Goal: Task Accomplishment & Management: Manage account settings

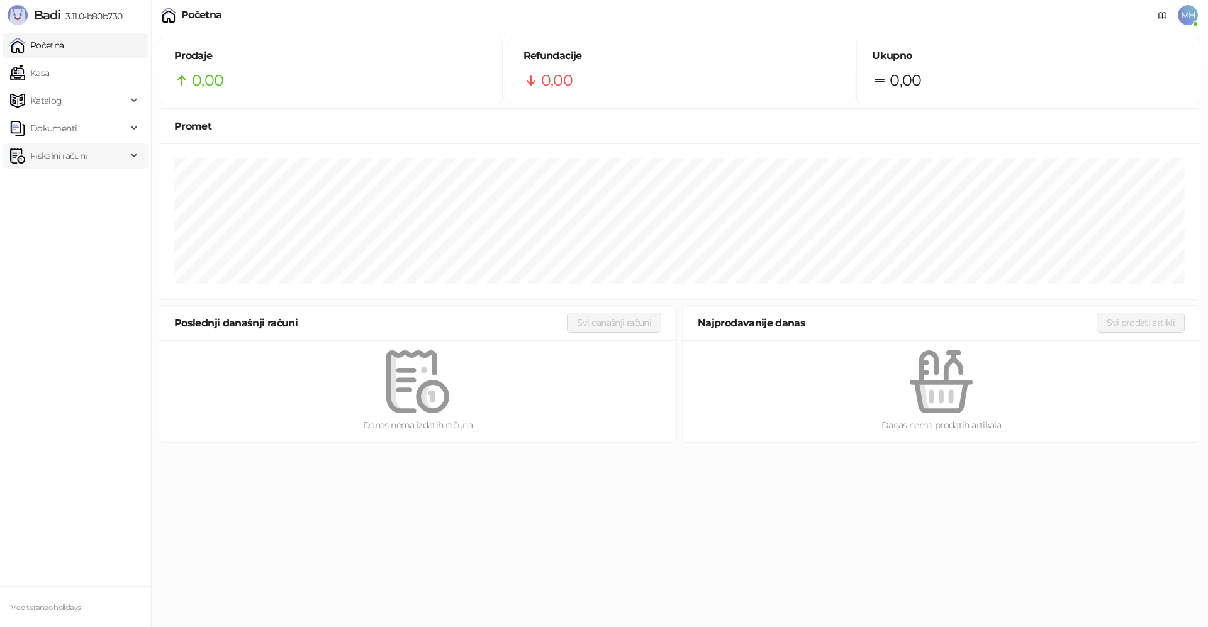
click at [57, 153] on span "Fiskalni računi" at bounding box center [58, 155] width 57 height 25
click at [69, 181] on link "Izdati računi" at bounding box center [49, 183] width 69 height 25
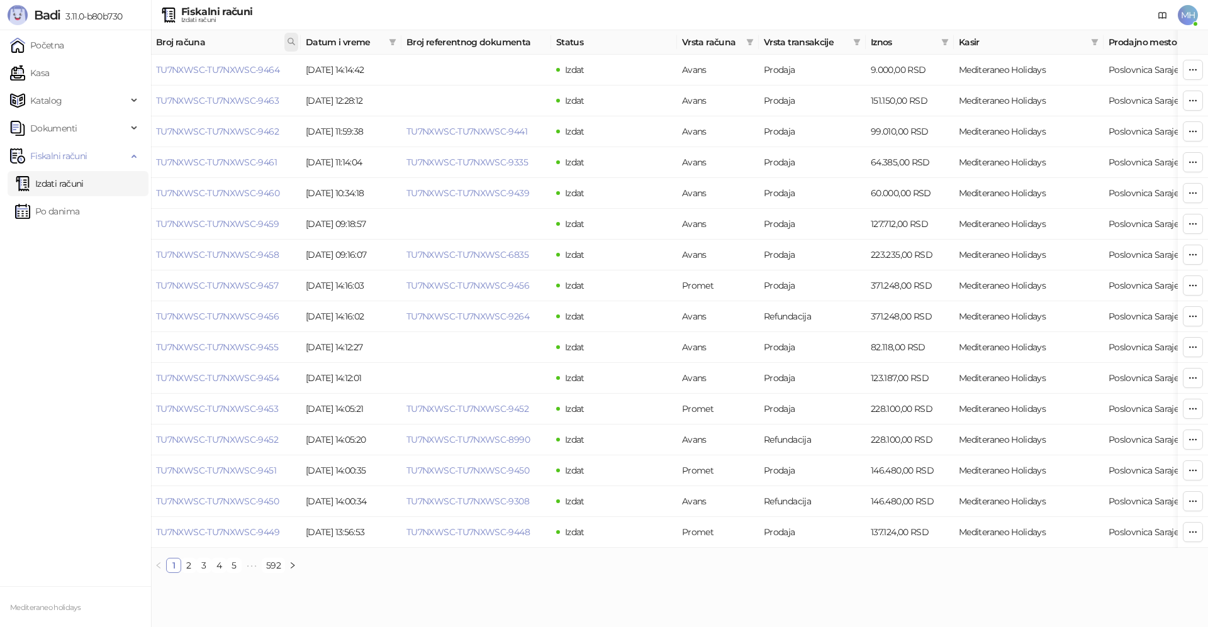
click at [295, 43] on icon at bounding box center [291, 41] width 9 height 9
drag, startPoint x: 214, startPoint y: 70, endPoint x: 174, endPoint y: 67, distance: 41.0
click at [177, 67] on input "text" at bounding box center [235, 69] width 116 height 20
type input "****"
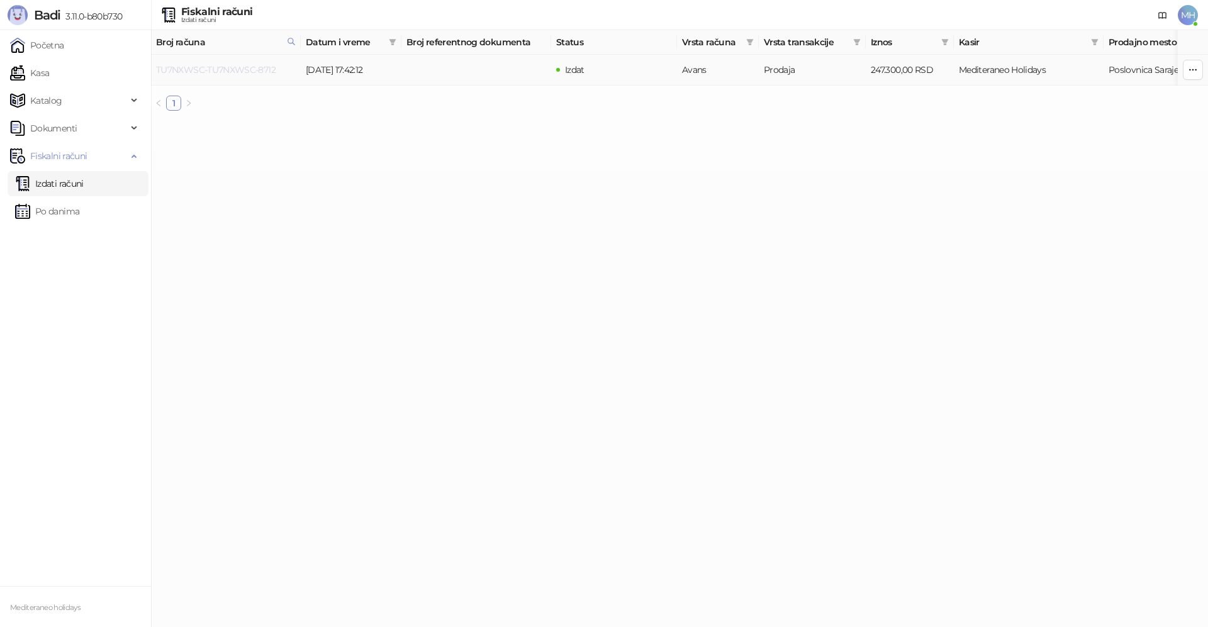
click at [251, 67] on link "TU7NXWSC-TU7NXWSC-8712" at bounding box center [215, 69] width 119 height 11
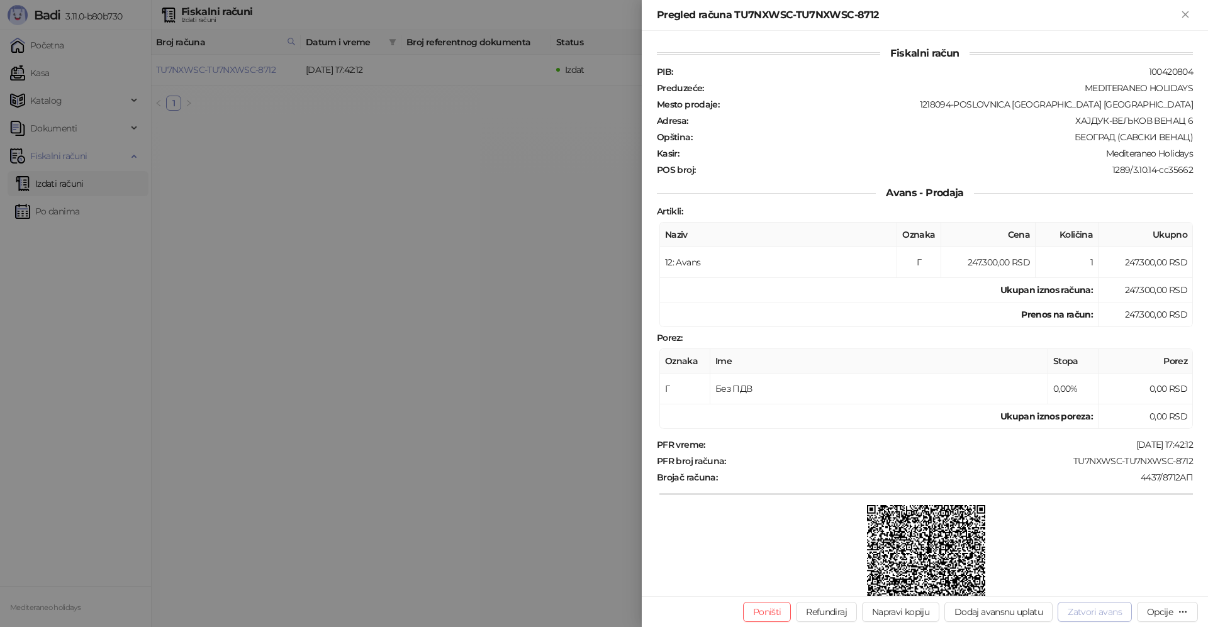
click at [1087, 614] on button "Zatvori avans" at bounding box center [1094, 612] width 74 height 20
type input "**********"
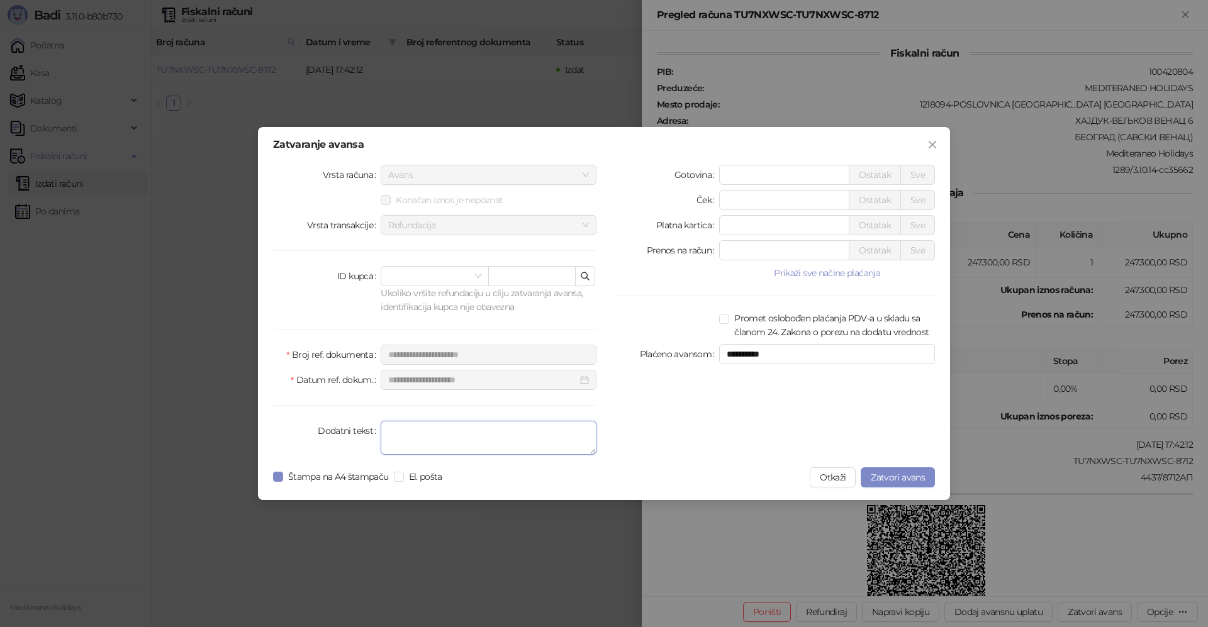
click at [463, 443] on textarea "Dodatni tekst" at bounding box center [488, 438] width 216 height 34
type textarea "*******"
click at [275, 482] on label "Štampa na A4 štampaču" at bounding box center [333, 477] width 121 height 14
click at [899, 479] on span "Zatvori avans" at bounding box center [897, 477] width 54 height 11
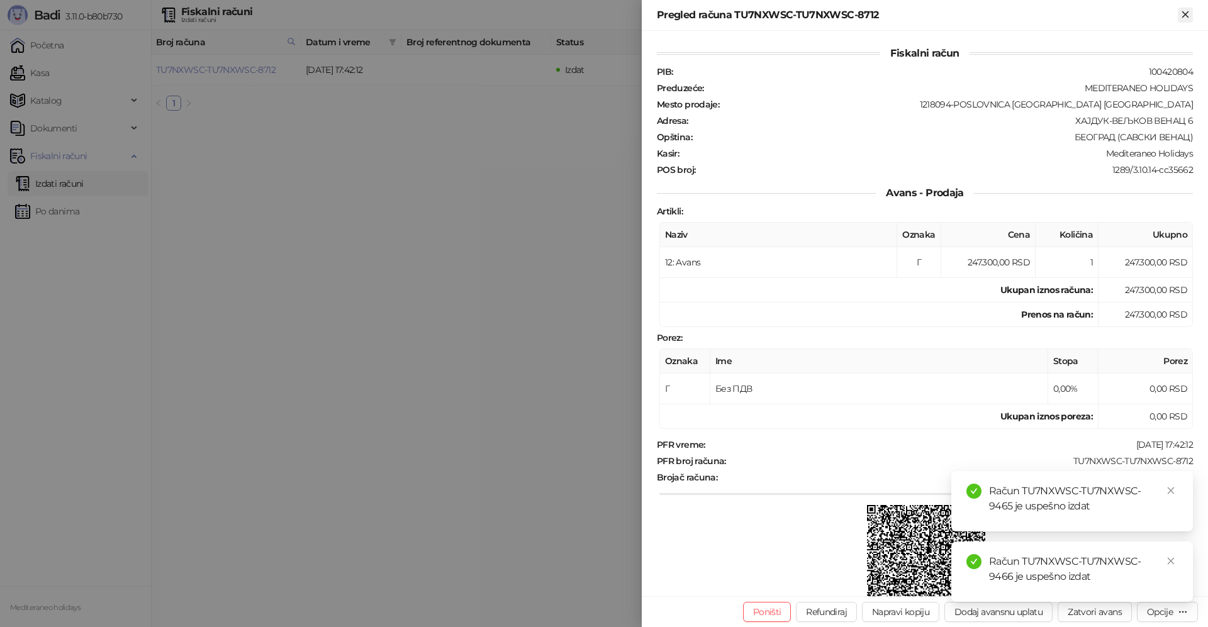
click at [1182, 20] on icon "Zatvori" at bounding box center [1184, 14] width 11 height 11
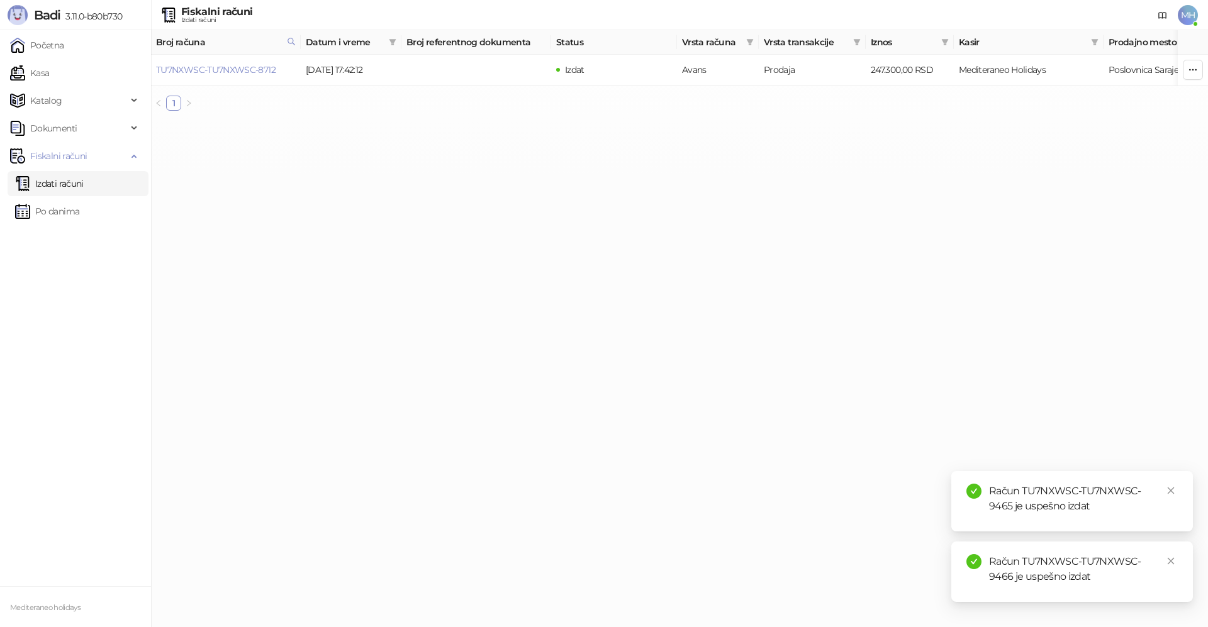
click at [64, 185] on link "Izdati računi" at bounding box center [49, 183] width 69 height 25
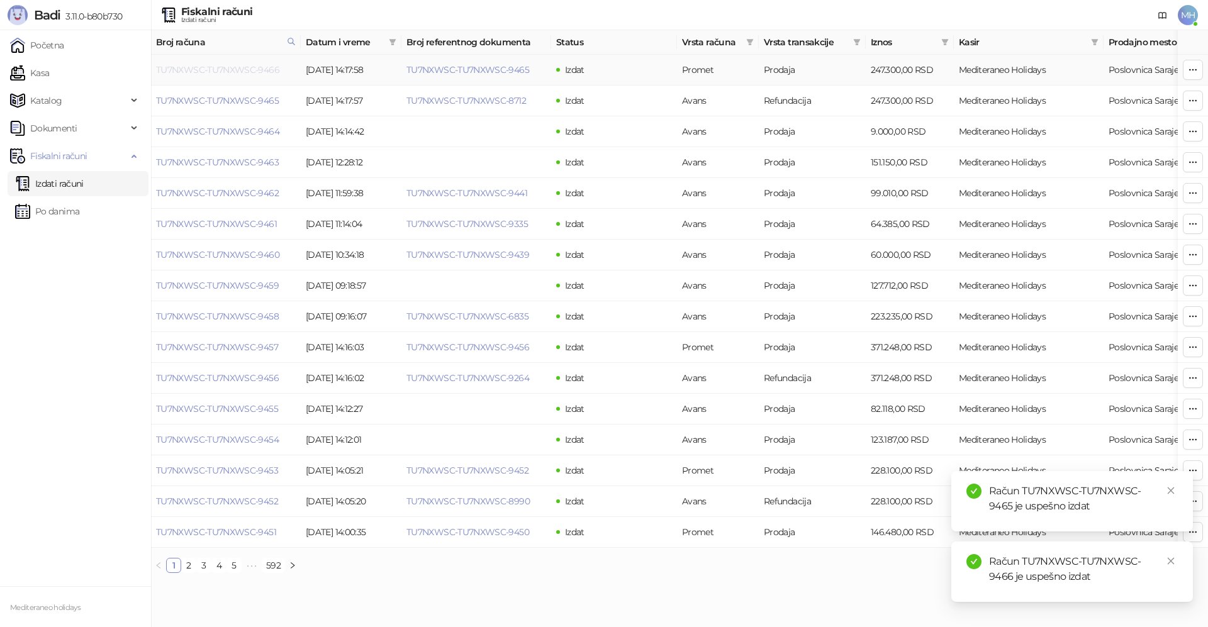
click at [213, 67] on link "TU7NXWSC-TU7NXWSC-9466" at bounding box center [217, 69] width 123 height 11
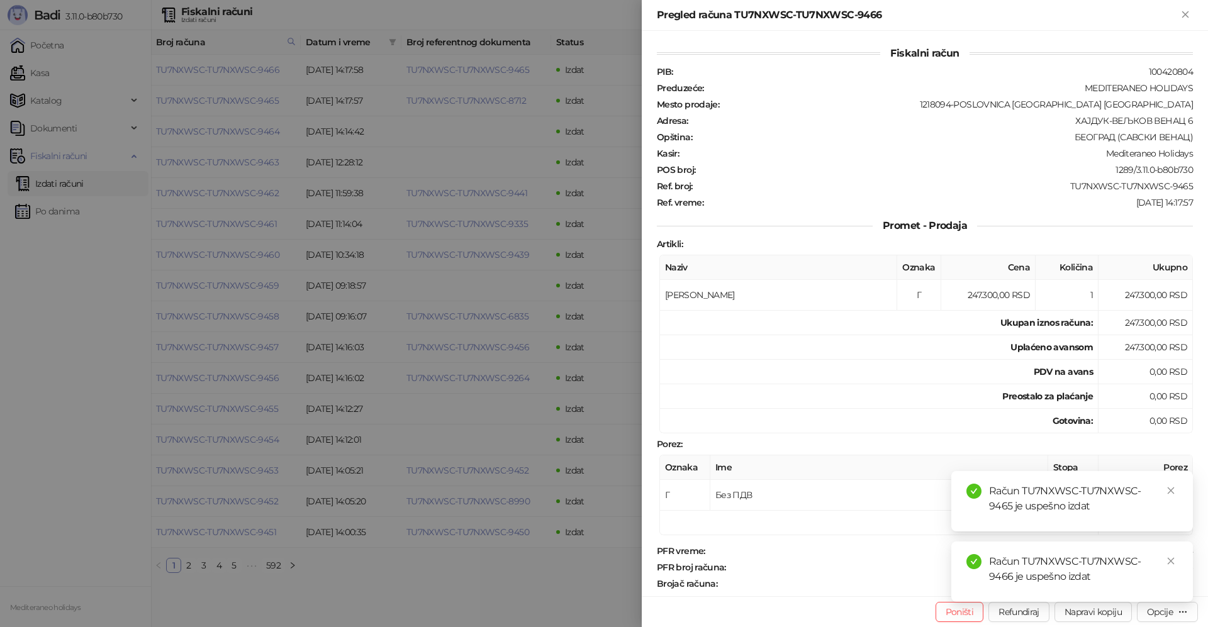
drag, startPoint x: 1172, startPoint y: 488, endPoint x: 1160, endPoint y: 553, distance: 66.5
click at [1172, 491] on icon "close" at bounding box center [1170, 490] width 9 height 9
click at [1167, 560] on icon "close" at bounding box center [1170, 561] width 9 height 9
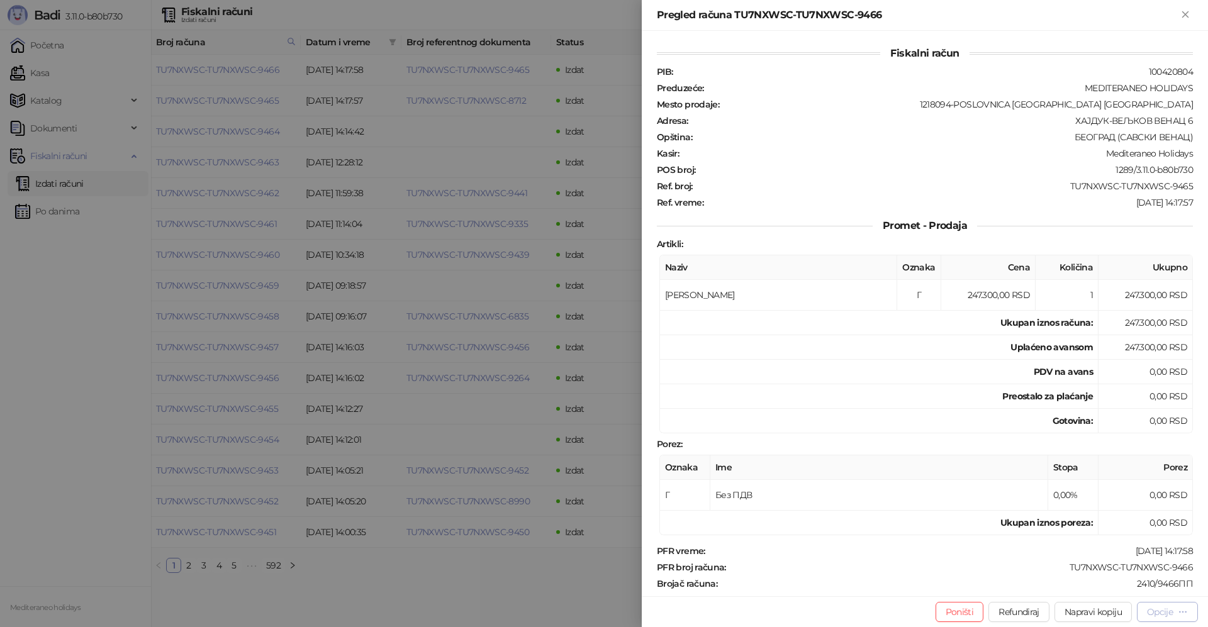
click at [1151, 608] on div "Opcije" at bounding box center [1160, 611] width 26 height 11
click at [1126, 589] on span "Preuzmi u PDF formatu" at bounding box center [1122, 587] width 129 height 14
click at [1179, 11] on icon "Zatvori" at bounding box center [1184, 14] width 11 height 11
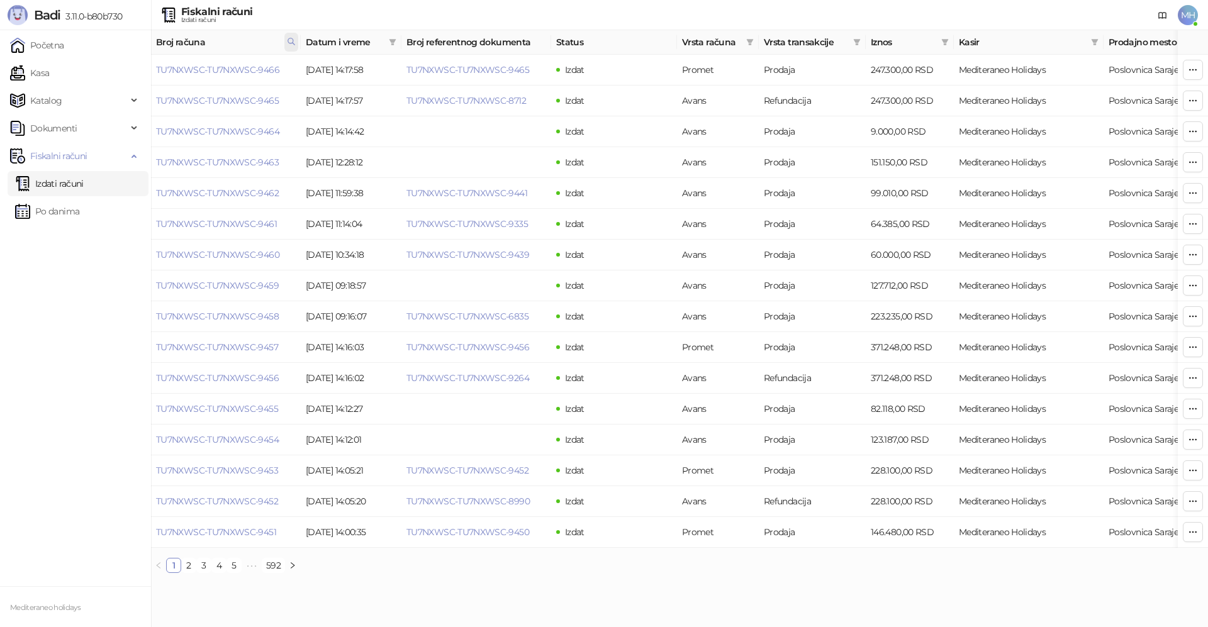
click at [291, 40] on icon at bounding box center [291, 41] width 9 height 9
drag, startPoint x: 204, startPoint y: 72, endPoint x: 122, endPoint y: 72, distance: 81.8
click at [122, 72] on body "Badi 3.11.0-b80b730 Početna Kasa Katalog Dokumenti Fiskalni računi Izdati račun…" at bounding box center [604, 291] width 1208 height 583
type input "****"
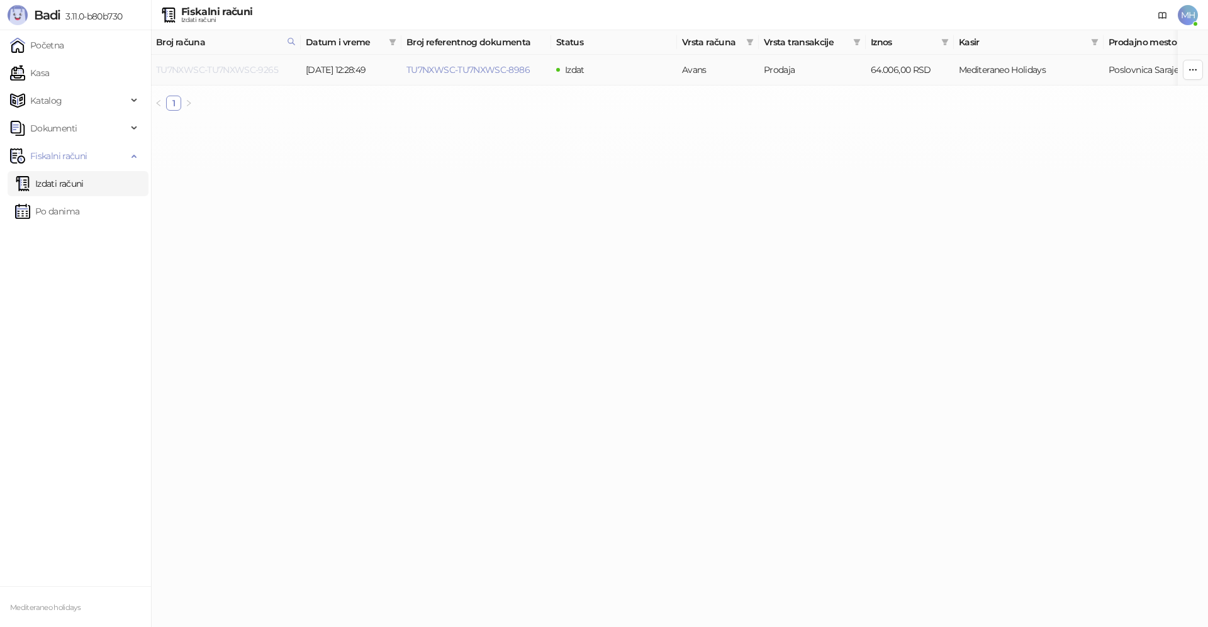
click at [255, 69] on link "TU7NXWSC-TU7NXWSC-9265" at bounding box center [217, 69] width 122 height 11
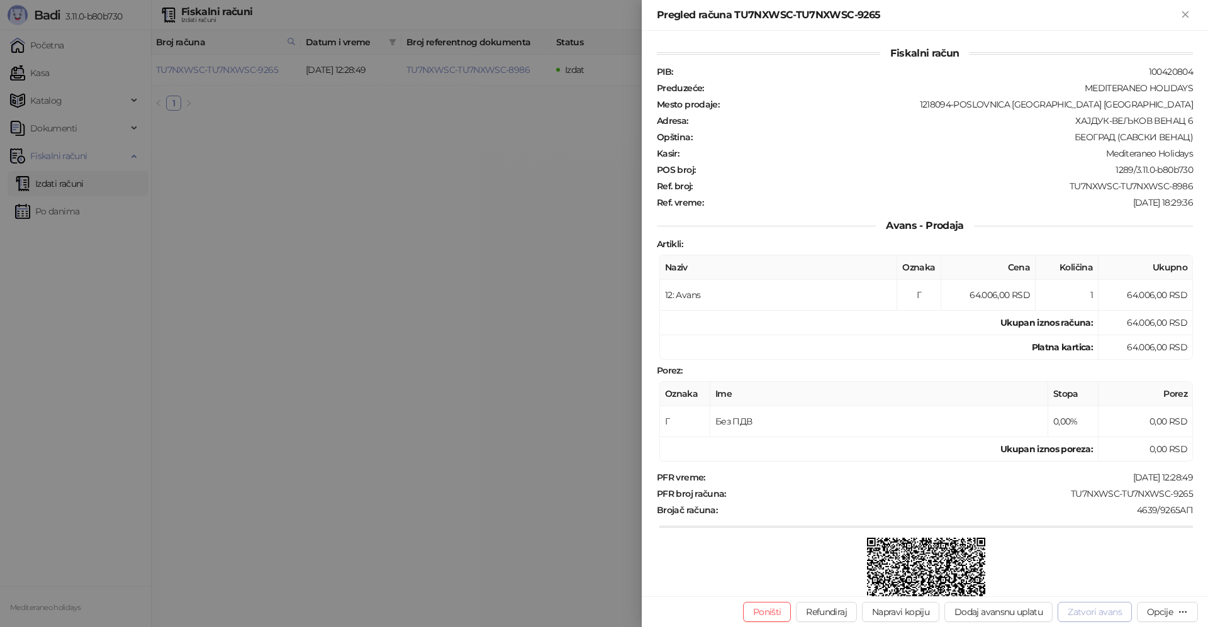
click at [1080, 611] on button "Zatvori avans" at bounding box center [1094, 612] width 74 height 20
type input "**********"
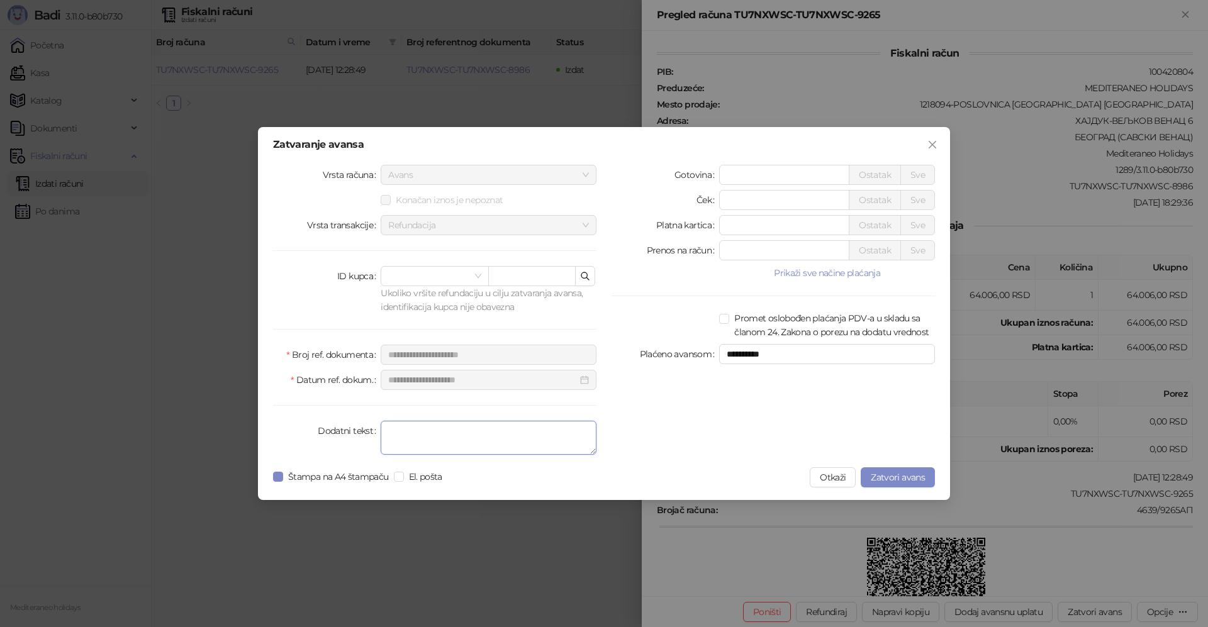
click at [445, 433] on textarea "Dodatni tekst" at bounding box center [488, 438] width 216 height 34
type textarea "*******"
click at [878, 476] on span "Zatvori avans" at bounding box center [897, 477] width 54 height 11
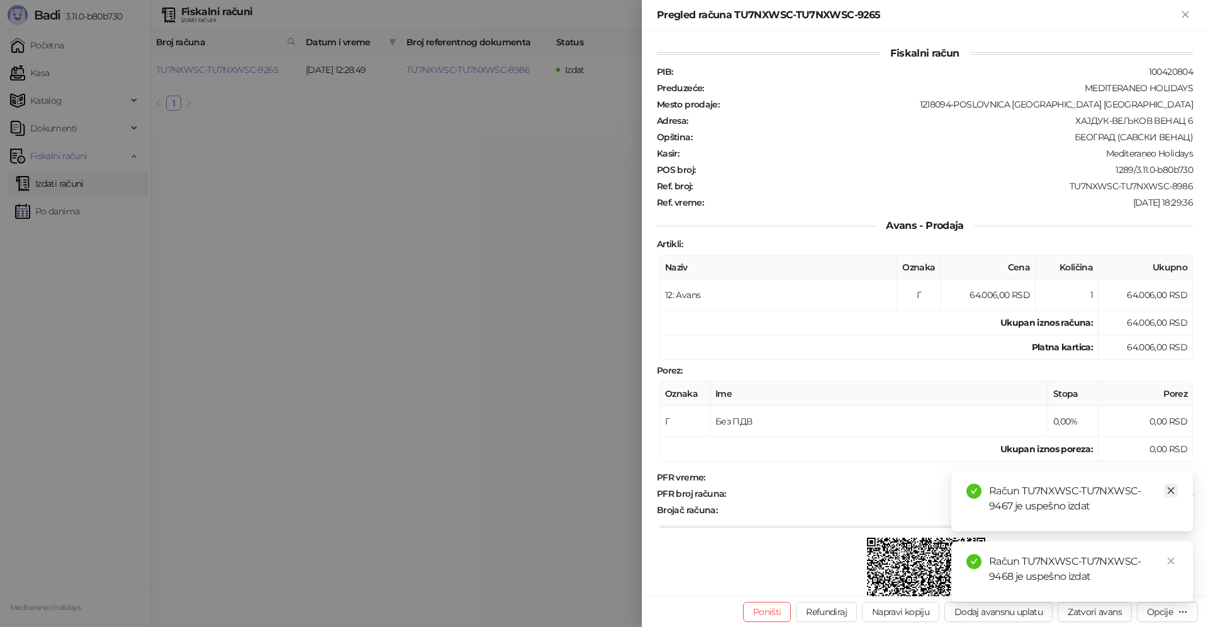
click at [1171, 489] on icon "close" at bounding box center [1170, 490] width 9 height 9
click at [1175, 558] on link "Close" at bounding box center [1170, 561] width 14 height 14
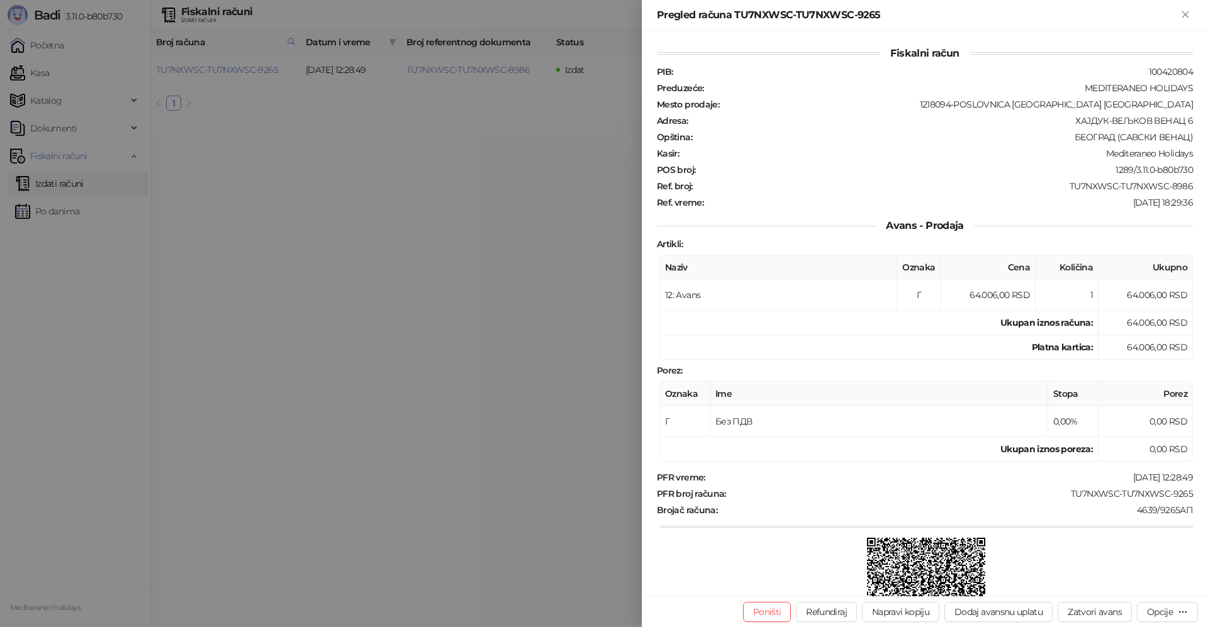
drag, startPoint x: 1183, startPoint y: 11, endPoint x: 713, endPoint y: 86, distance: 475.8
click at [1180, 11] on icon "Zatvori" at bounding box center [1184, 14] width 11 height 11
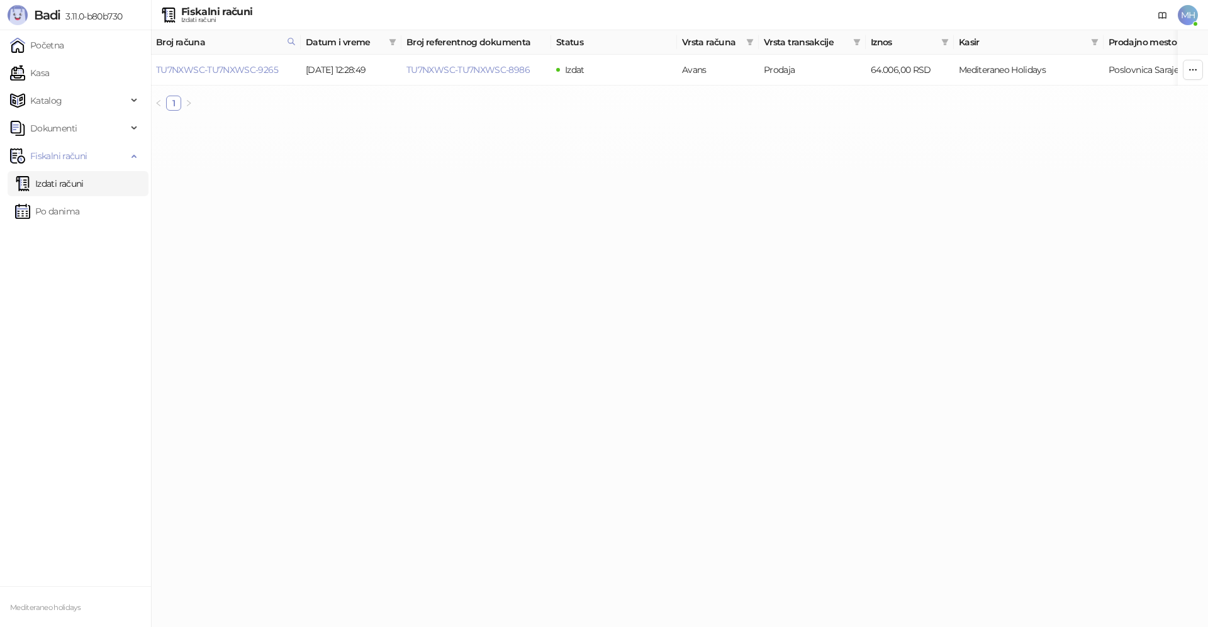
click at [42, 183] on link "Izdati računi" at bounding box center [49, 183] width 69 height 25
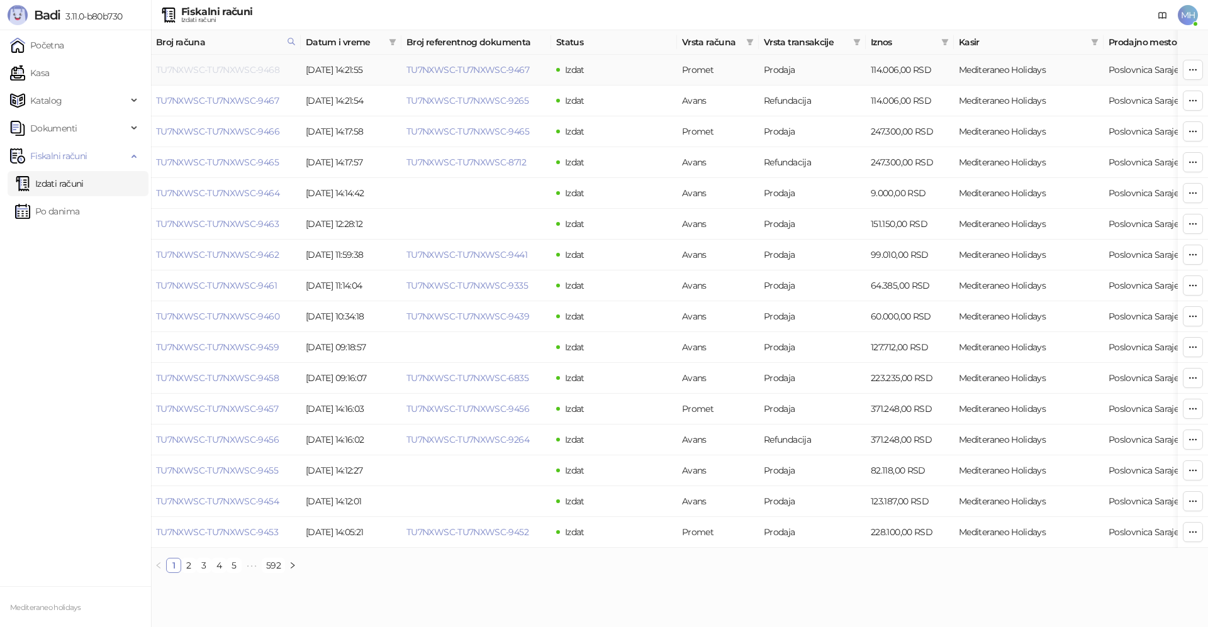
click at [198, 71] on link "TU7NXWSC-TU7NXWSC-9468" at bounding box center [217, 69] width 123 height 11
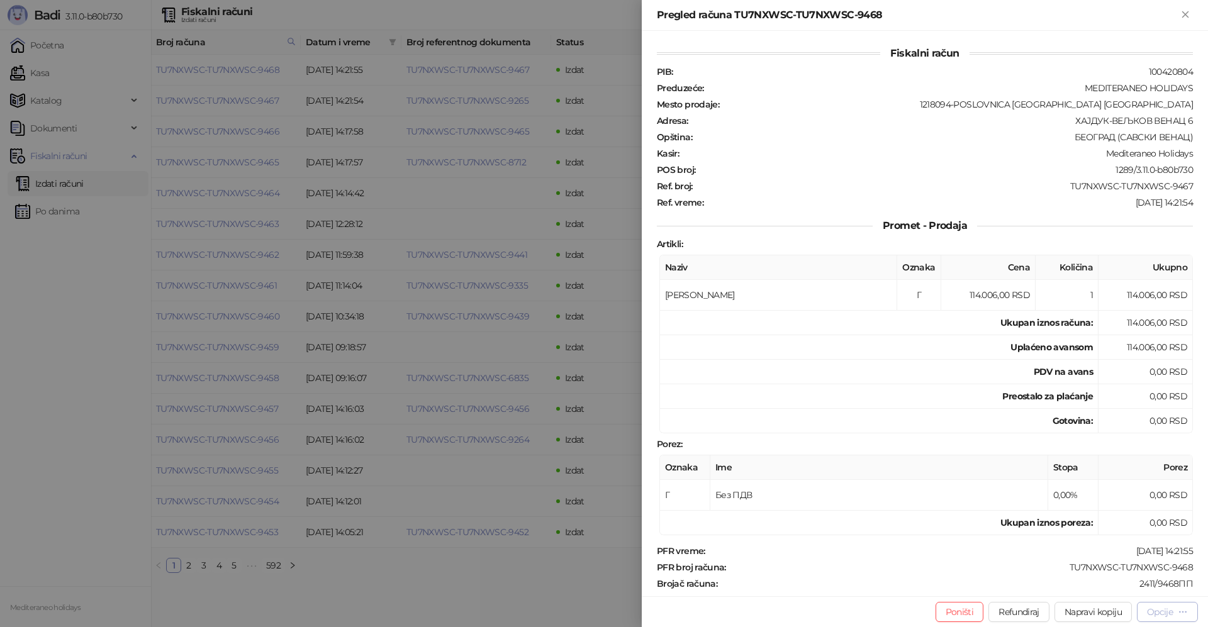
click at [1164, 613] on div "Opcije" at bounding box center [1160, 611] width 26 height 11
click at [1111, 589] on span "Preuzmi u PDF formatu" at bounding box center [1122, 587] width 129 height 14
click at [1184, 15] on icon "Zatvori" at bounding box center [1185, 14] width 6 height 6
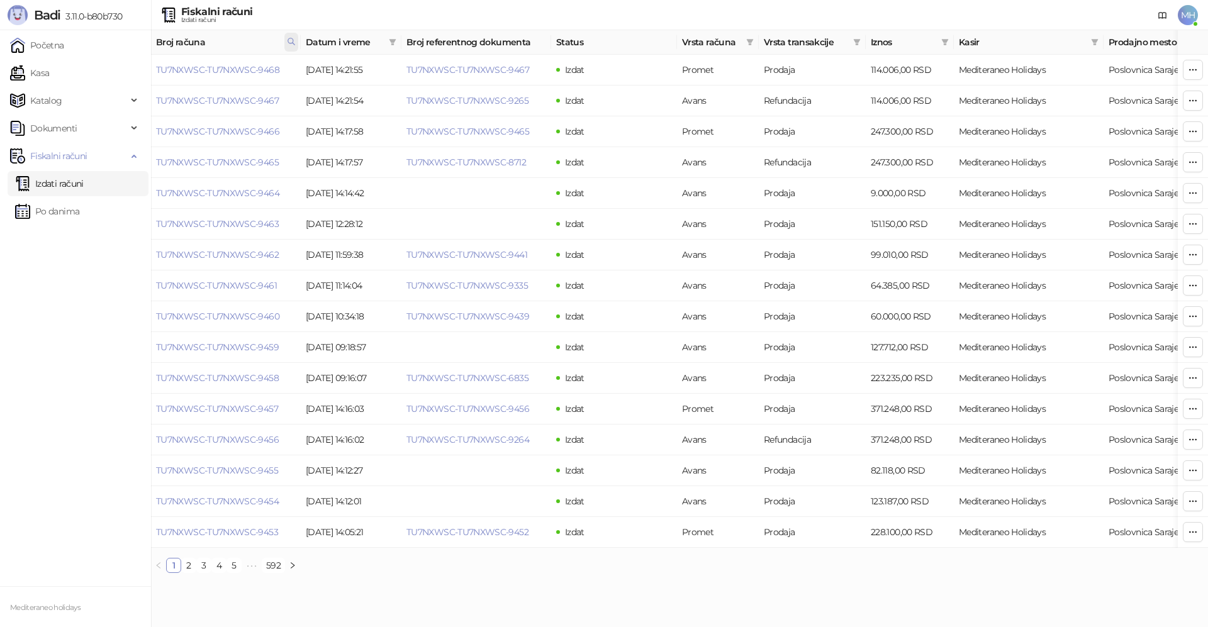
drag, startPoint x: 292, startPoint y: 40, endPoint x: 255, endPoint y: 60, distance: 42.2
click at [292, 41] on icon at bounding box center [291, 41] width 9 height 9
drag, startPoint x: 196, startPoint y: 69, endPoint x: 174, endPoint y: 73, distance: 21.8
click at [177, 73] on input "****" at bounding box center [235, 69] width 116 height 20
type input "****"
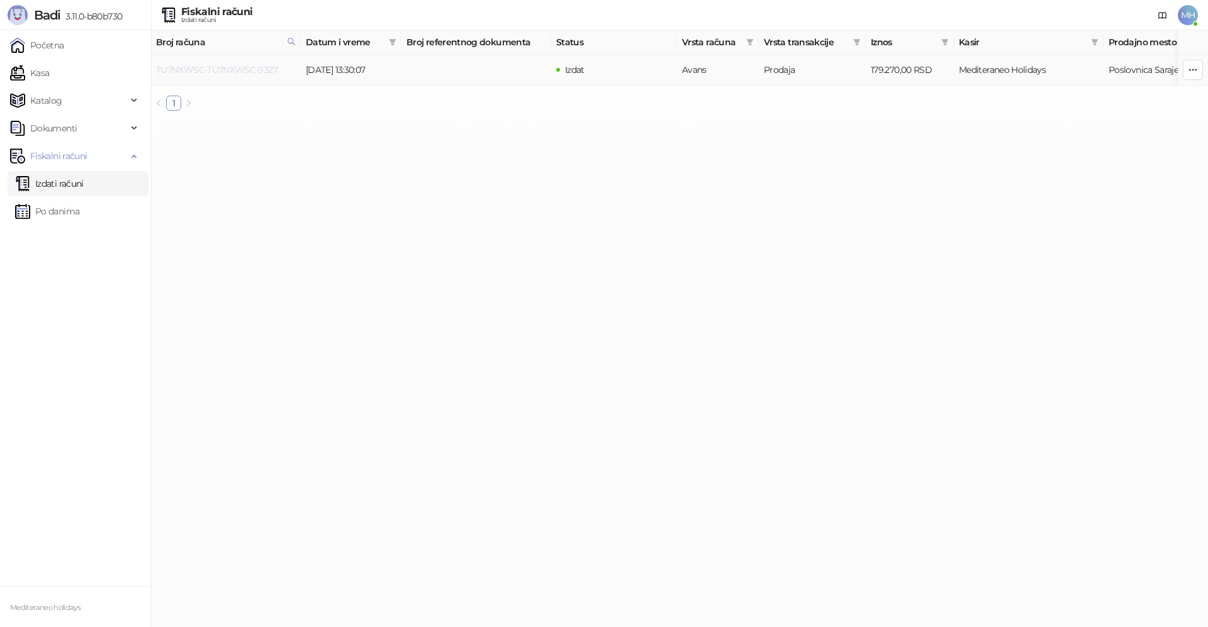
click at [254, 69] on link "TU7NXWSC-TU7NXWSC-9327" at bounding box center [216, 69] width 121 height 11
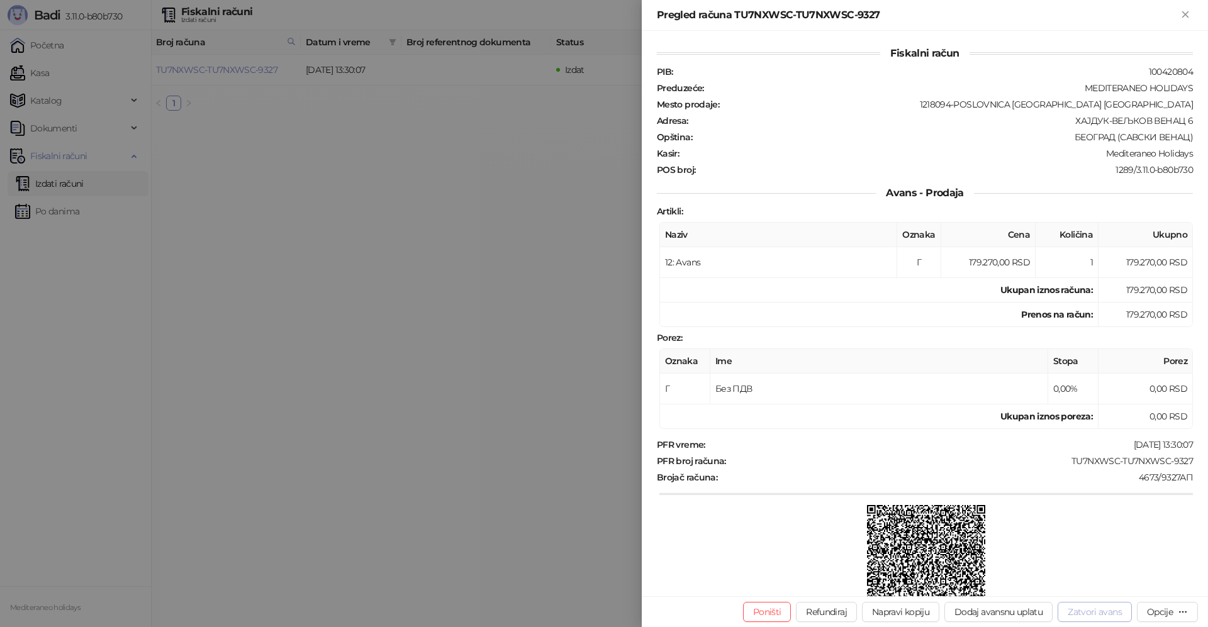
click at [1079, 609] on button "Zatvori avans" at bounding box center [1094, 612] width 74 height 20
type input "**********"
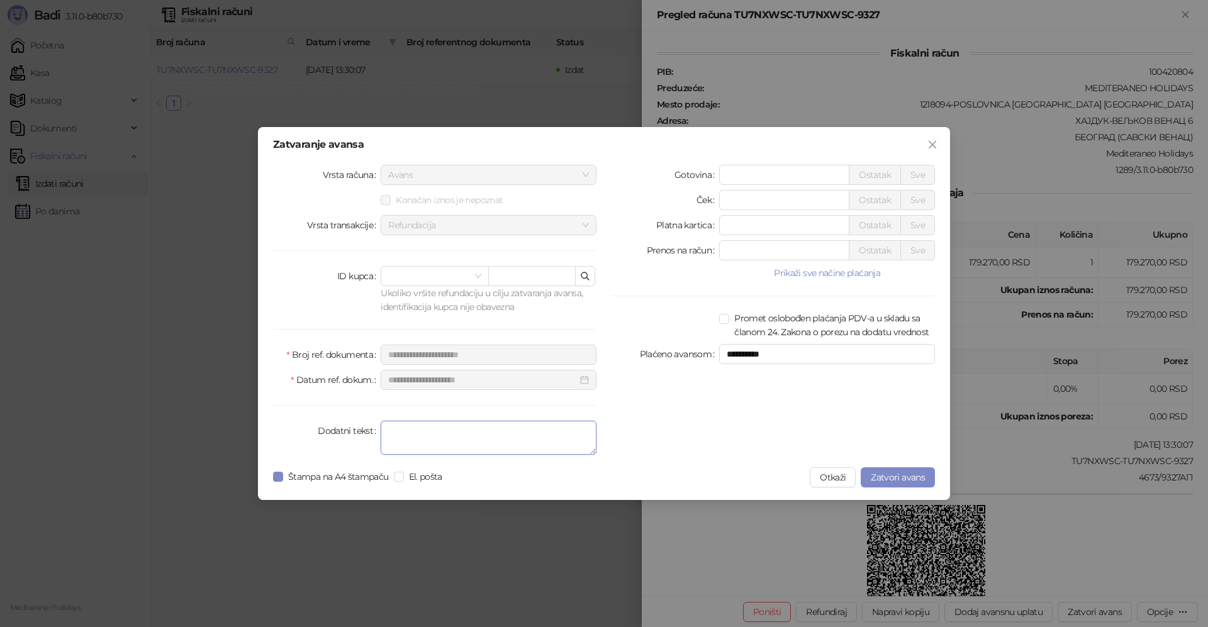
click at [474, 435] on textarea "Dodatni tekst" at bounding box center [488, 438] width 216 height 34
type textarea "*******"
click at [894, 475] on span "Zatvori avans" at bounding box center [897, 477] width 54 height 11
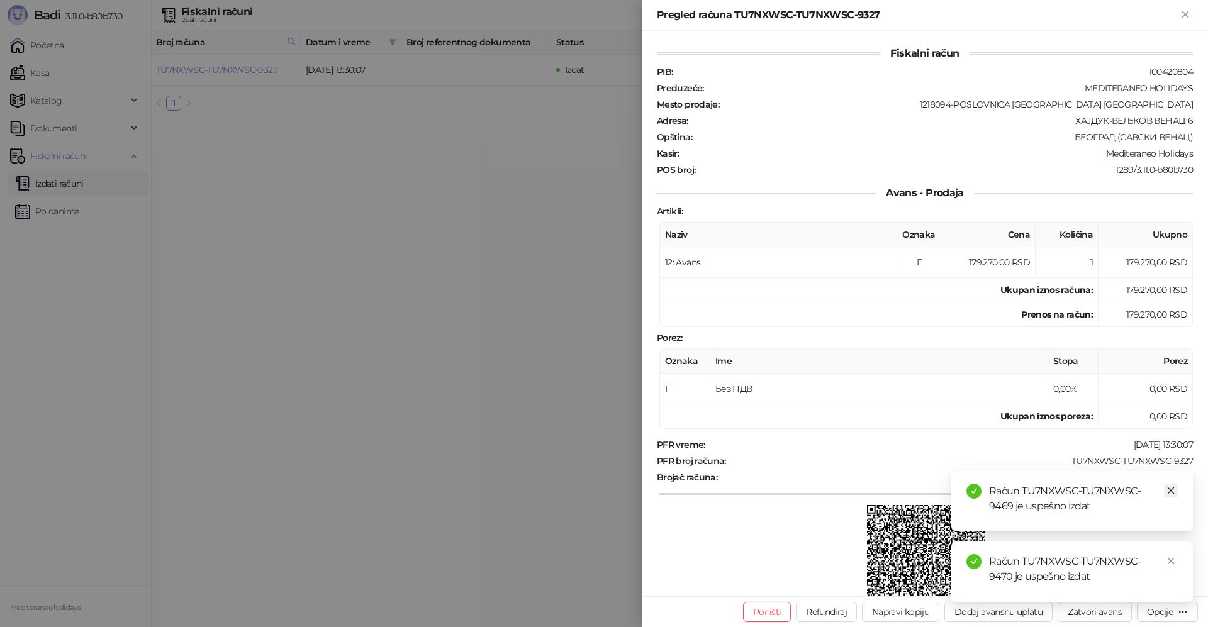
click at [1170, 492] on icon "close" at bounding box center [1170, 490] width 9 height 9
drag, startPoint x: 1172, startPoint y: 562, endPoint x: 1170, endPoint y: 518, distance: 44.0
click at [1172, 562] on icon "close" at bounding box center [1170, 561] width 9 height 9
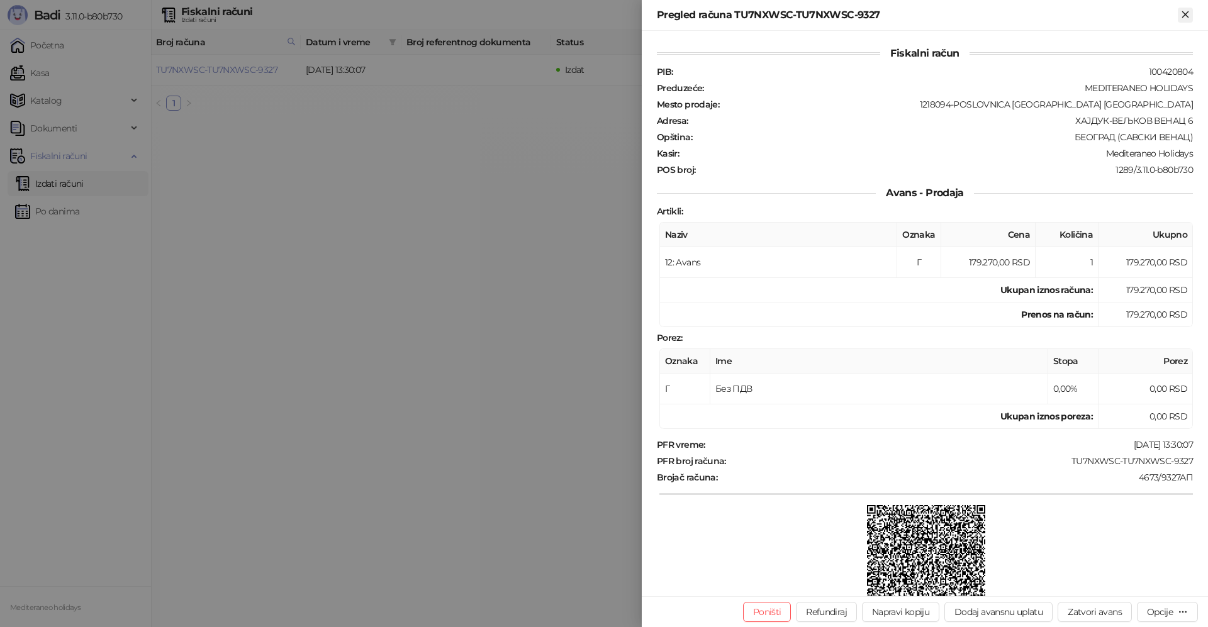
click at [1185, 14] on icon "Zatvori" at bounding box center [1185, 14] width 6 height 6
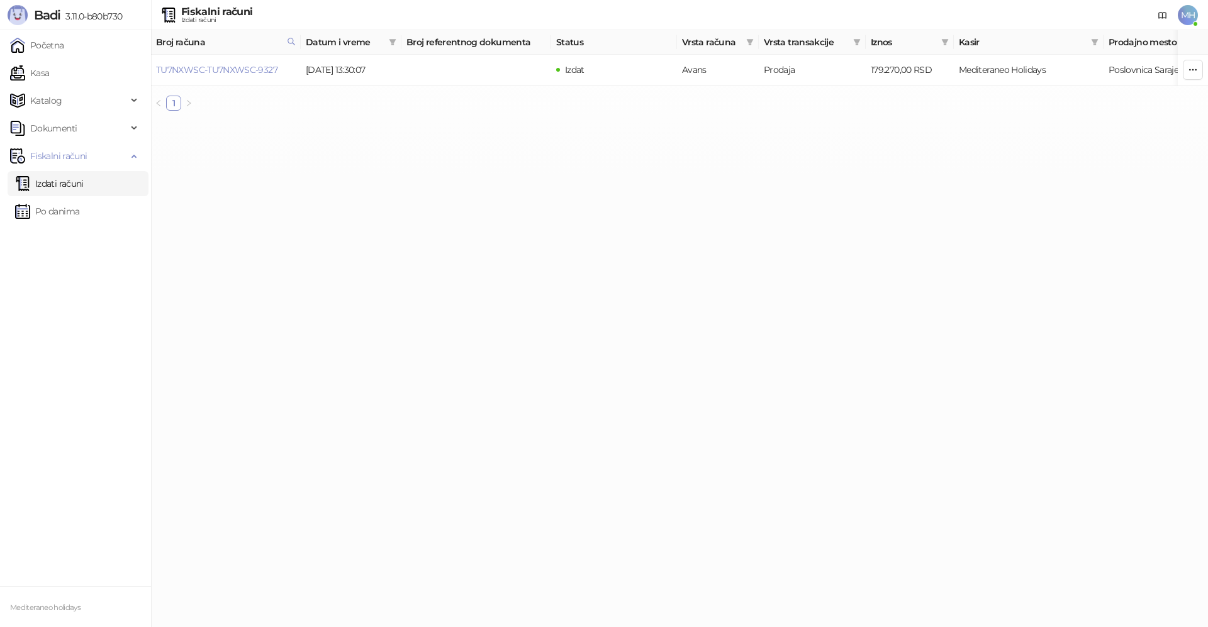
click at [75, 180] on link "Izdati računi" at bounding box center [49, 183] width 69 height 25
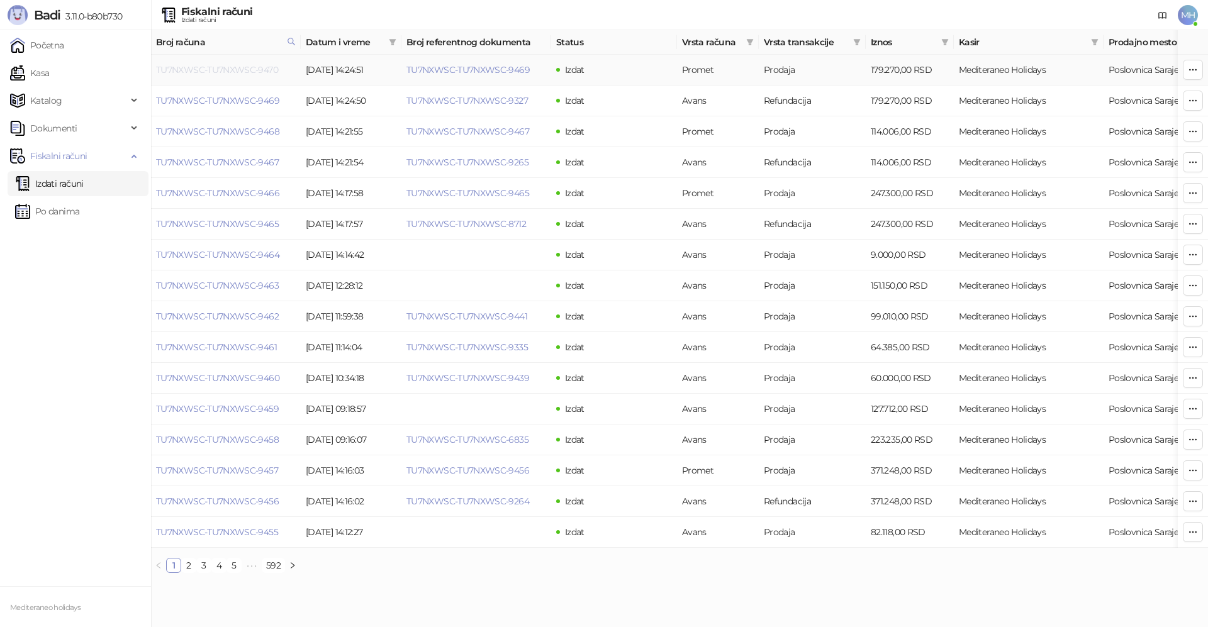
click at [266, 69] on link "TU7NXWSC-TU7NXWSC-9470" at bounding box center [217, 69] width 122 height 11
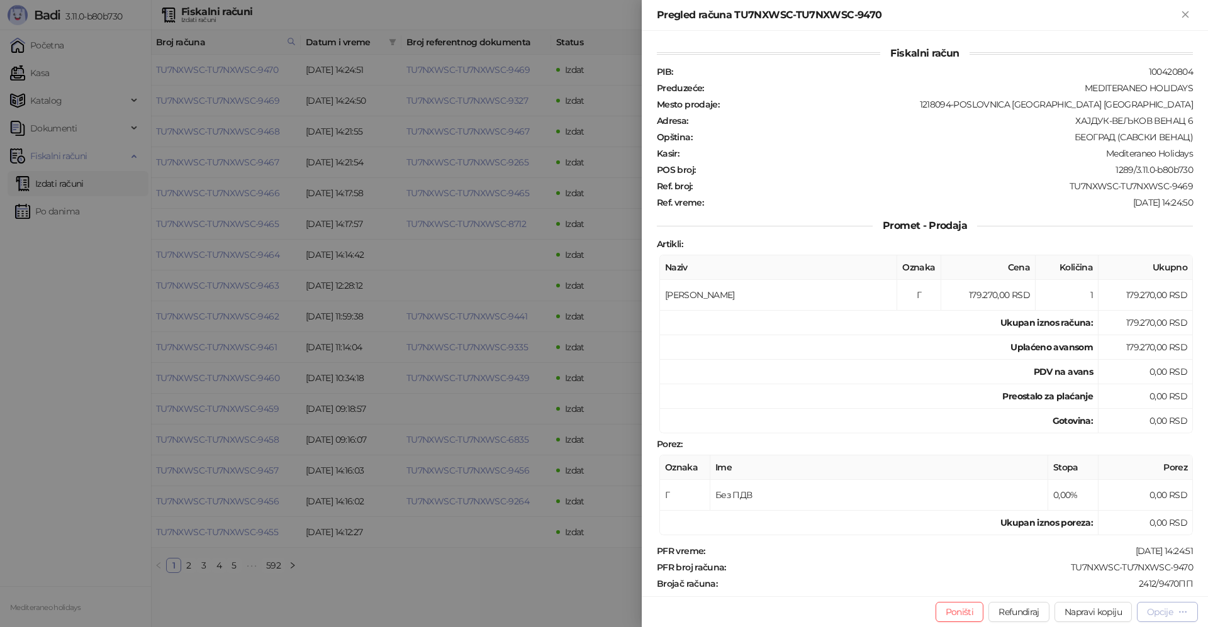
click at [1153, 615] on div "Opcije" at bounding box center [1160, 611] width 26 height 11
click at [1086, 588] on span "Preuzmi u PDF formatu" at bounding box center [1122, 587] width 129 height 14
click at [1187, 16] on icon "Zatvori" at bounding box center [1185, 14] width 6 height 6
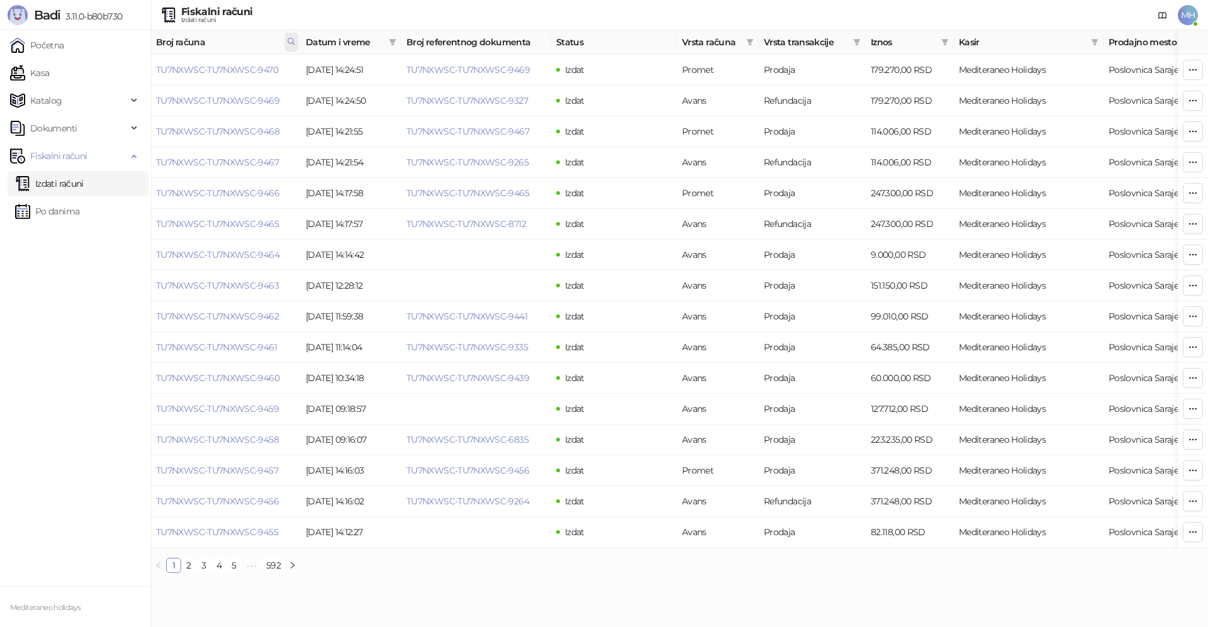
click at [291, 40] on icon at bounding box center [291, 41] width 9 height 9
drag, startPoint x: 209, startPoint y: 72, endPoint x: 152, endPoint y: 72, distance: 56.6
click at [151, 72] on body "Badi 3.11.0-b80b730 Početna Kasa Katalog Dokumenti Fiskalni računi Izdati račun…" at bounding box center [604, 291] width 1208 height 583
type input "****"
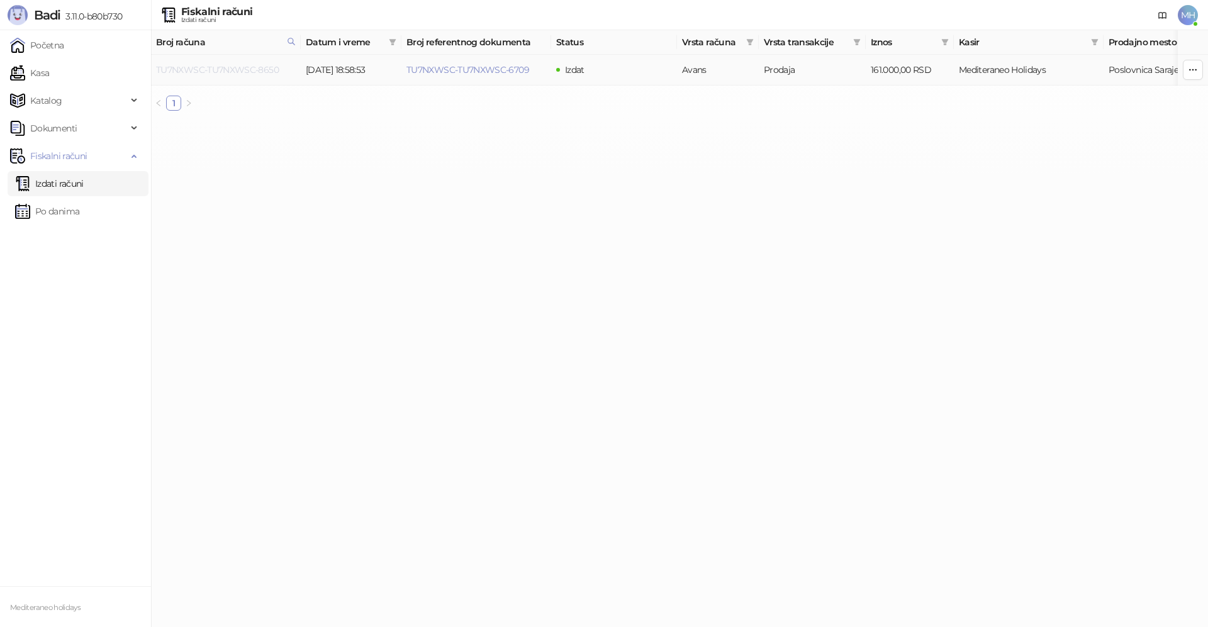
click at [266, 68] on link "TU7NXWSC-TU7NXWSC-8650" at bounding box center [217, 69] width 123 height 11
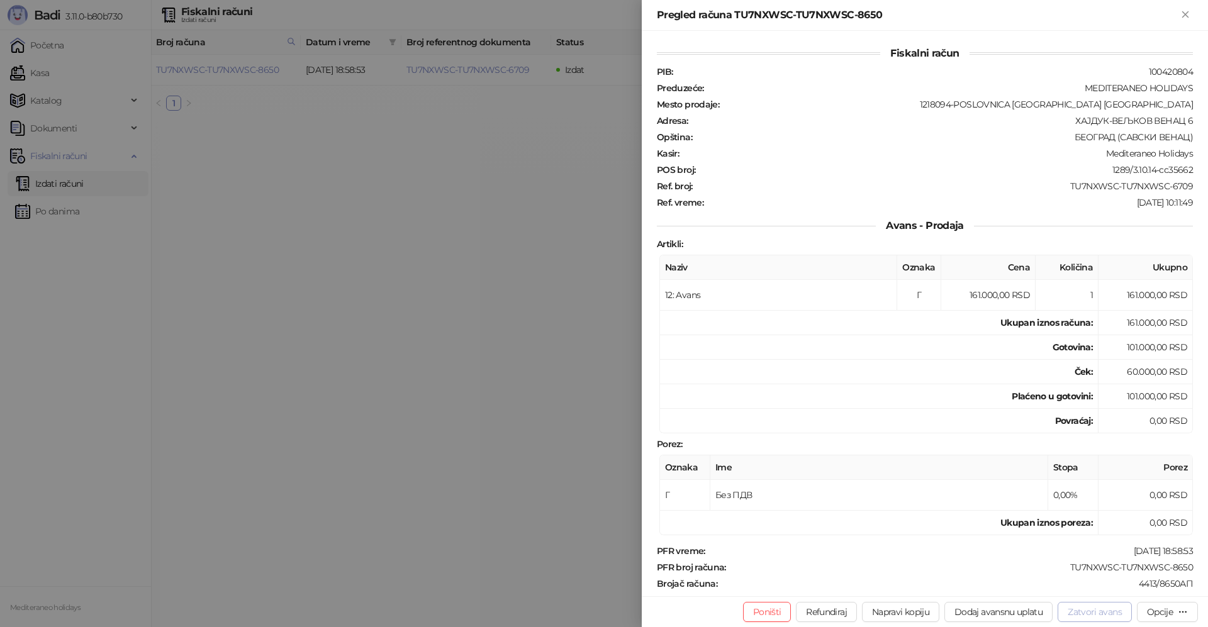
click at [1094, 612] on button "Zatvori avans" at bounding box center [1094, 612] width 74 height 20
type input "**********"
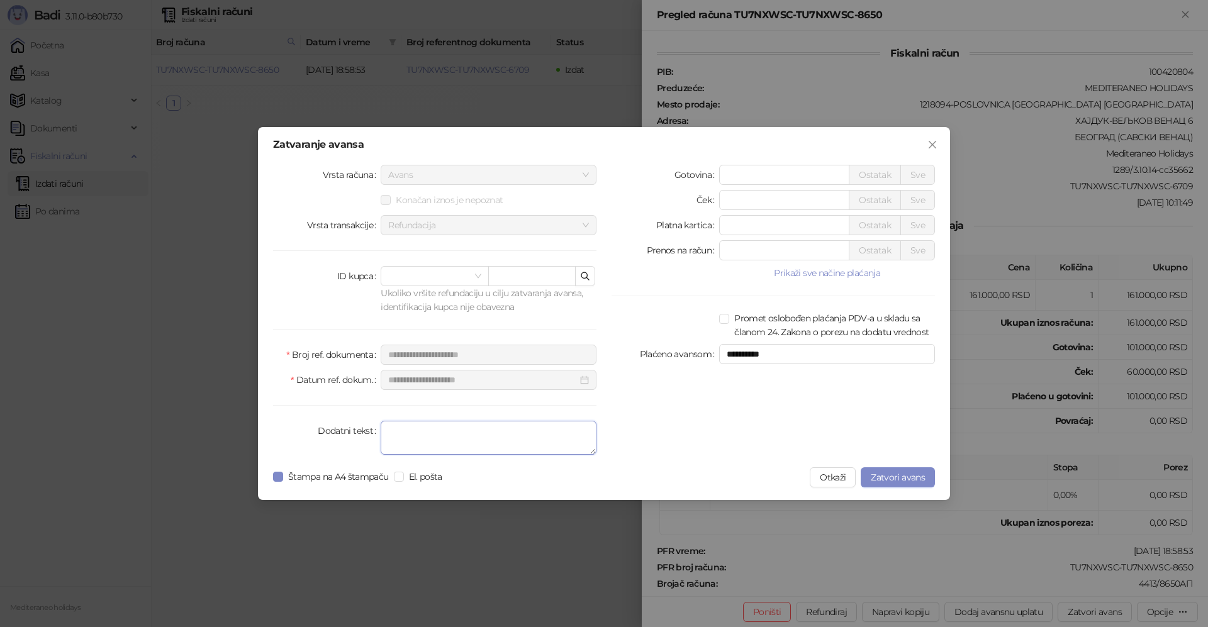
click at [427, 439] on textarea "Dodatni tekst" at bounding box center [488, 438] width 216 height 34
type textarea "*******"
click at [272, 480] on div "**********" at bounding box center [604, 313] width 692 height 373
click at [886, 477] on span "Zatvori avans" at bounding box center [897, 477] width 54 height 11
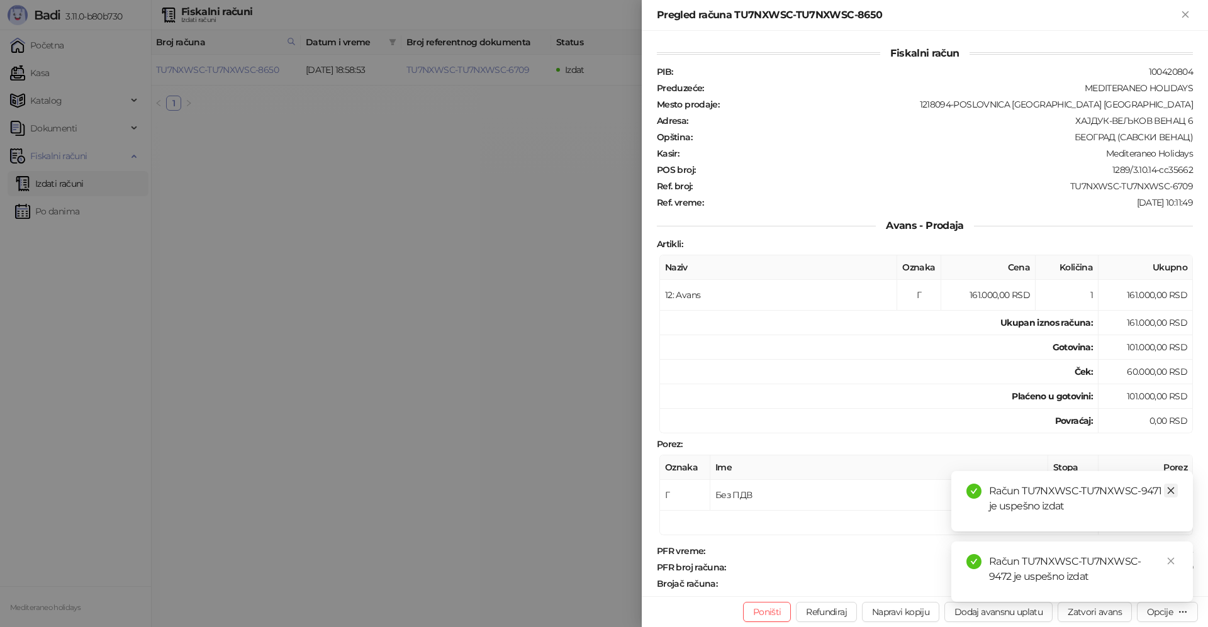
click at [1171, 489] on icon "close" at bounding box center [1170, 490] width 9 height 9
click at [1170, 559] on icon "close" at bounding box center [1170, 561] width 9 height 9
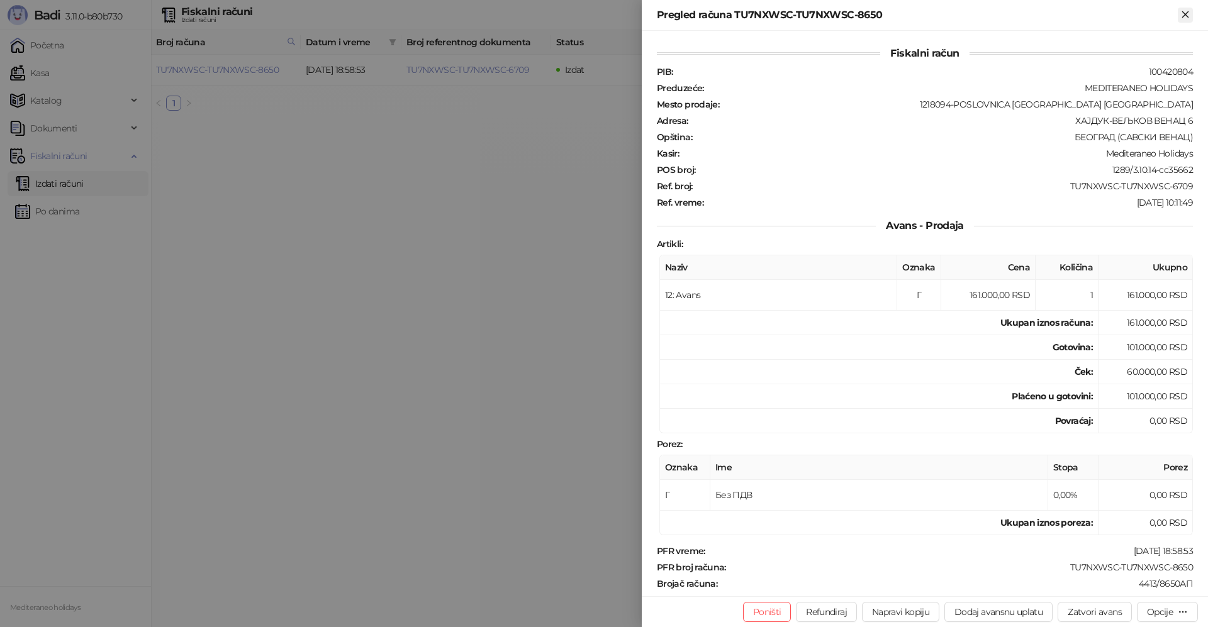
click at [1181, 12] on icon "Zatvori" at bounding box center [1184, 14] width 11 height 11
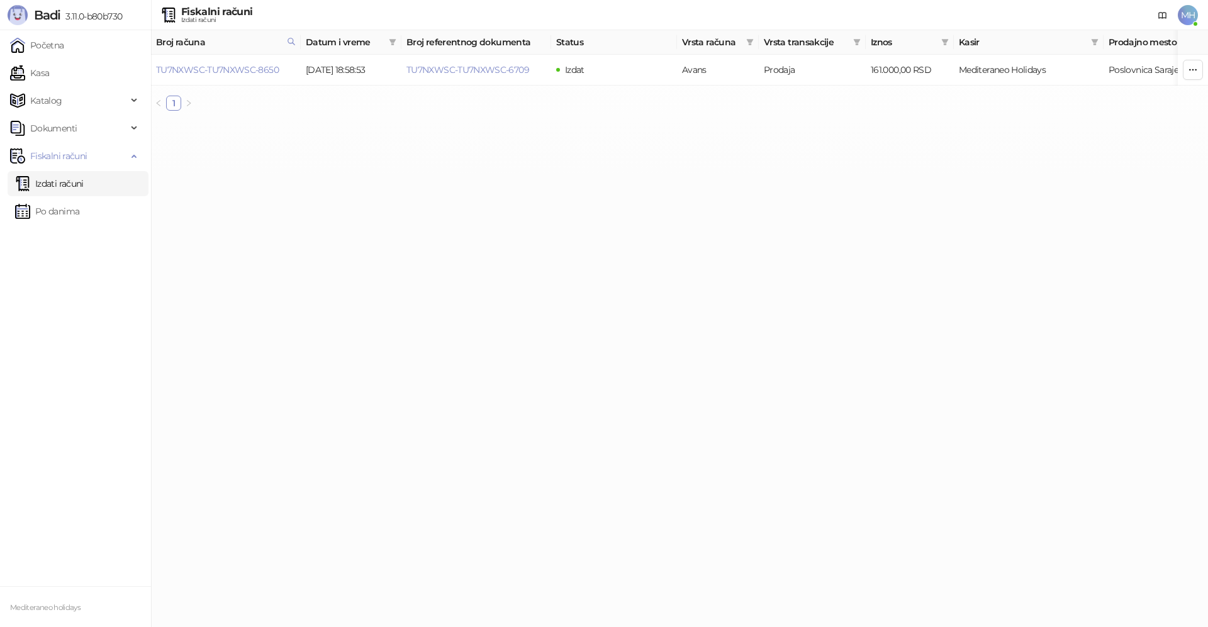
click at [84, 189] on link "Izdati računi" at bounding box center [49, 183] width 69 height 25
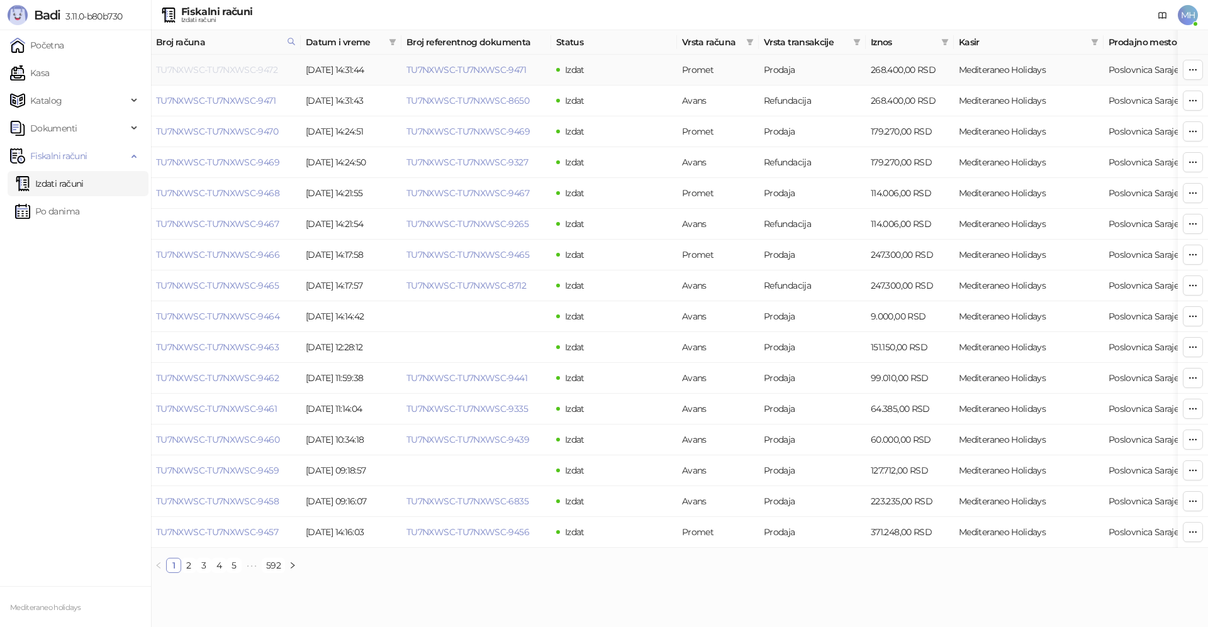
click at [258, 69] on link "TU7NXWSC-TU7NXWSC-9472" at bounding box center [216, 69] width 121 height 11
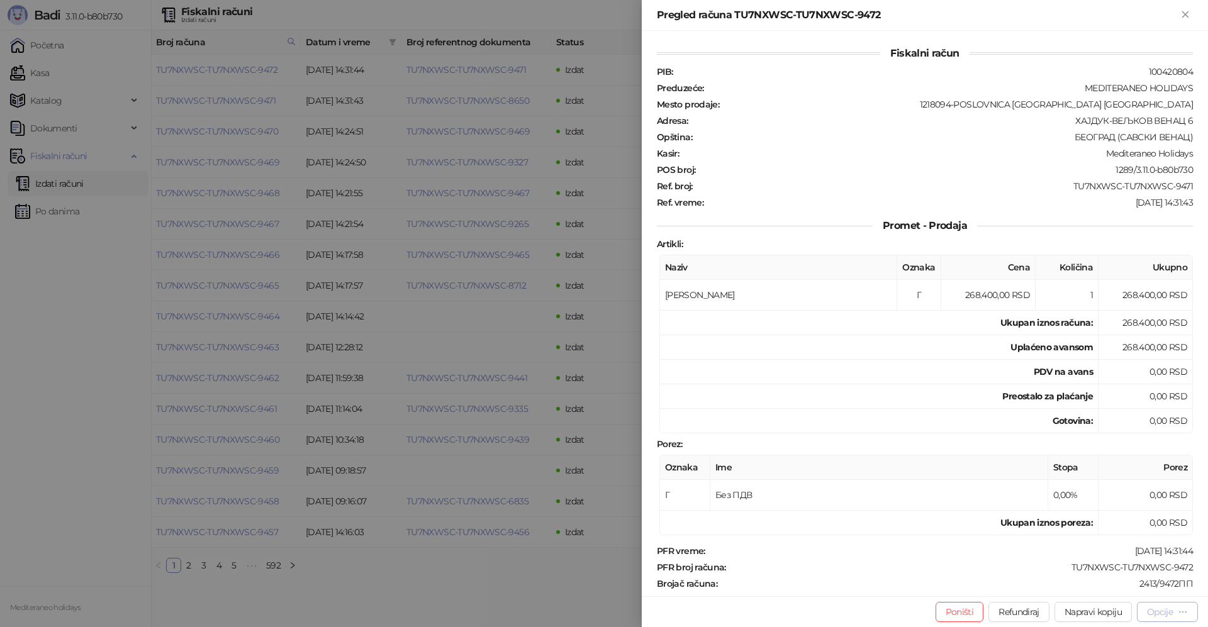
click at [1157, 609] on div "Opcije" at bounding box center [1160, 611] width 26 height 11
click at [1069, 585] on span "Preuzmi u PDF formatu" at bounding box center [1122, 587] width 129 height 14
drag, startPoint x: 1185, startPoint y: 14, endPoint x: 351, endPoint y: 44, distance: 835.1
click at [1182, 17] on icon "Zatvori" at bounding box center [1185, 14] width 6 height 6
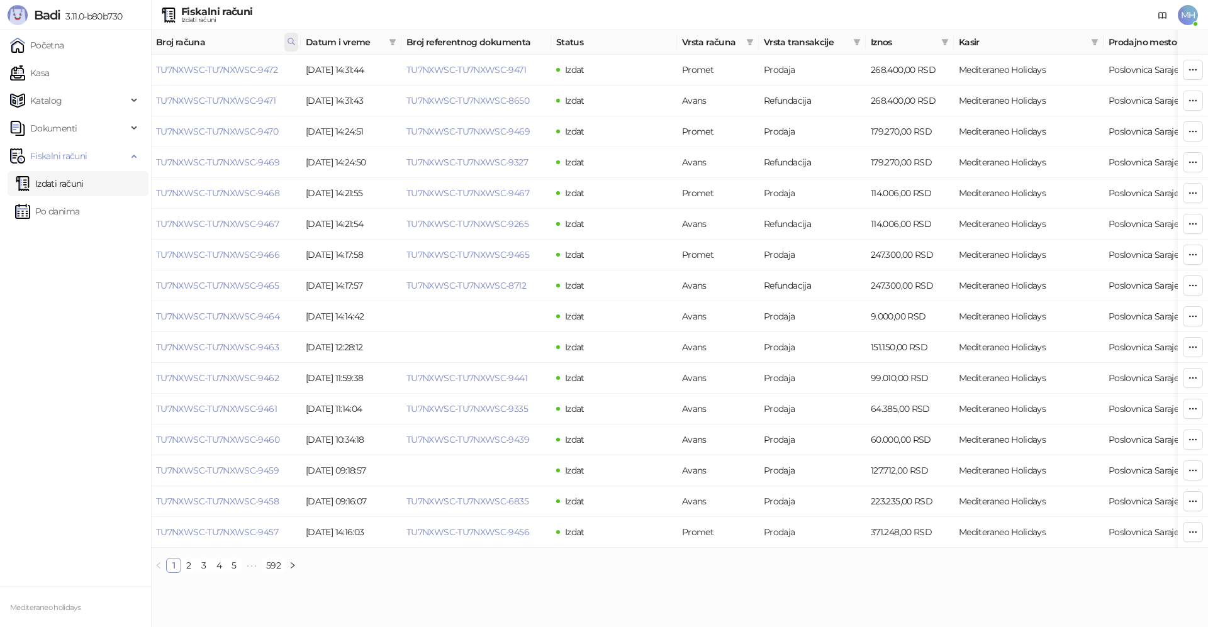
click at [291, 39] on icon at bounding box center [291, 41] width 9 height 9
drag, startPoint x: 173, startPoint y: 64, endPoint x: 112, endPoint y: 63, distance: 61.0
click at [112, 63] on body "Badi 3.11.0-b80b730 Početna Kasa Katalog Dokumenti Fiskalni računi Izdati račun…" at bounding box center [604, 291] width 1208 height 583
type input "****"
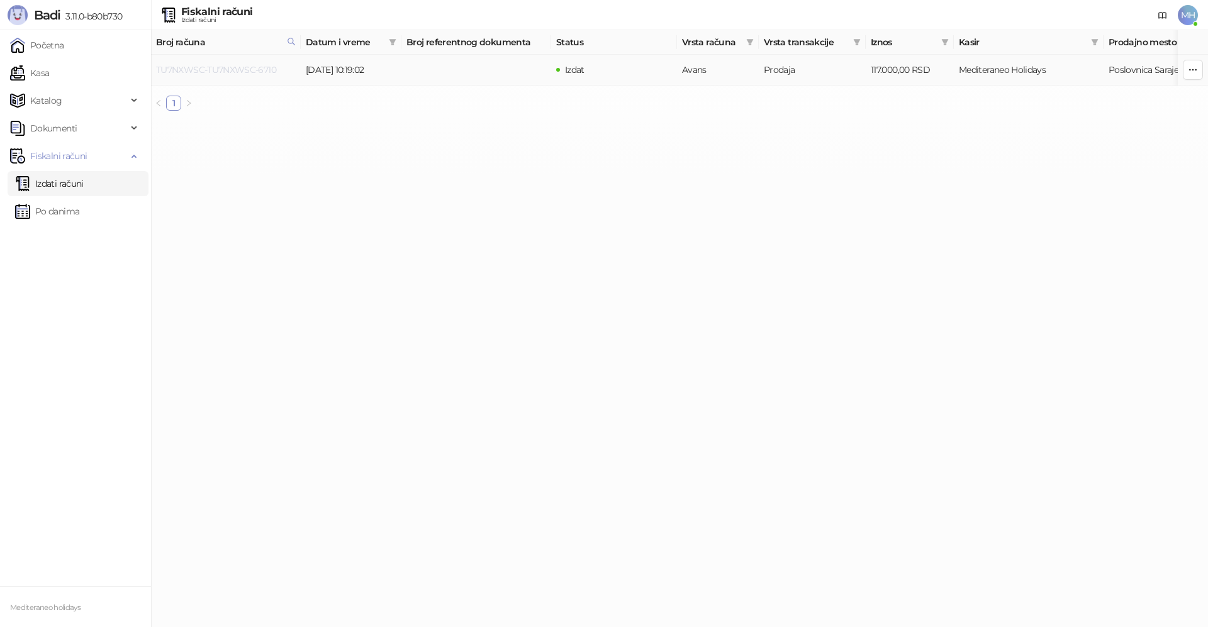
click at [210, 65] on link "TU7NXWSC-TU7NXWSC-6710" at bounding box center [216, 69] width 120 height 11
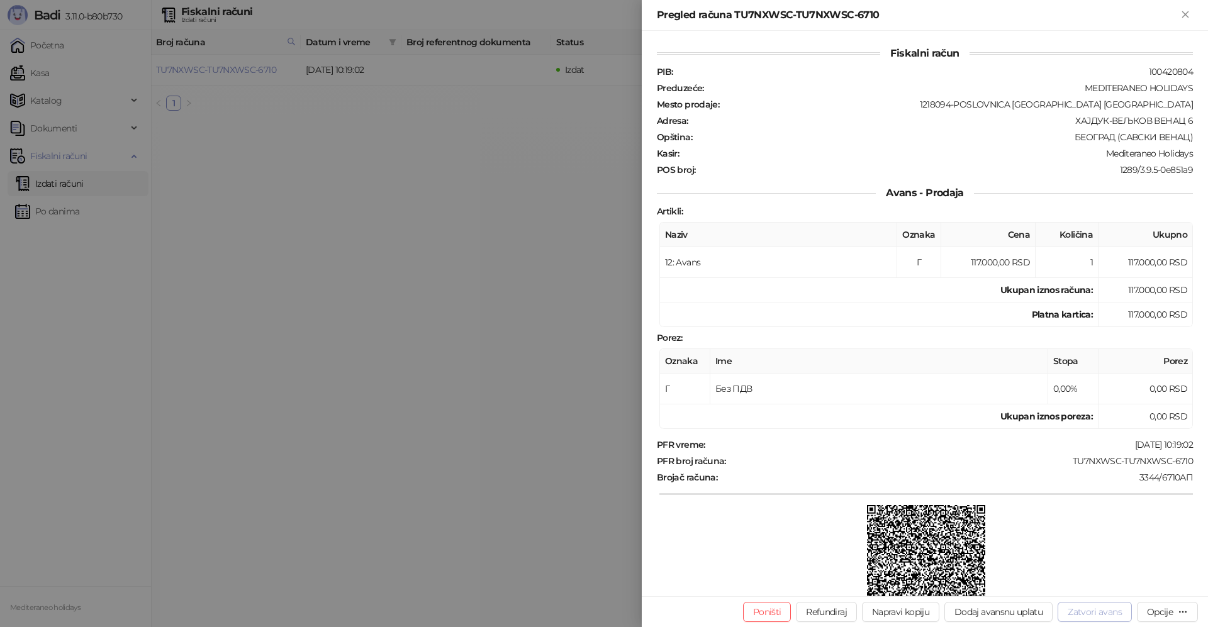
click at [1106, 611] on button "Zatvori avans" at bounding box center [1094, 612] width 74 height 20
type input "**********"
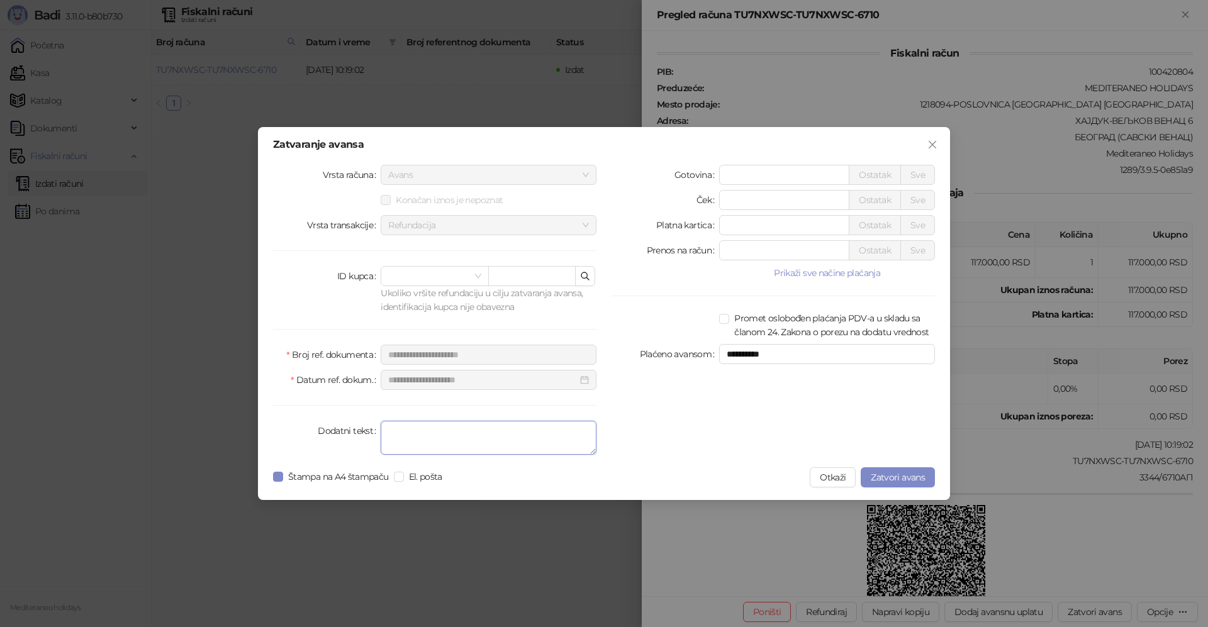
click at [392, 431] on textarea "Dodatni tekst" at bounding box center [488, 438] width 216 height 34
type textarea "*******"
click at [886, 474] on span "Zatvori avans" at bounding box center [897, 477] width 54 height 11
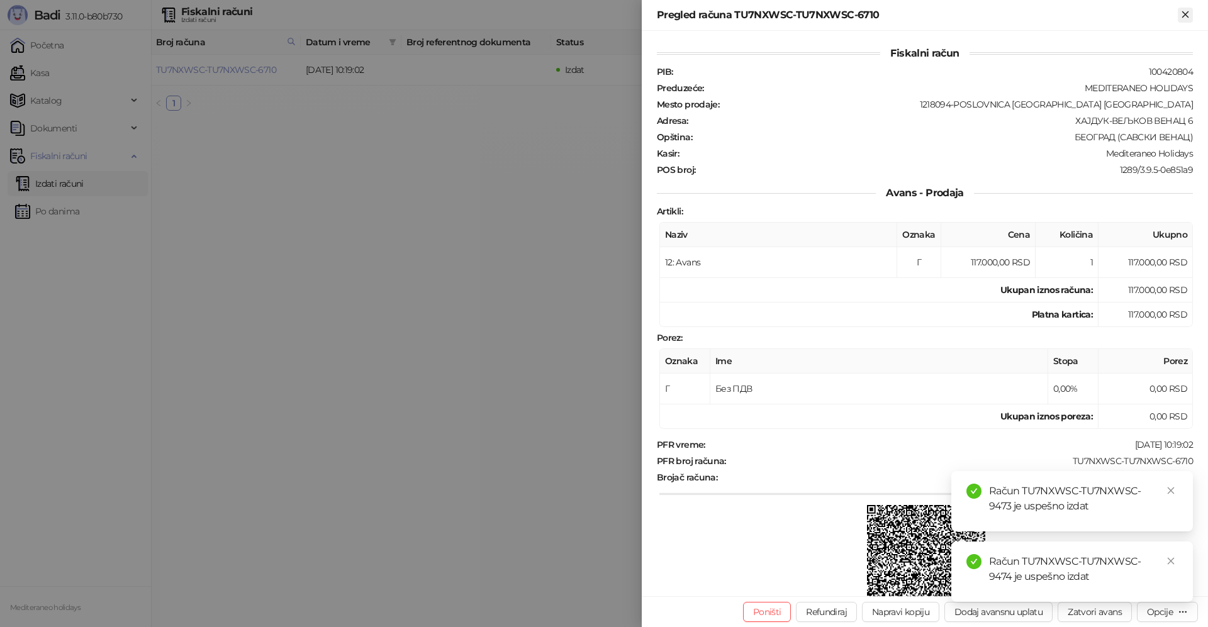
click at [1185, 14] on icon "Zatvori" at bounding box center [1185, 14] width 6 height 6
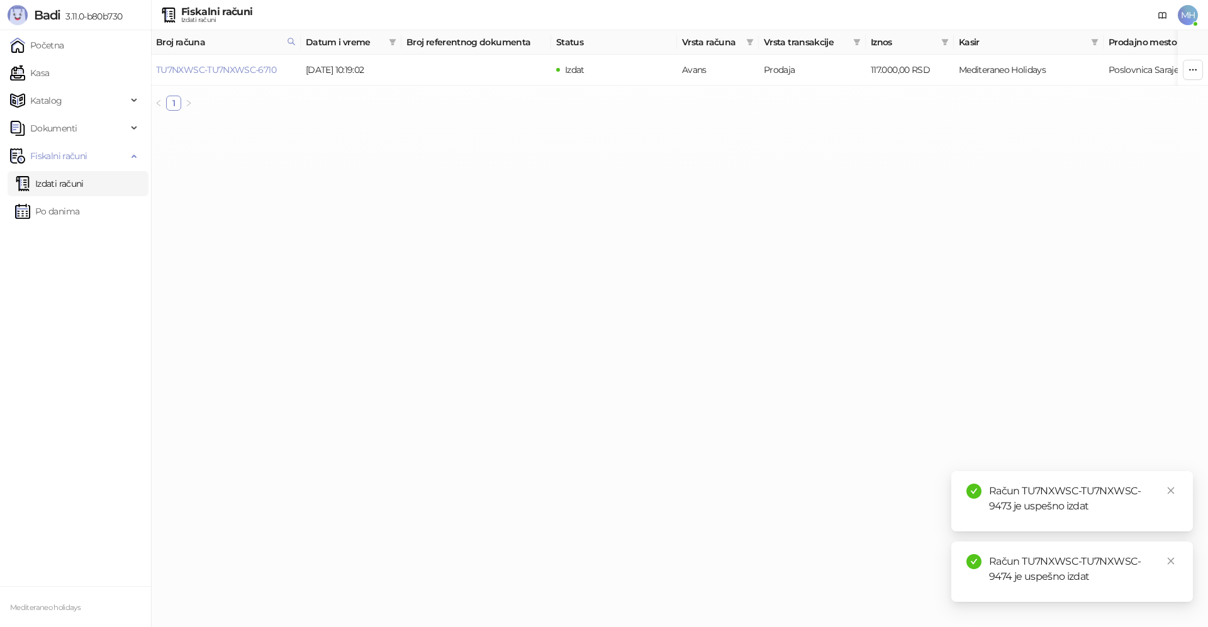
click at [74, 187] on link "Izdati računi" at bounding box center [49, 183] width 69 height 25
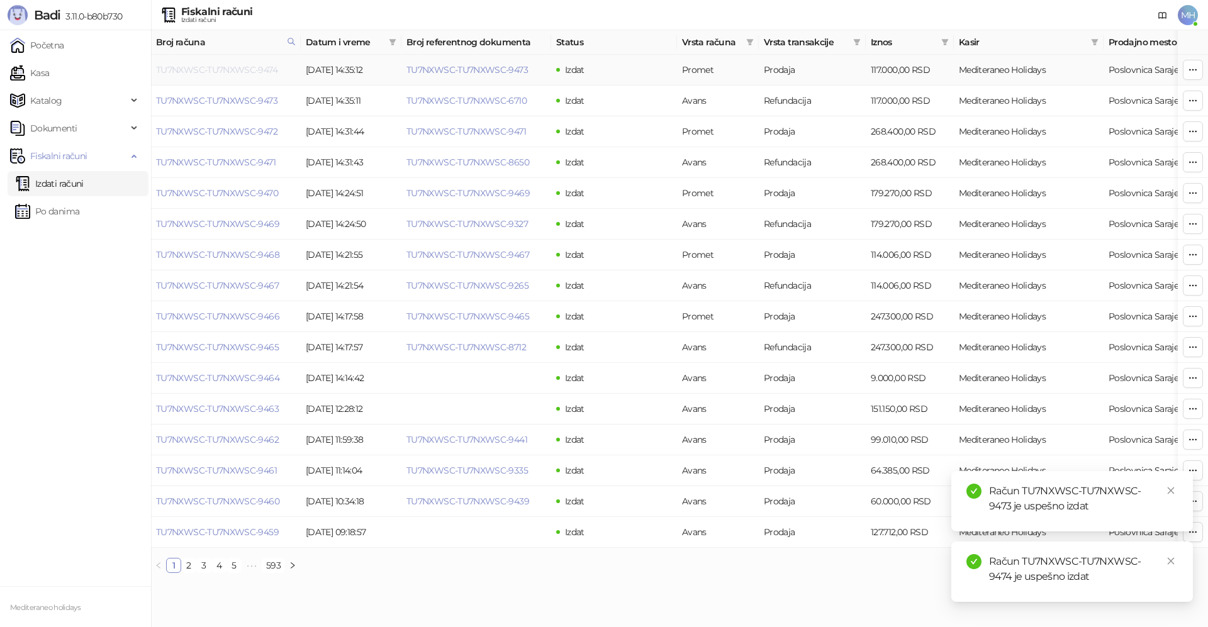
click at [263, 65] on link "TU7NXWSC-TU7NXWSC-9474" at bounding box center [216, 69] width 121 height 11
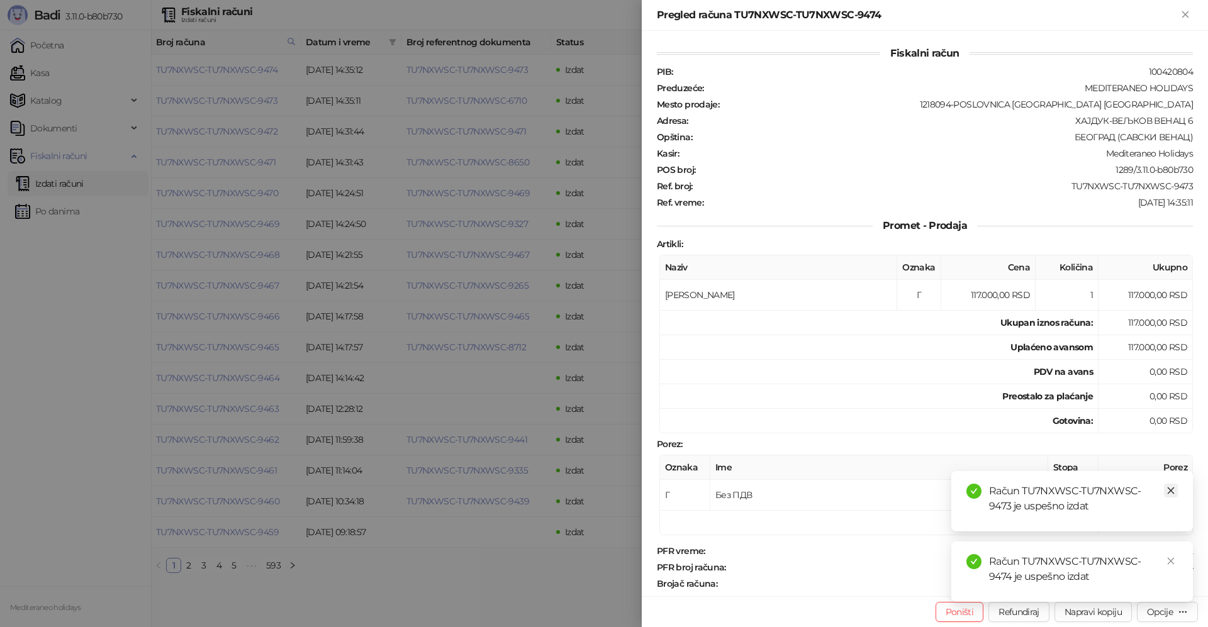
click at [1168, 489] on icon "close" at bounding box center [1170, 490] width 9 height 9
click at [1173, 558] on icon "close" at bounding box center [1170, 561] width 7 height 7
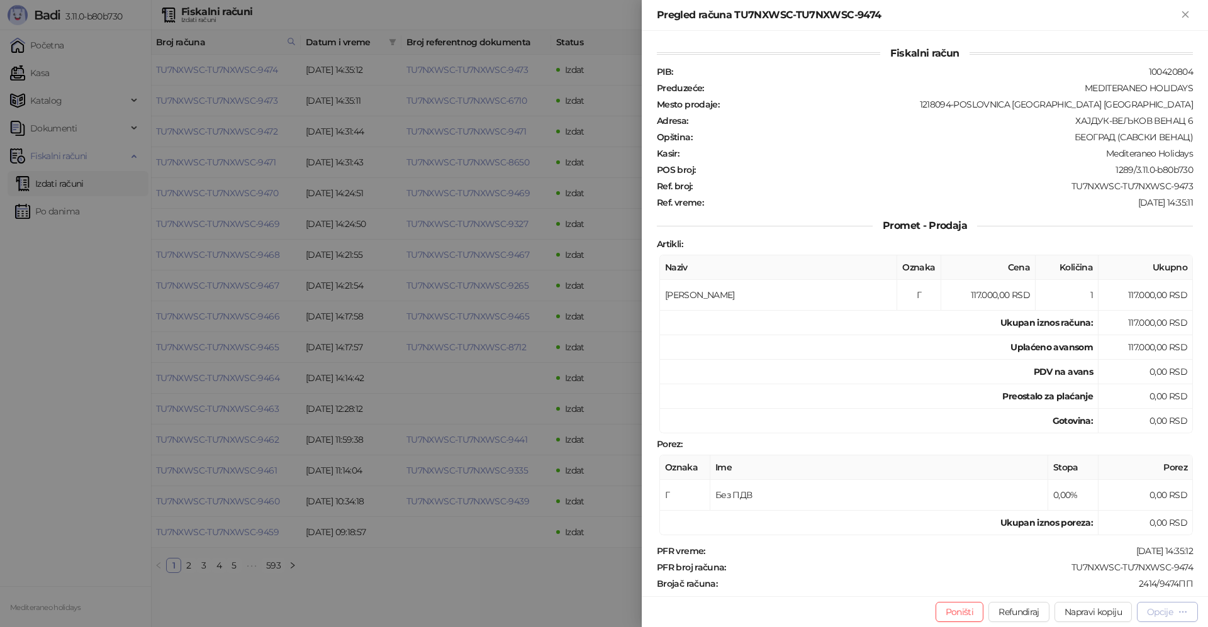
click at [1164, 609] on div "Opcije" at bounding box center [1160, 611] width 26 height 11
click at [1075, 588] on span "Preuzmi u PDF formatu" at bounding box center [1122, 587] width 129 height 14
click at [1185, 14] on icon "Zatvori" at bounding box center [1185, 14] width 6 height 6
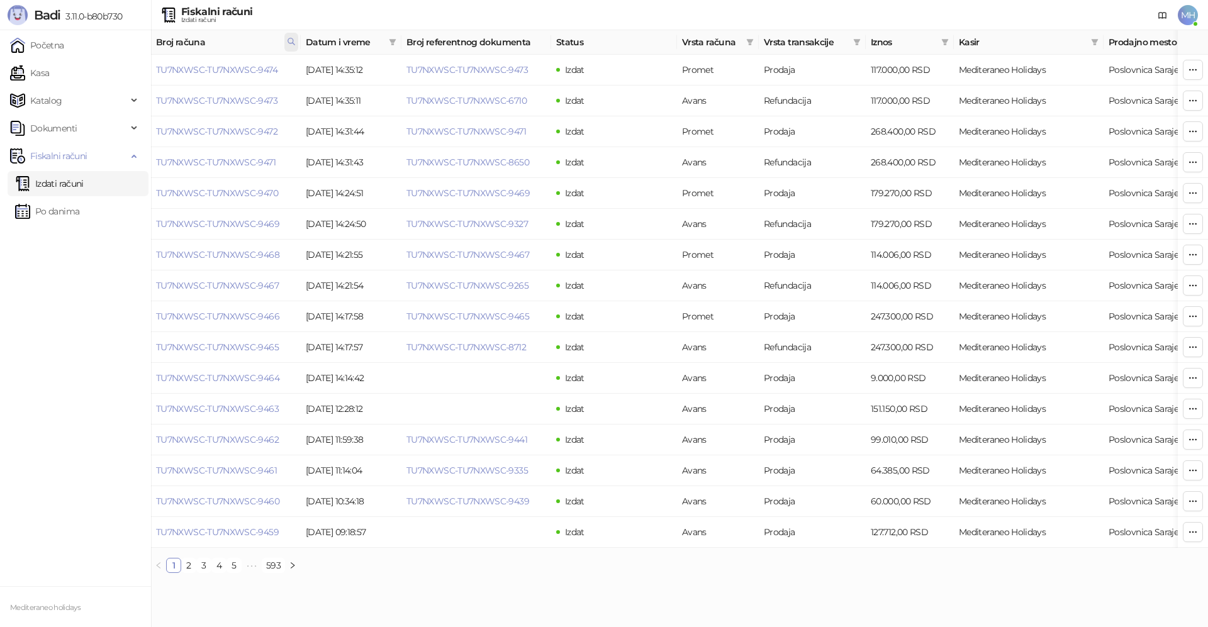
click at [292, 40] on icon at bounding box center [291, 41] width 9 height 9
click at [147, 70] on body "Badi 3.11.0-b80b730 Početna Kasa Katalog Dokumenti Fiskalni računi Izdati račun…" at bounding box center [604, 291] width 1208 height 583
type input "****"
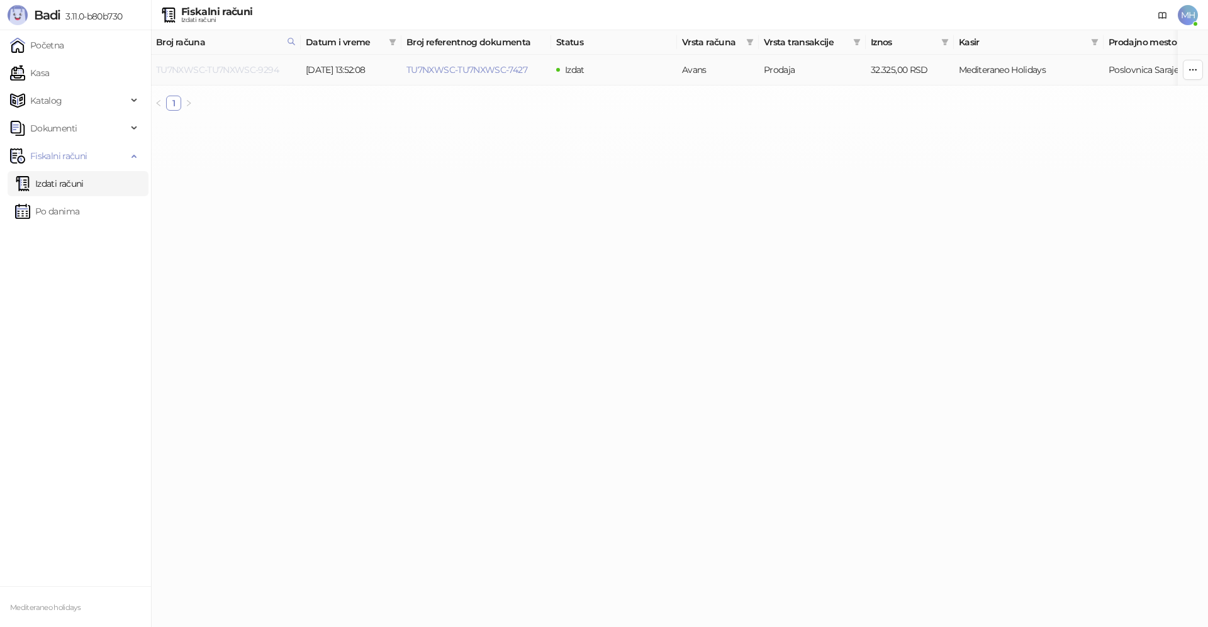
click at [242, 67] on link "TU7NXWSC-TU7NXWSC-9294" at bounding box center [217, 69] width 123 height 11
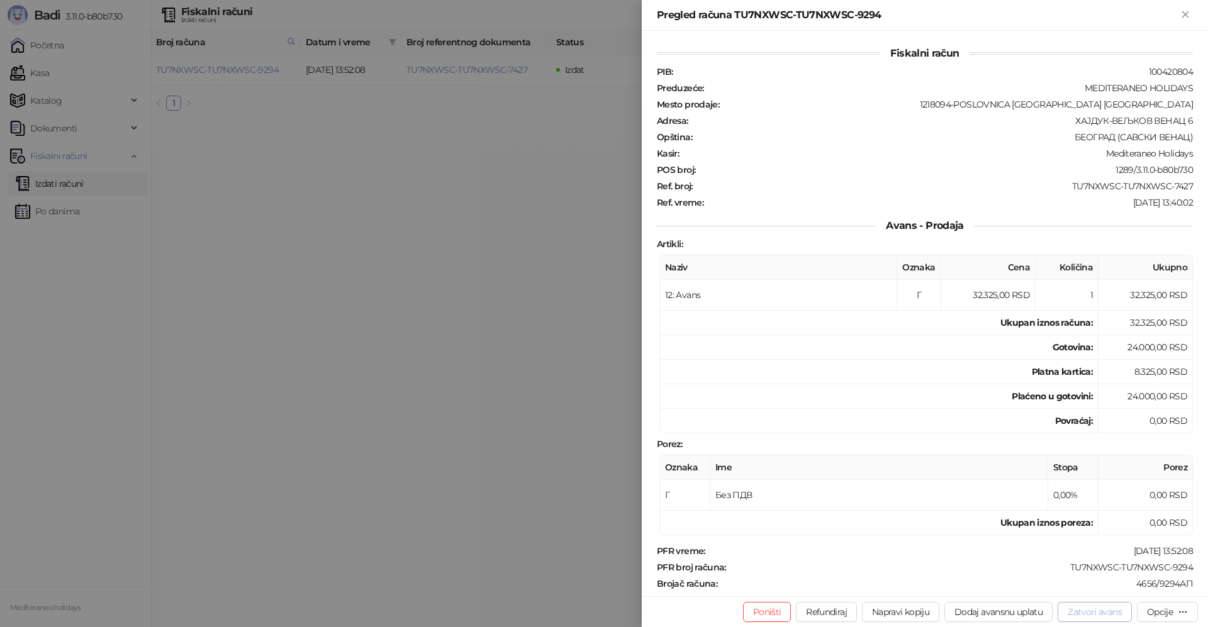
click at [1078, 609] on button "Zatvori avans" at bounding box center [1094, 612] width 74 height 20
type input "**********"
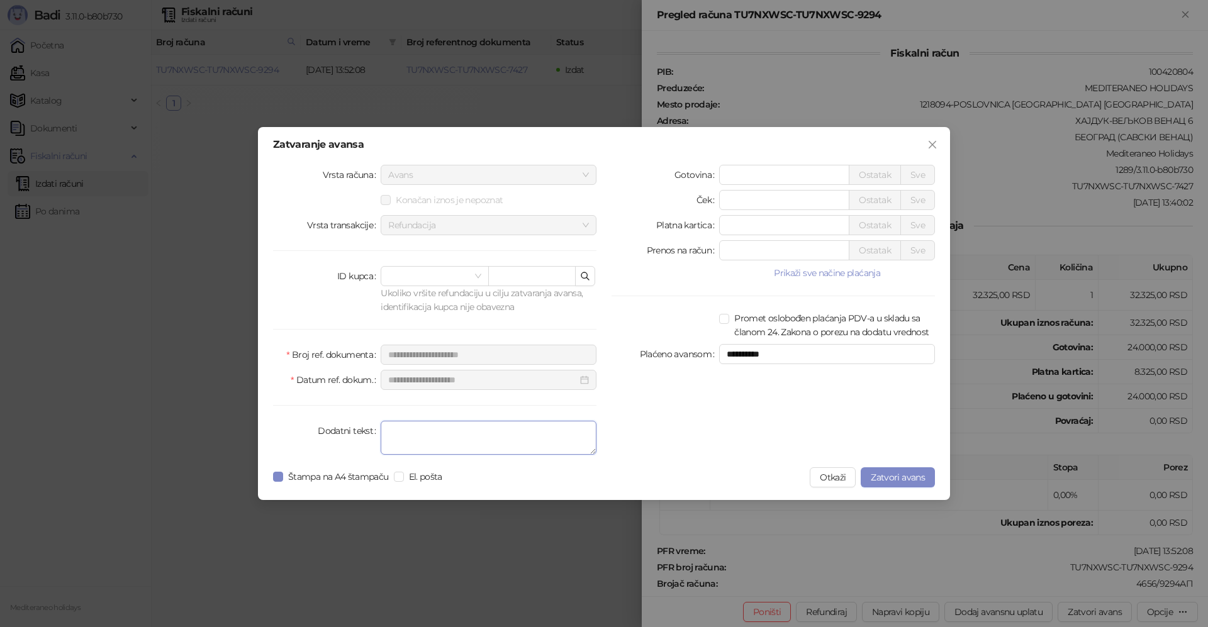
click at [423, 441] on textarea "Dodatni tekst" at bounding box center [488, 438] width 216 height 34
type textarea "*******"
click at [906, 470] on button "Zatvori avans" at bounding box center [897, 477] width 74 height 20
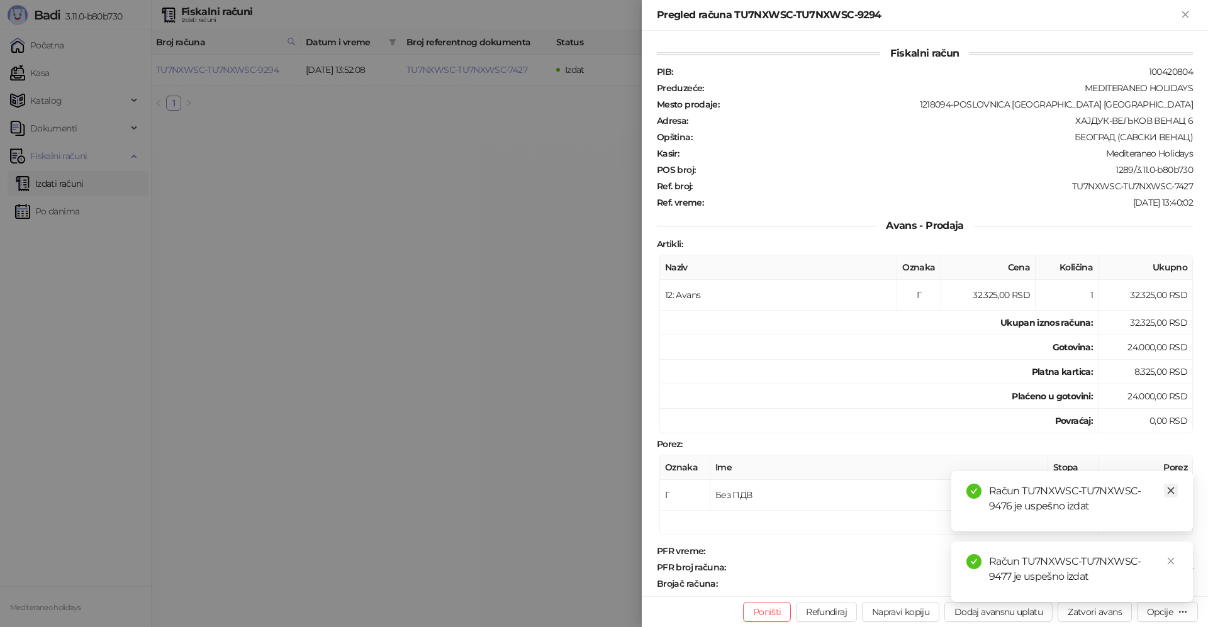
click at [1171, 490] on icon "close" at bounding box center [1170, 490] width 7 height 7
drag, startPoint x: 1169, startPoint y: 563, endPoint x: 1178, endPoint y: 379, distance: 184.5
click at [1169, 557] on icon "close" at bounding box center [1170, 561] width 9 height 9
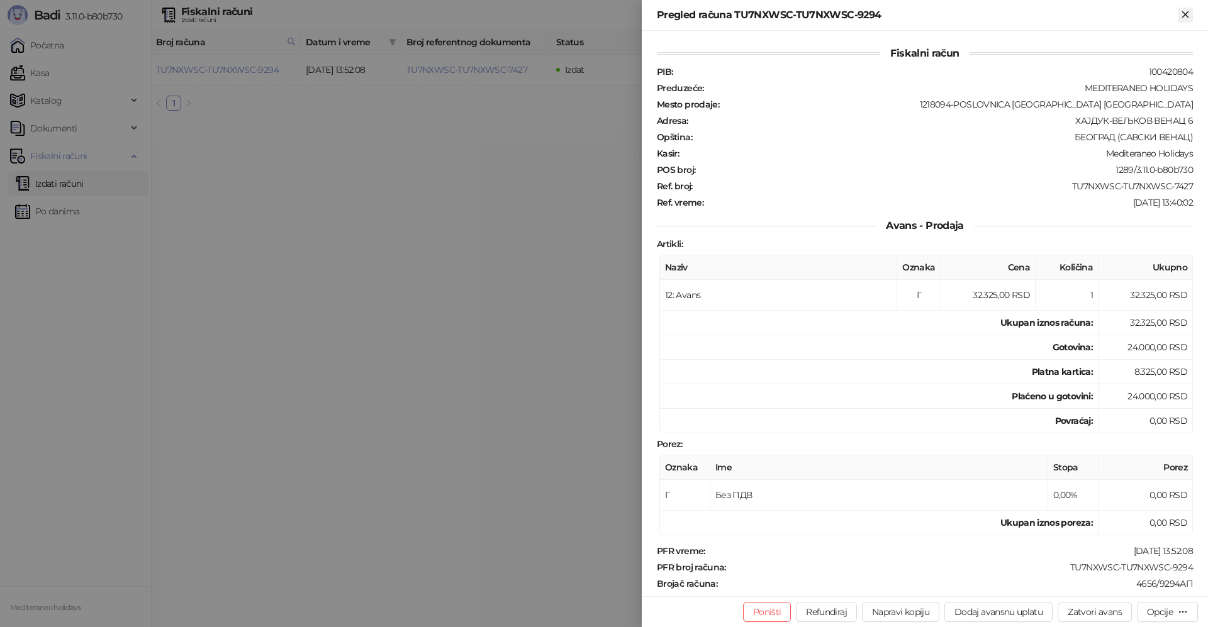
click at [1187, 14] on icon "Zatvori" at bounding box center [1184, 14] width 11 height 11
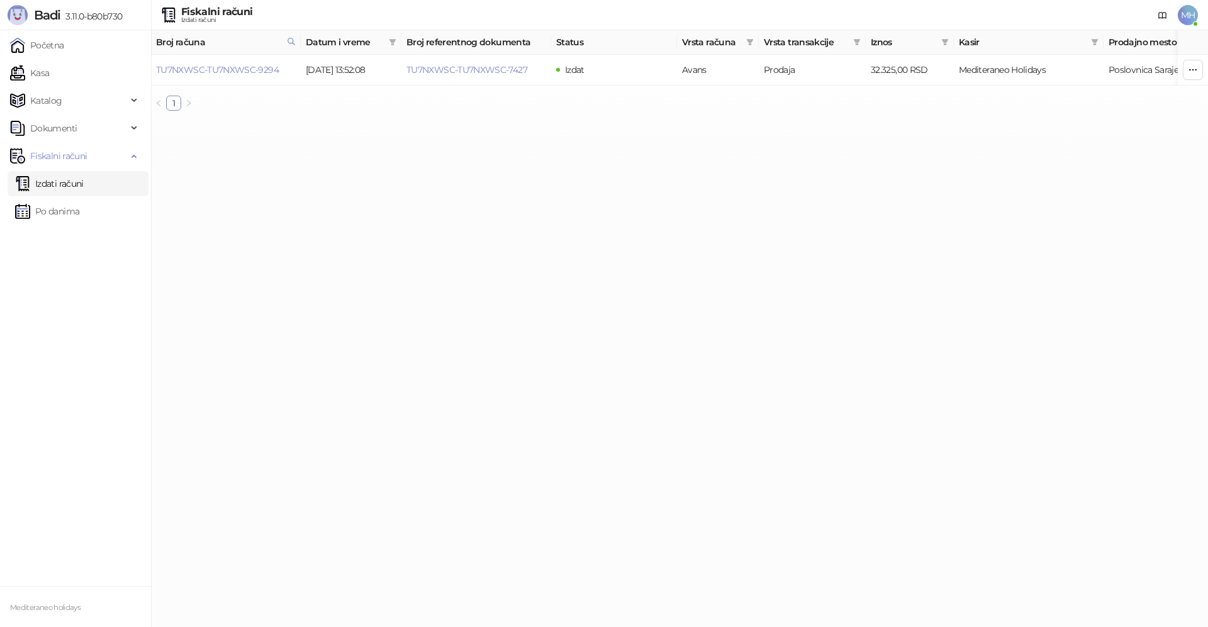
click at [40, 184] on link "Izdati računi" at bounding box center [49, 183] width 69 height 25
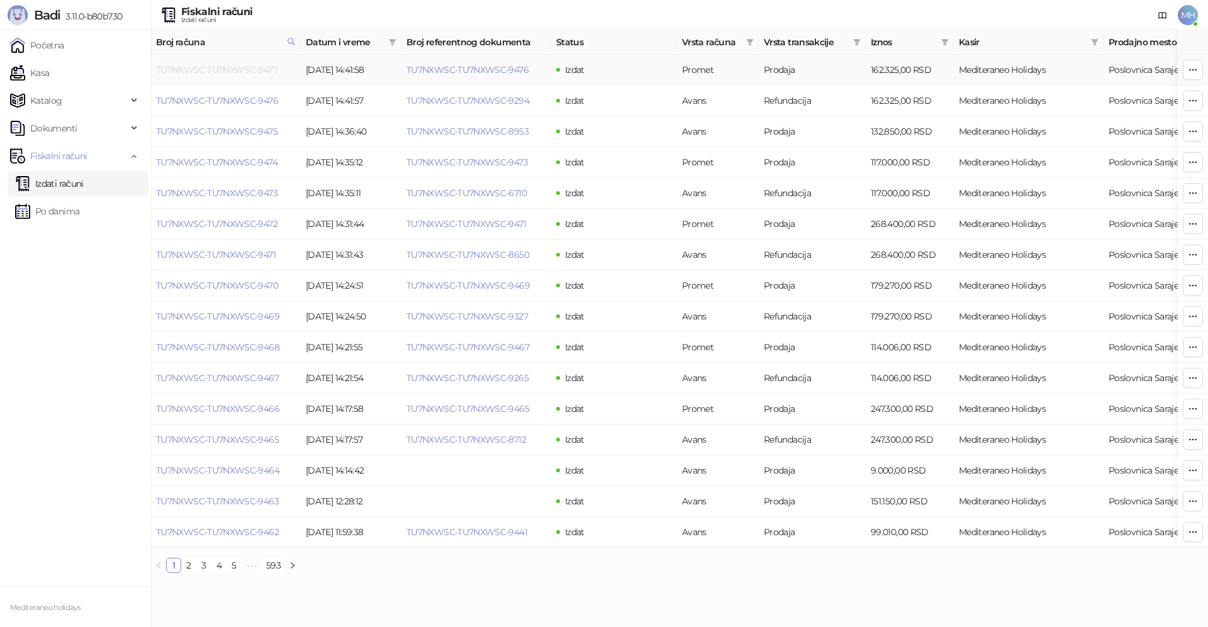
click at [257, 70] on link "TU7NXWSC-TU7NXWSC-9477" at bounding box center [216, 69] width 121 height 11
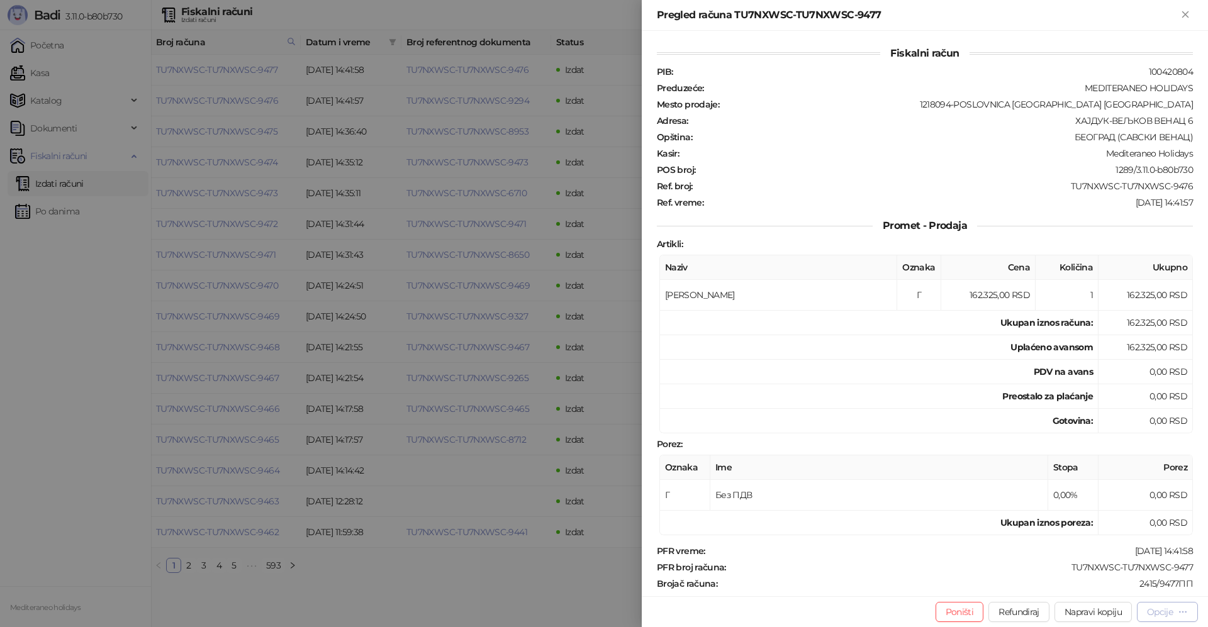
click at [1157, 612] on div "Opcije" at bounding box center [1160, 611] width 26 height 11
click at [1112, 588] on span "Preuzmi u PDF formatu" at bounding box center [1122, 587] width 129 height 14
click at [1186, 13] on icon "Zatvori" at bounding box center [1185, 14] width 6 height 6
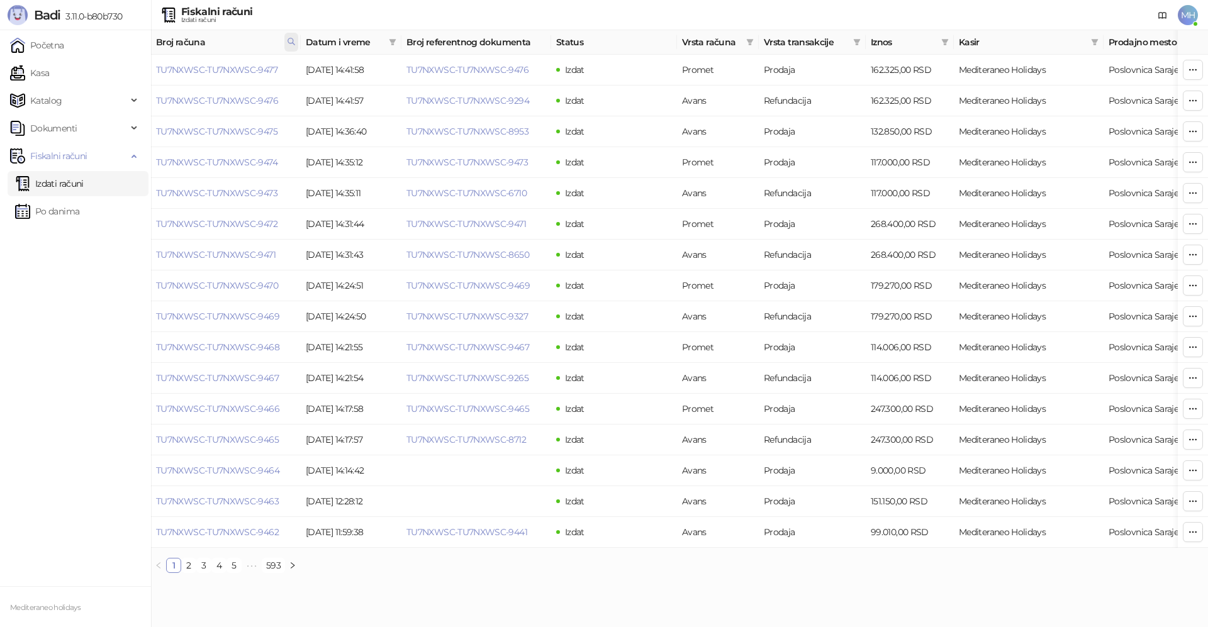
click at [287, 38] on span at bounding box center [291, 42] width 14 height 19
drag, startPoint x: 216, startPoint y: 67, endPoint x: 155, endPoint y: 49, distance: 64.3
click at [113, 66] on body "Badi 3.11.0-b80b730 Početna Kasa Katalog Dokumenti Fiskalni računi Izdati račun…" at bounding box center [604, 291] width 1208 height 583
type input "****"
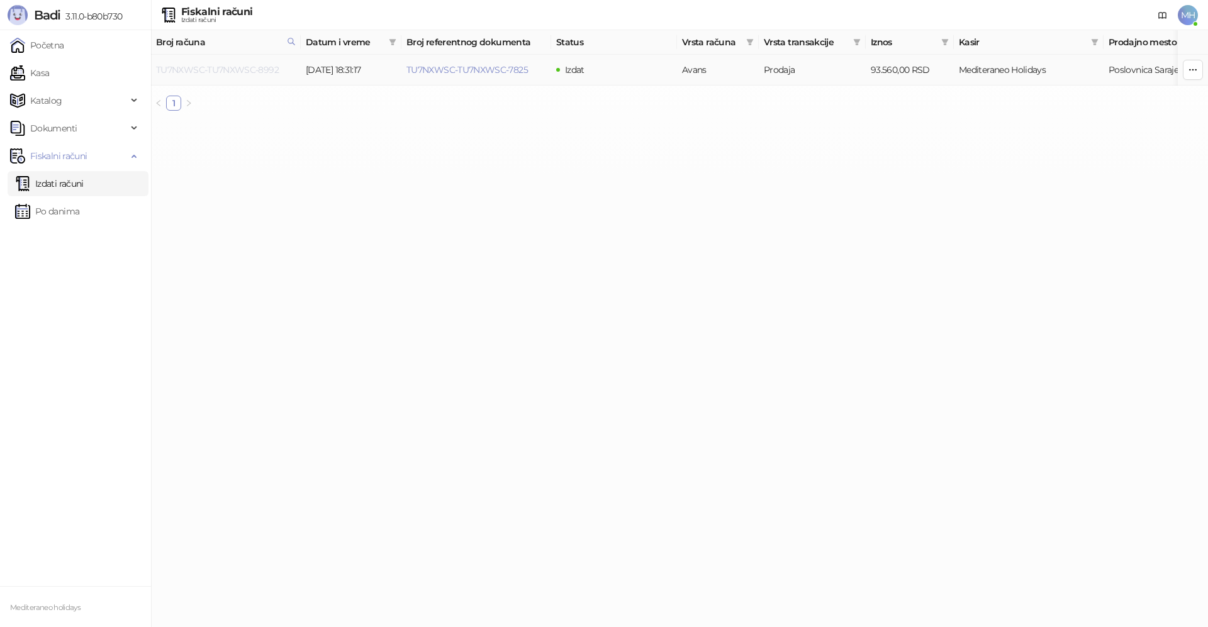
click at [236, 72] on link "TU7NXWSC-TU7NXWSC-8992" at bounding box center [217, 69] width 123 height 11
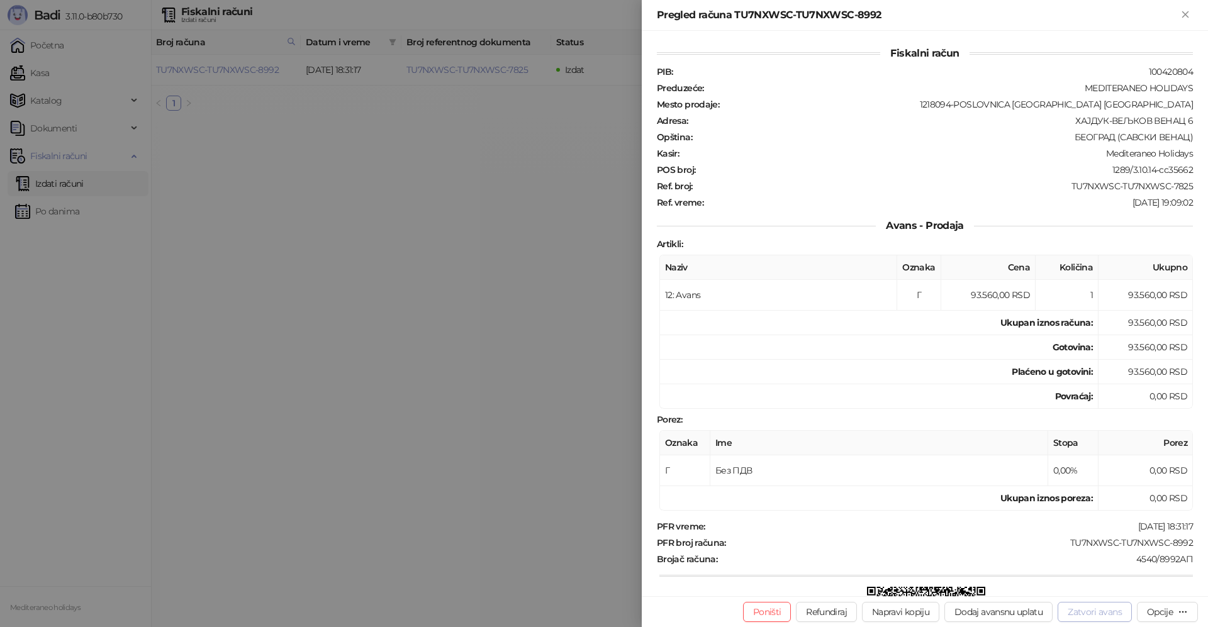
click at [1105, 618] on button "Zatvori avans" at bounding box center [1094, 612] width 74 height 20
type input "**********"
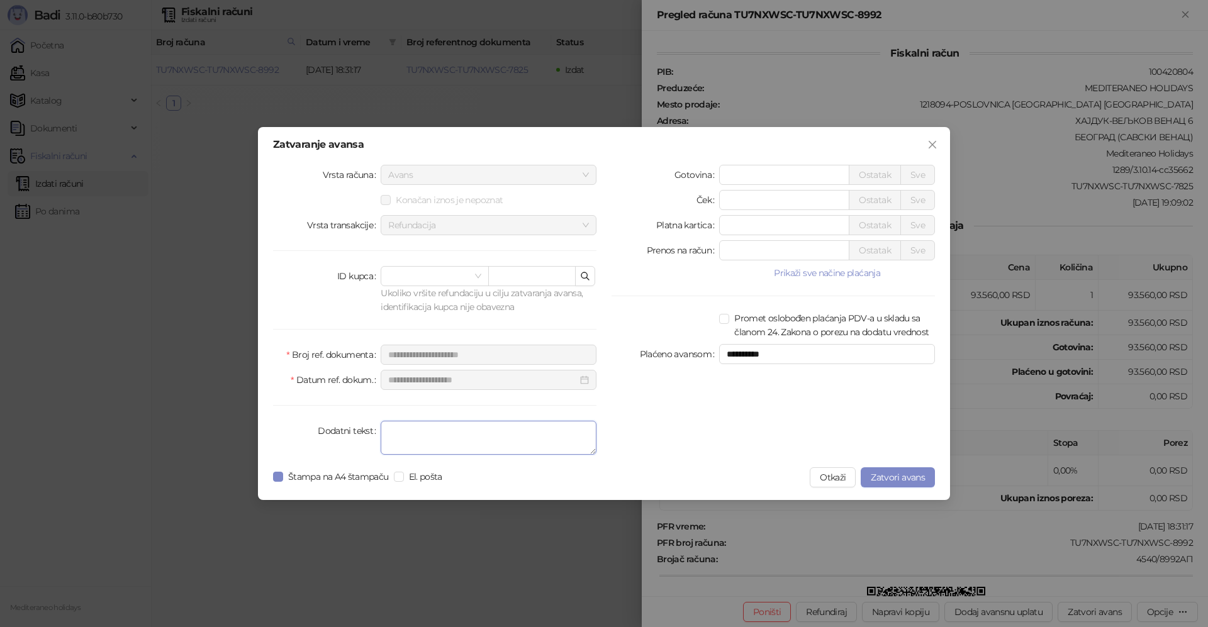
click at [486, 436] on textarea "Dodatni tekst" at bounding box center [488, 438] width 216 height 34
type textarea "*******"
click at [896, 472] on span "Zatvori avans" at bounding box center [897, 477] width 54 height 11
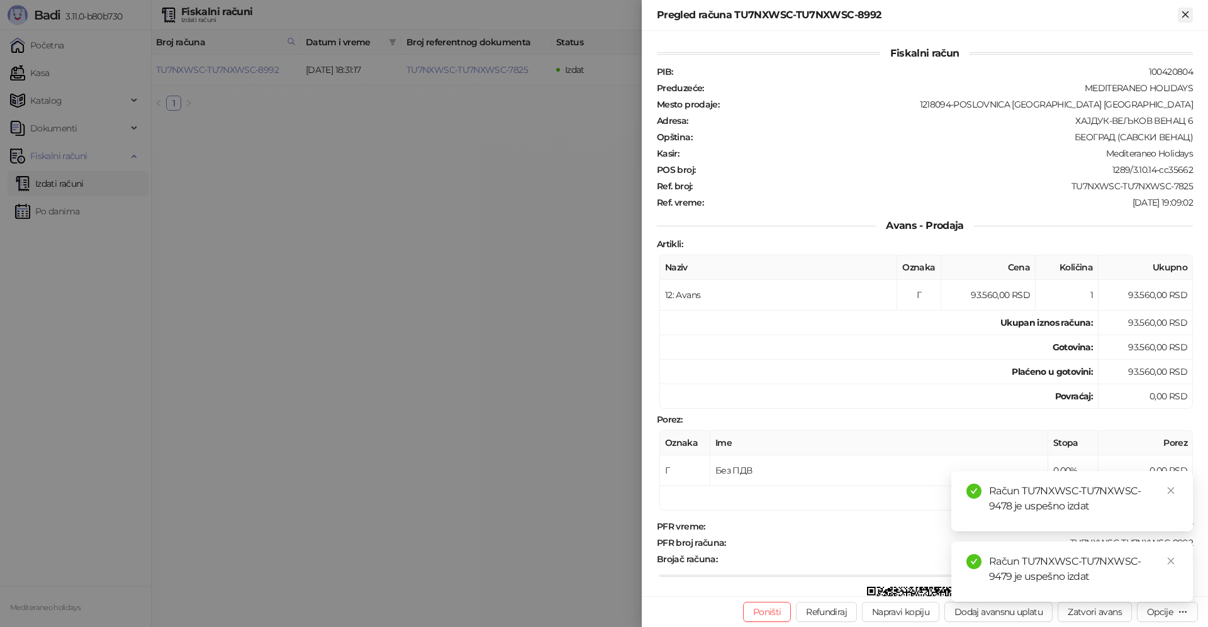
drag, startPoint x: 1182, startPoint y: 15, endPoint x: 1171, endPoint y: 26, distance: 15.1
click at [1181, 15] on icon "Zatvori" at bounding box center [1184, 14] width 11 height 11
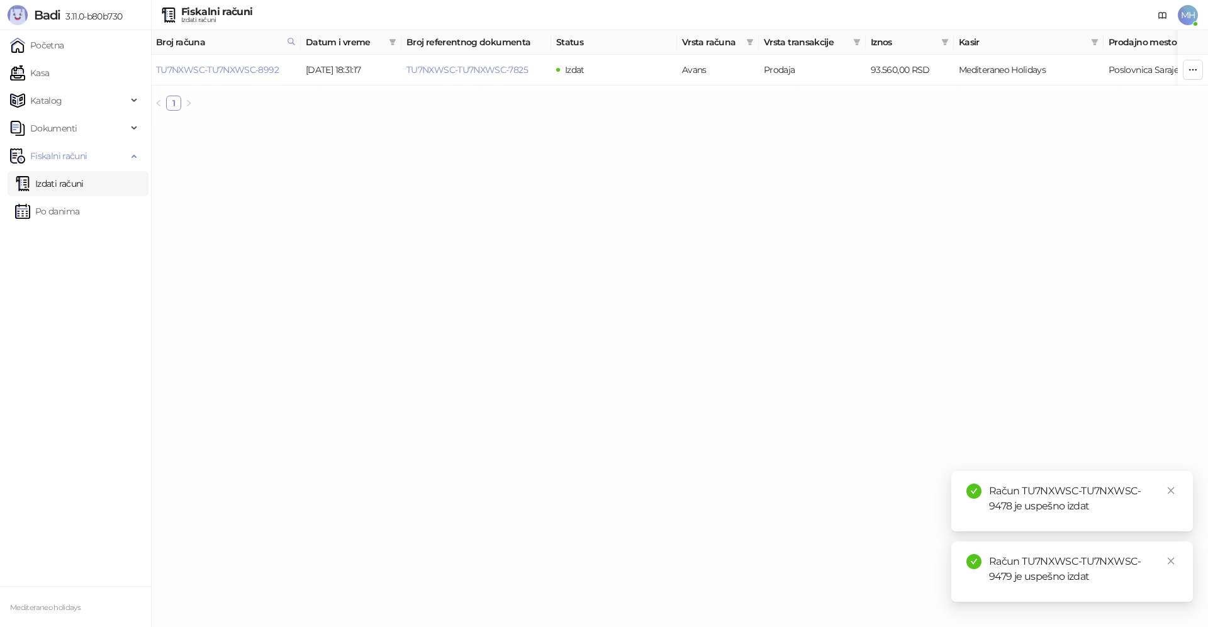
click at [80, 183] on link "Izdati računi" at bounding box center [49, 183] width 69 height 25
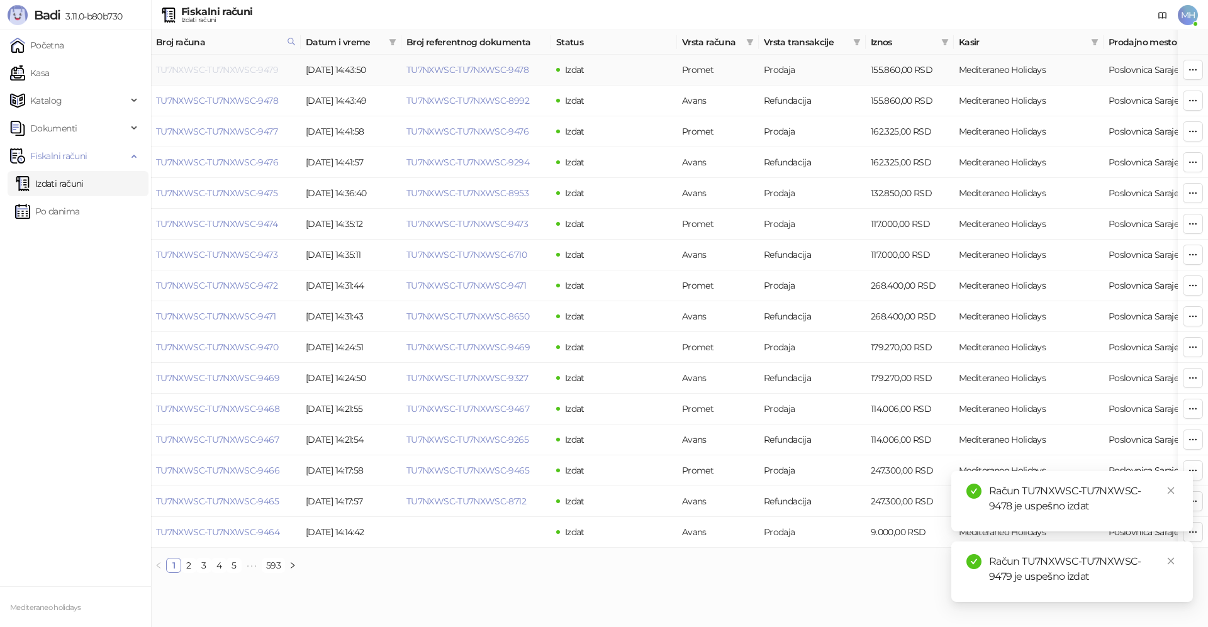
click at [258, 70] on link "TU7NXWSC-TU7NXWSC-9479" at bounding box center [217, 69] width 122 height 11
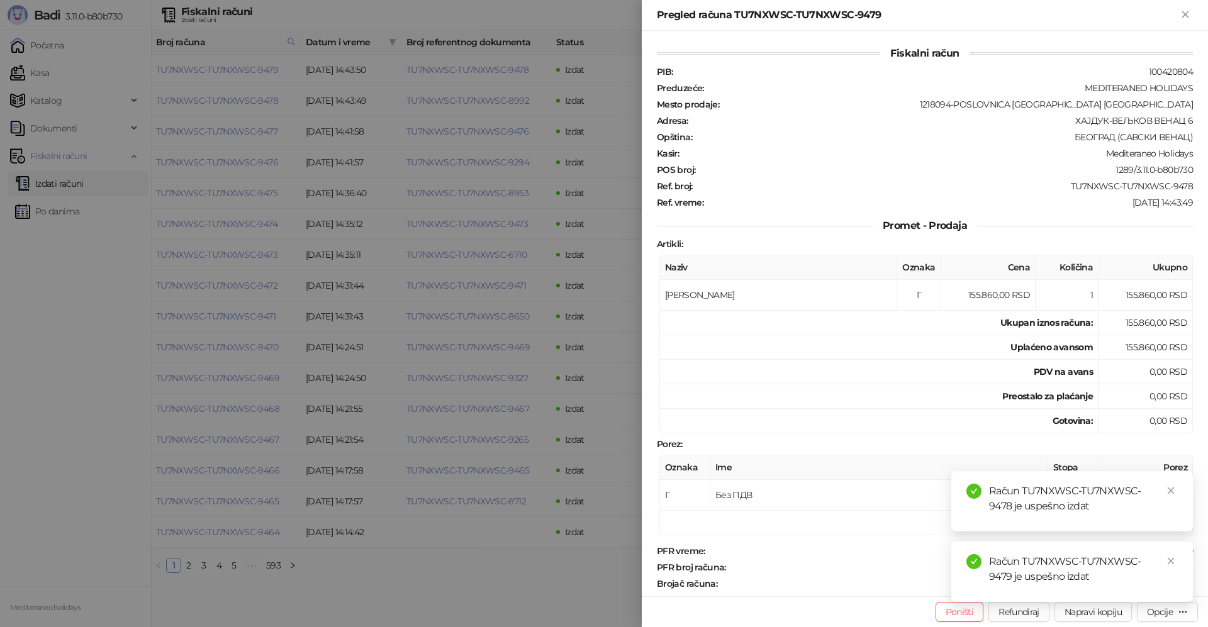
drag, startPoint x: 1170, startPoint y: 489, endPoint x: 1155, endPoint y: 570, distance: 81.8
click at [1170, 491] on icon "close" at bounding box center [1170, 490] width 9 height 9
click at [1169, 558] on icon "close" at bounding box center [1170, 561] width 9 height 9
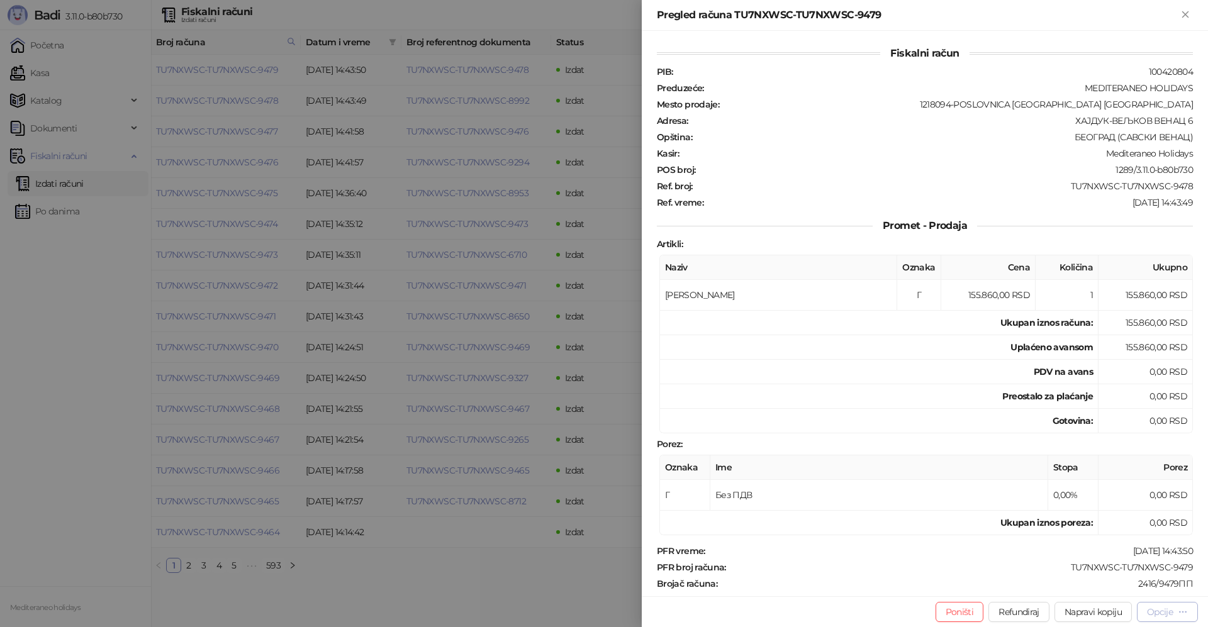
click at [1160, 606] on div "Opcije" at bounding box center [1167, 612] width 41 height 12
click at [1077, 587] on span "Preuzmi u PDF formatu" at bounding box center [1122, 587] width 129 height 14
click at [1186, 14] on icon "Zatvori" at bounding box center [1185, 14] width 6 height 6
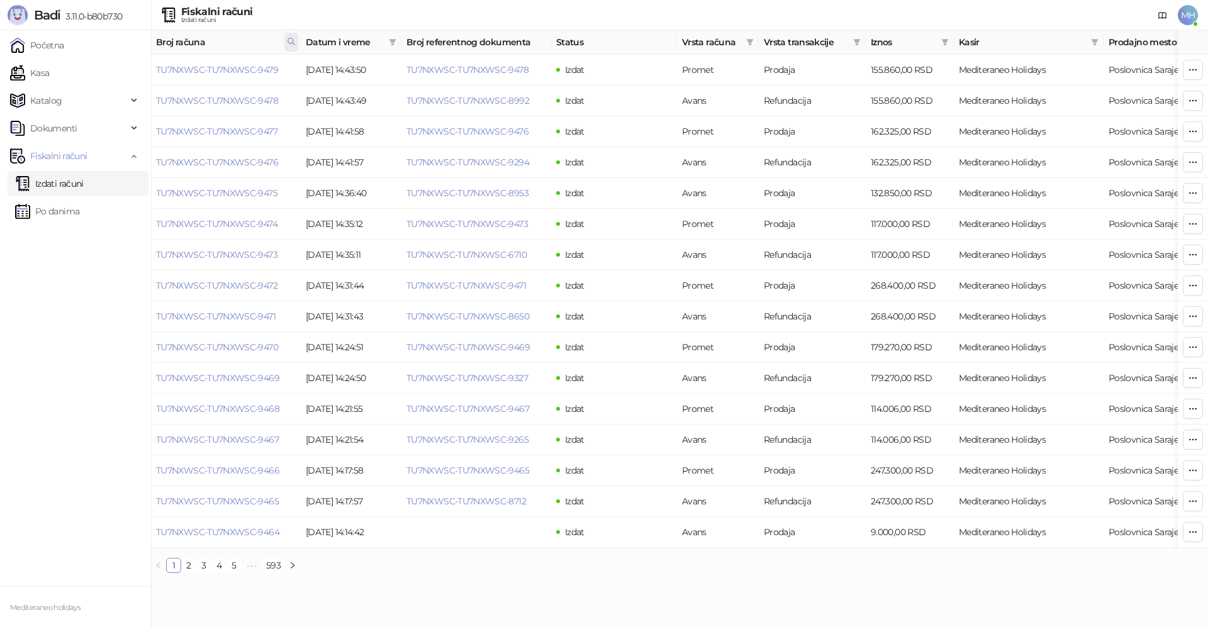
click at [291, 39] on icon at bounding box center [291, 41] width 9 height 9
drag, startPoint x: 270, startPoint y: 73, endPoint x: 59, endPoint y: 76, distance: 210.7
click at [59, 76] on body "Badi 3.11.0-b80b730 Početna Kasa Katalog Dokumenti Fiskalni računi Izdati račun…" at bounding box center [604, 291] width 1208 height 583
type input "****"
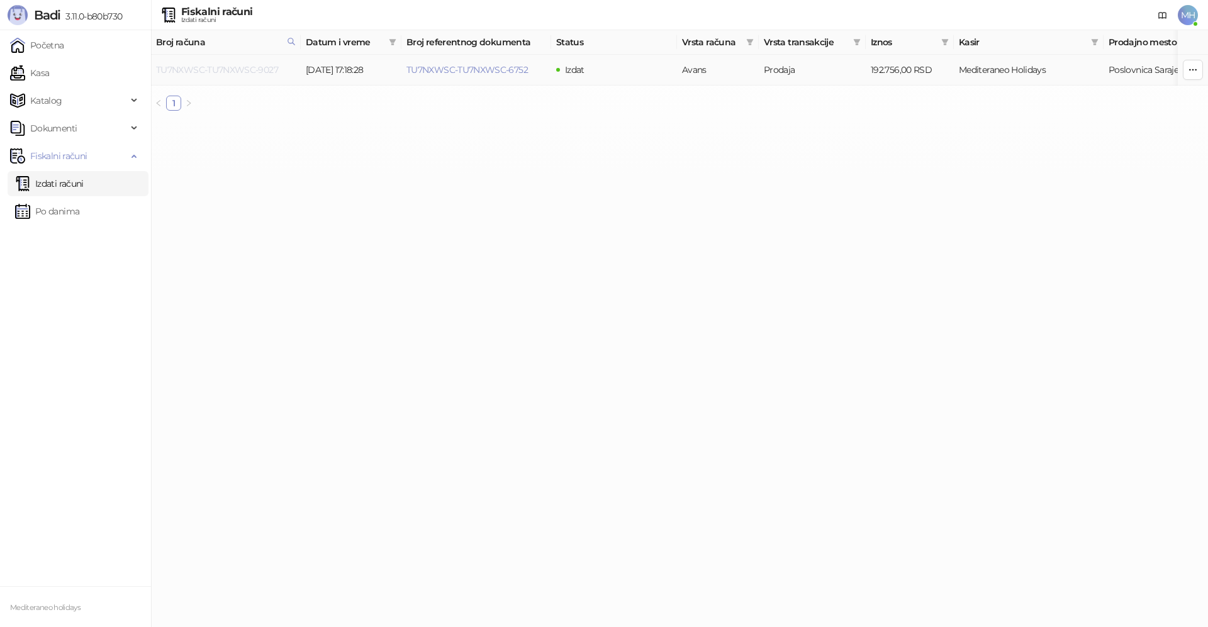
click at [257, 70] on link "TU7NXWSC-TU7NXWSC-9027" at bounding box center [217, 69] width 122 height 11
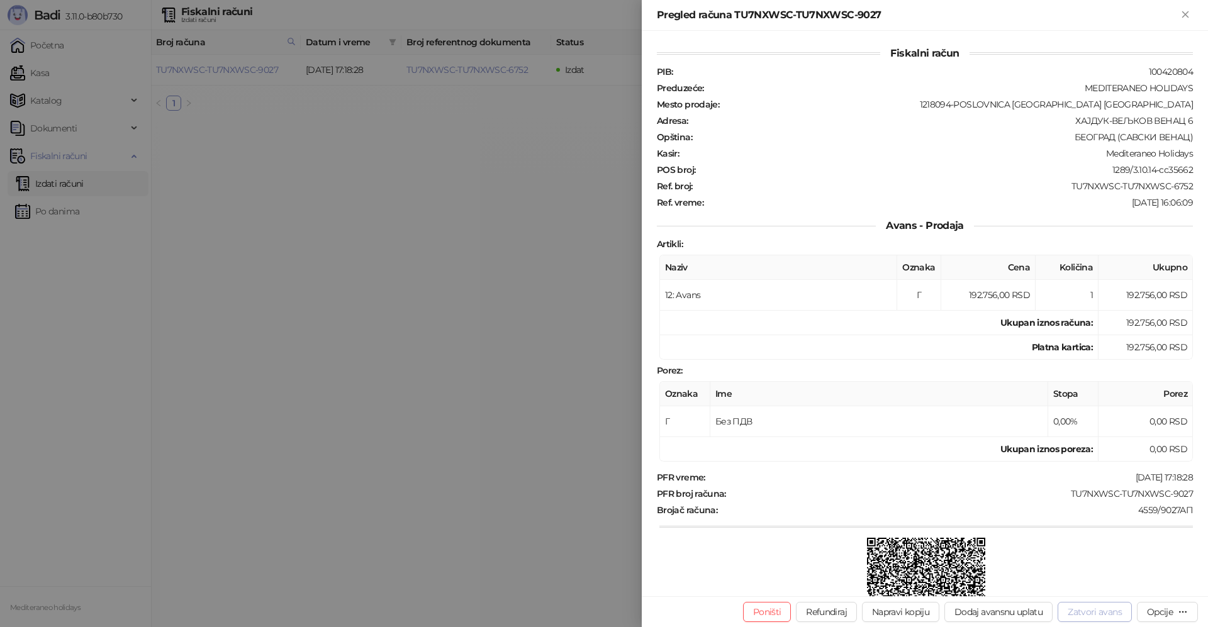
click at [1073, 610] on button "Zatvori avans" at bounding box center [1094, 612] width 74 height 20
type input "**********"
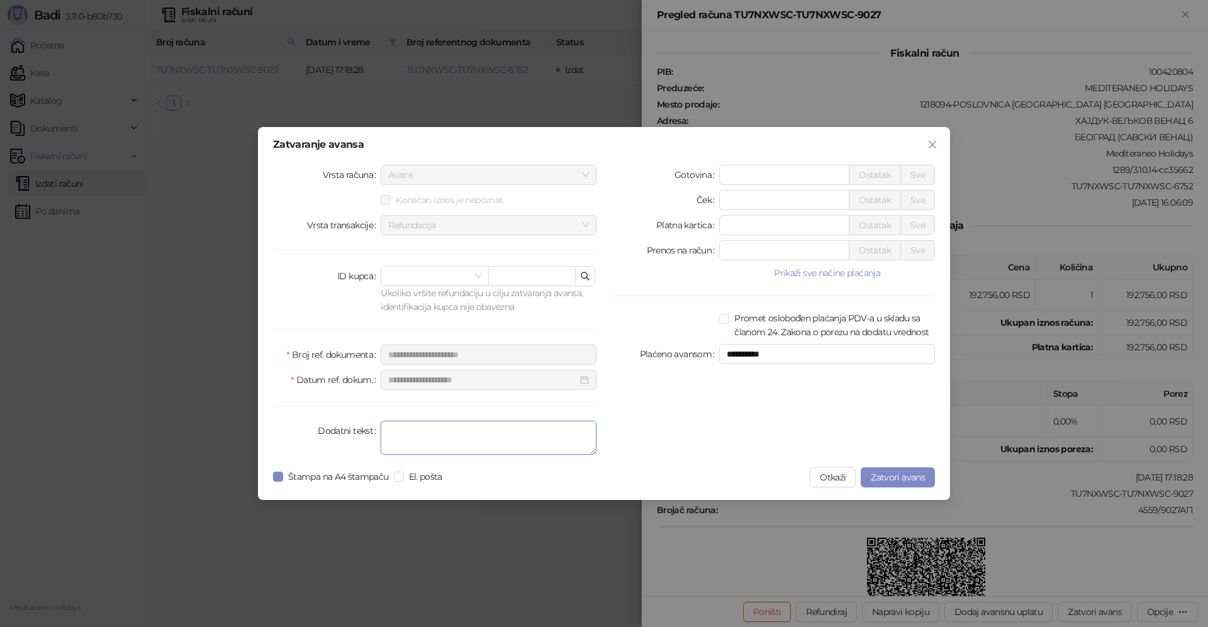
click at [453, 440] on textarea "Dodatni tekst" at bounding box center [488, 438] width 216 height 34
type textarea "*******"
click at [886, 477] on span "Zatvori avans" at bounding box center [897, 477] width 54 height 11
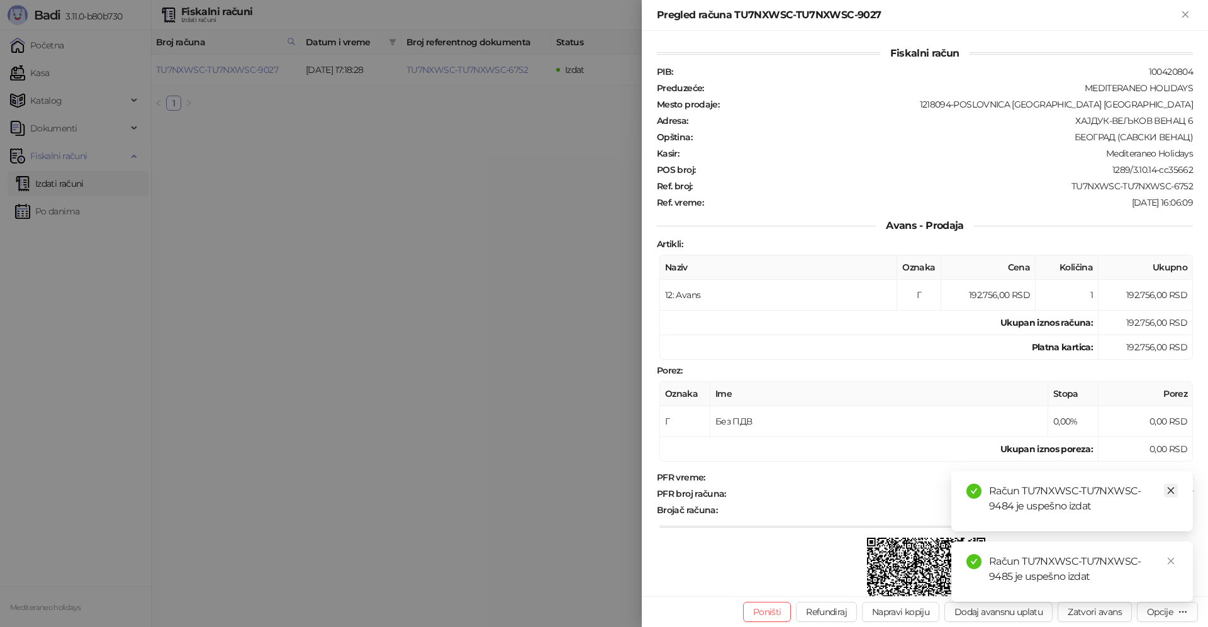
click at [1174, 493] on icon "close" at bounding box center [1170, 490] width 9 height 9
drag, startPoint x: 1174, startPoint y: 562, endPoint x: 1168, endPoint y: 531, distance: 30.7
click at [1172, 560] on icon "close" at bounding box center [1170, 561] width 9 height 9
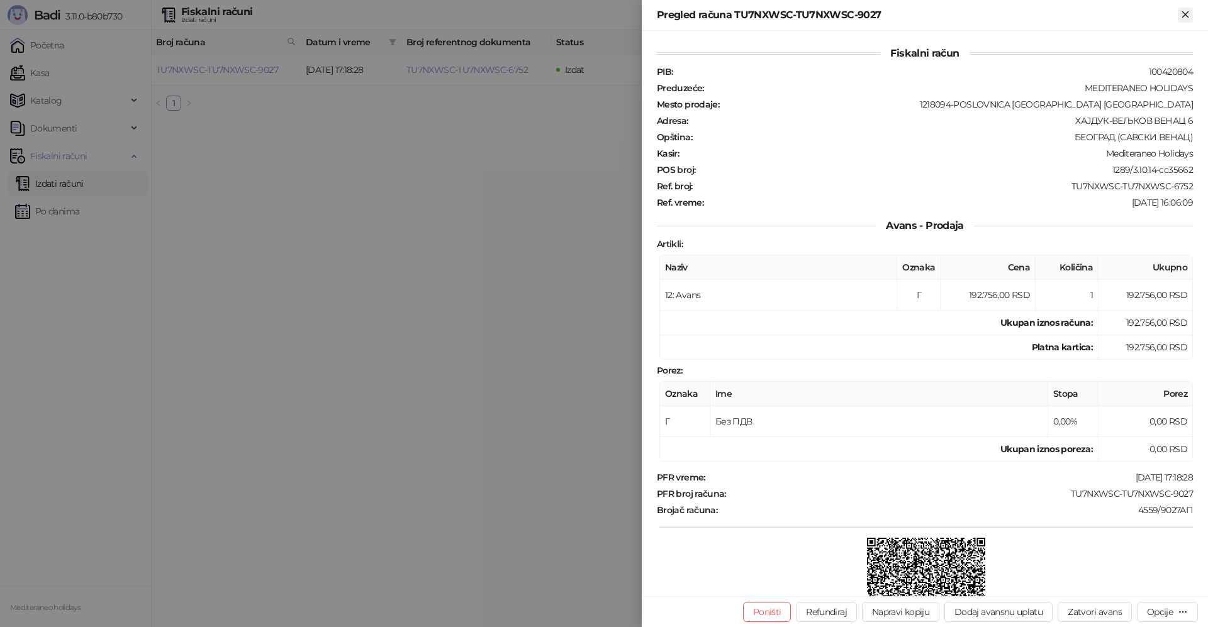
click at [1187, 14] on icon "Zatvori" at bounding box center [1184, 14] width 11 height 11
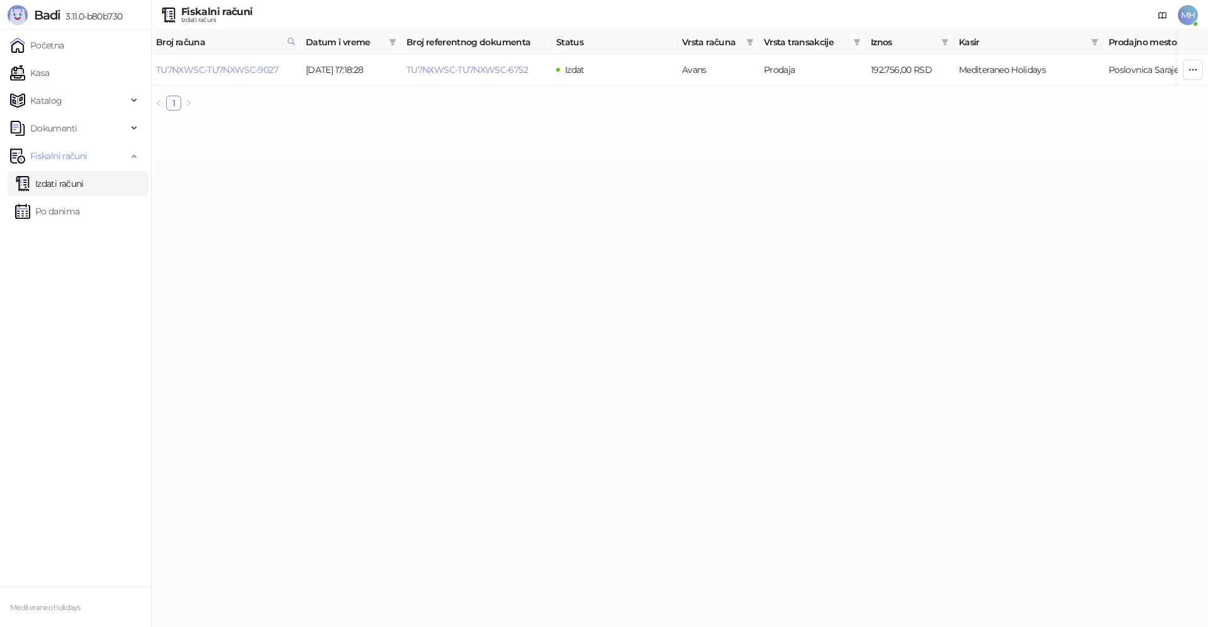
click at [53, 180] on link "Izdati računi" at bounding box center [49, 183] width 69 height 25
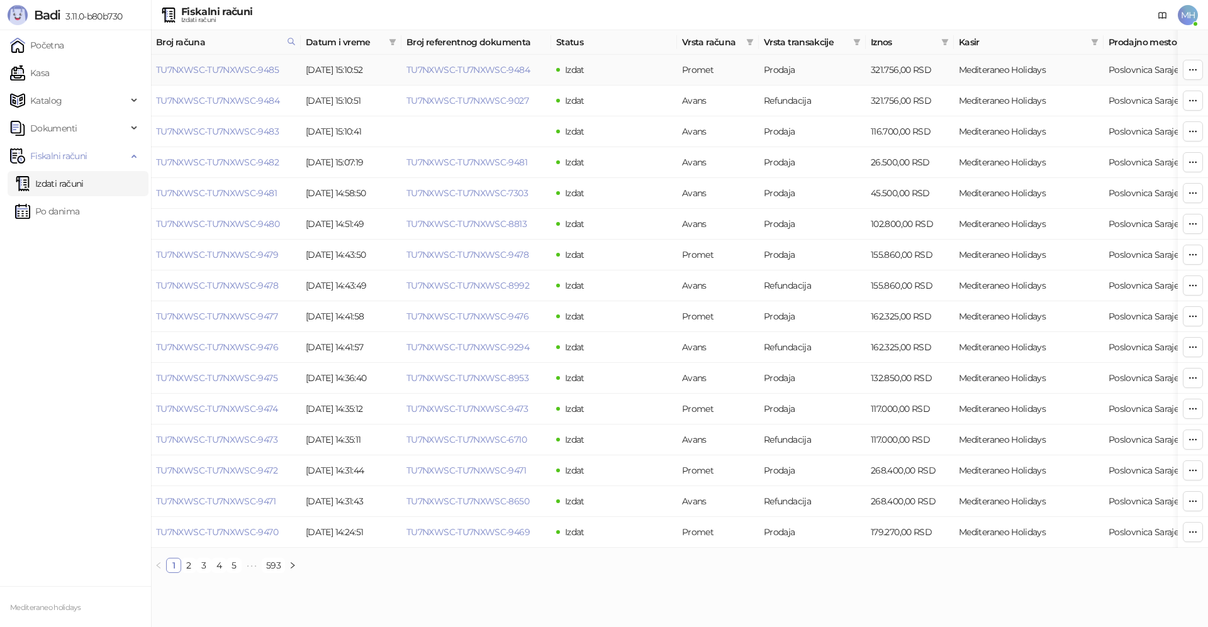
click at [239, 78] on td "TU7NXWSC-TU7NXWSC-9485" at bounding box center [226, 70] width 150 height 31
click at [243, 70] on link "TU7NXWSC-TU7NXWSC-9485" at bounding box center [217, 69] width 123 height 11
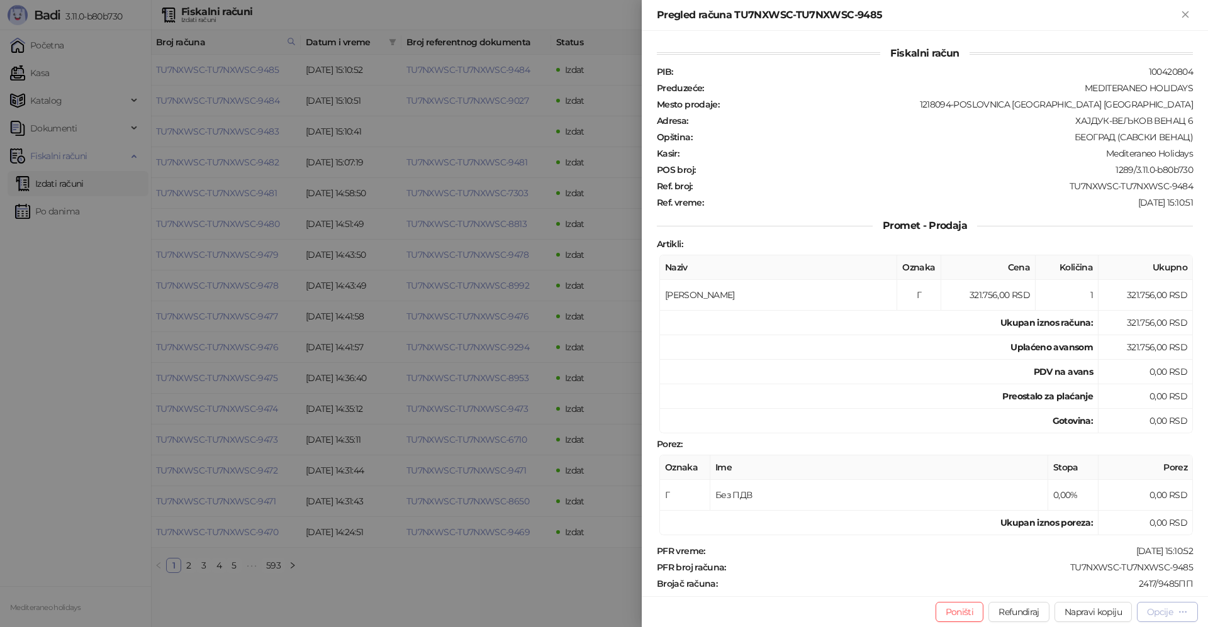
click at [1169, 616] on div "Opcije" at bounding box center [1160, 611] width 26 height 11
click at [1126, 590] on span "Preuzmi u PDF formatu" at bounding box center [1122, 587] width 129 height 14
click at [1185, 16] on icon "Zatvori" at bounding box center [1185, 14] width 6 height 6
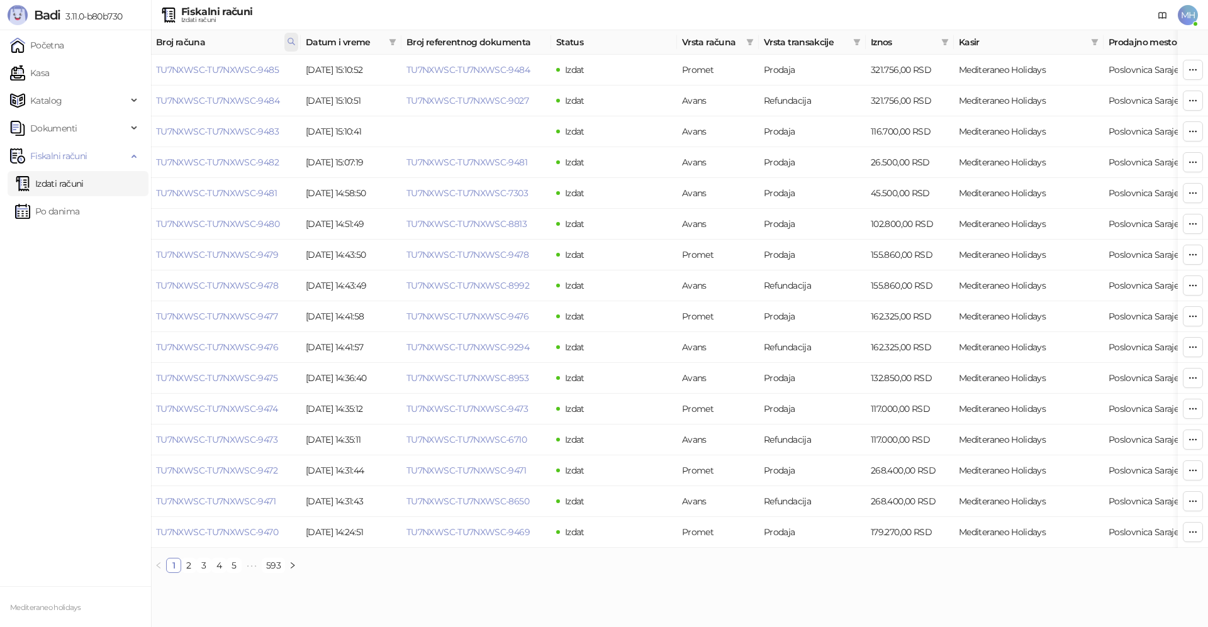
click at [292, 47] on span at bounding box center [291, 42] width 14 height 19
drag, startPoint x: 220, startPoint y: 70, endPoint x: 173, endPoint y: 74, distance: 47.4
click at [177, 74] on input "****" at bounding box center [235, 69] width 116 height 20
type input "****"
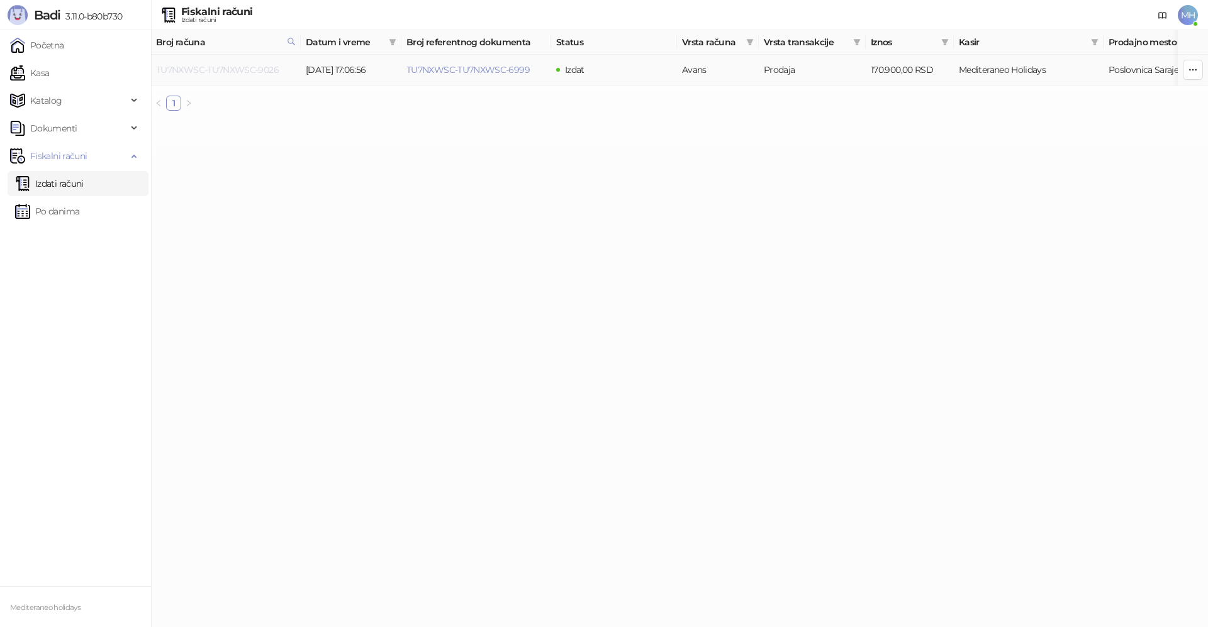
click at [264, 67] on link "TU7NXWSC-TU7NXWSC-9026" at bounding box center [217, 69] width 123 height 11
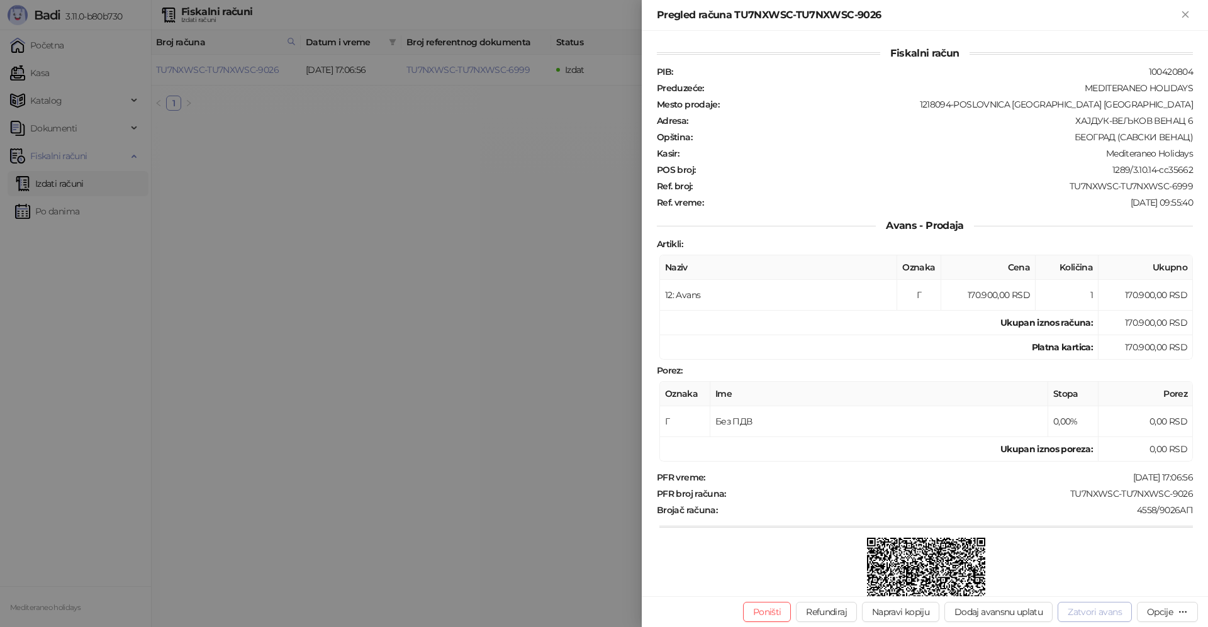
click at [1100, 611] on button "Zatvori avans" at bounding box center [1094, 612] width 74 height 20
type input "**********"
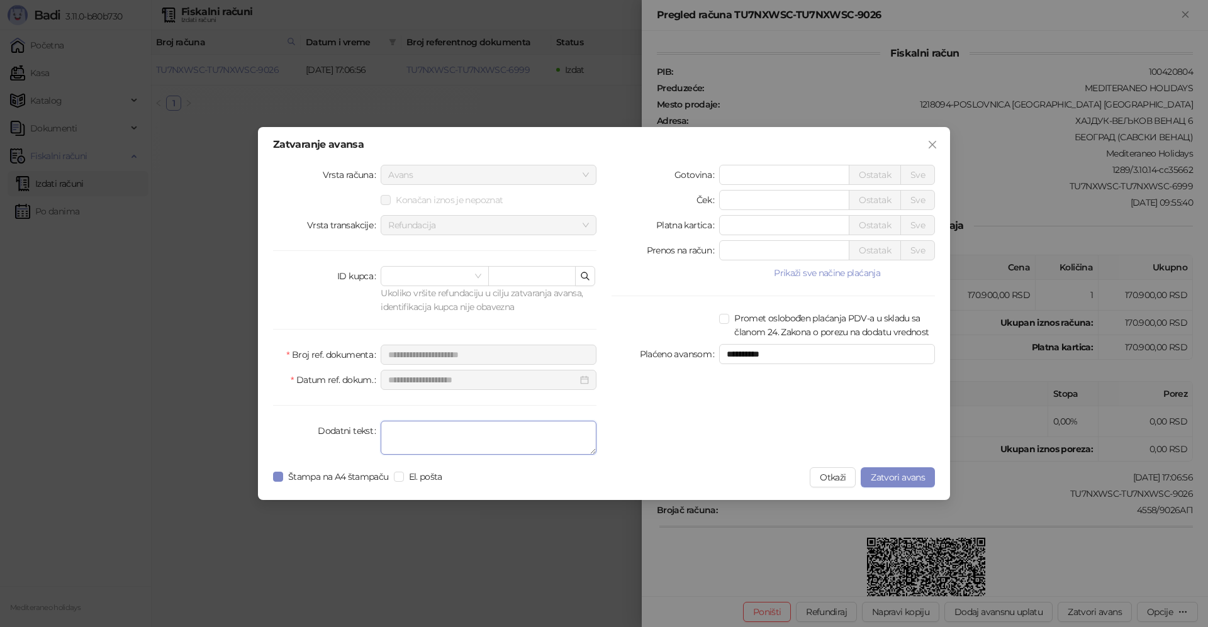
click at [403, 423] on textarea "Dodatni tekst" at bounding box center [488, 438] width 216 height 34
type textarea "*******"
click at [893, 479] on span "Zatvori avans" at bounding box center [897, 477] width 54 height 11
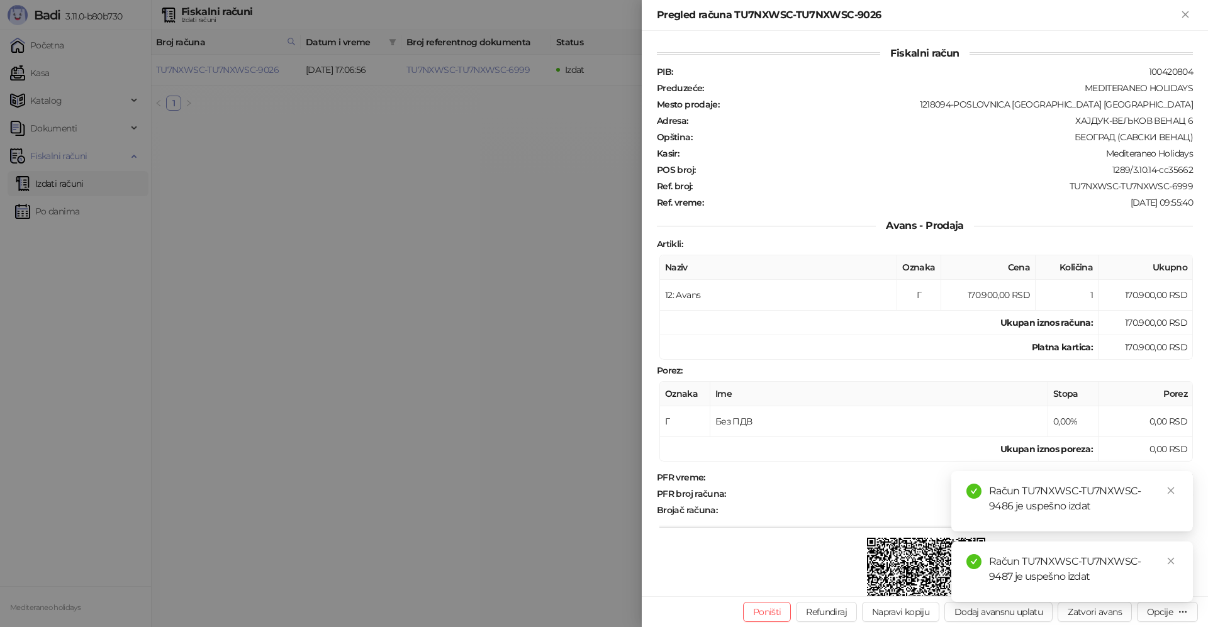
drag, startPoint x: 1170, startPoint y: 488, endPoint x: 1163, endPoint y: 541, distance: 53.9
click at [1170, 489] on icon "close" at bounding box center [1170, 490] width 9 height 9
drag, startPoint x: 1170, startPoint y: 563, endPoint x: 1167, endPoint y: 572, distance: 9.9
click at [1170, 564] on icon "close" at bounding box center [1170, 561] width 9 height 9
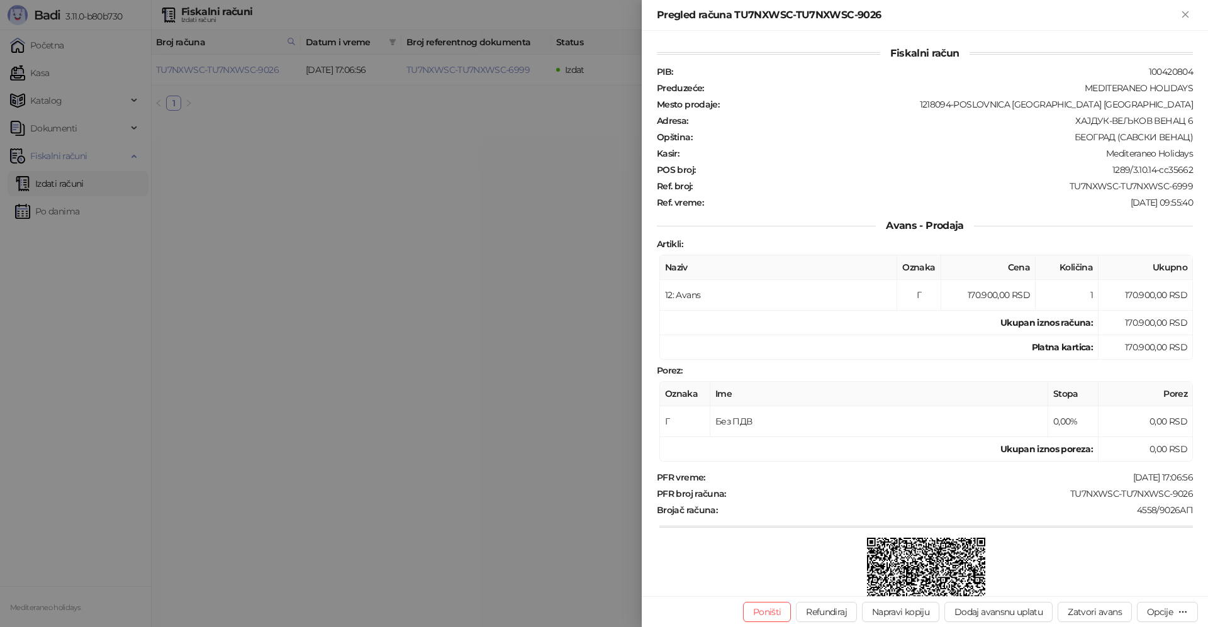
drag, startPoint x: 1184, startPoint y: 16, endPoint x: 1002, endPoint y: 79, distance: 193.1
click at [1184, 16] on icon "Zatvori" at bounding box center [1184, 14] width 11 height 11
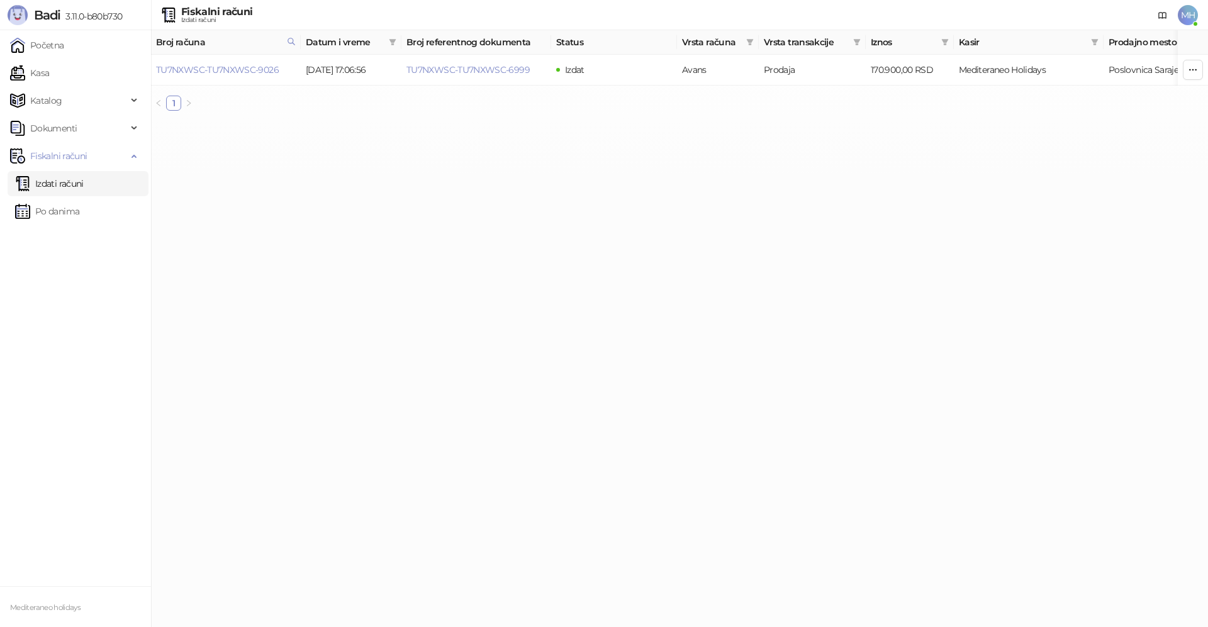
click at [84, 185] on link "Izdati računi" at bounding box center [49, 183] width 69 height 25
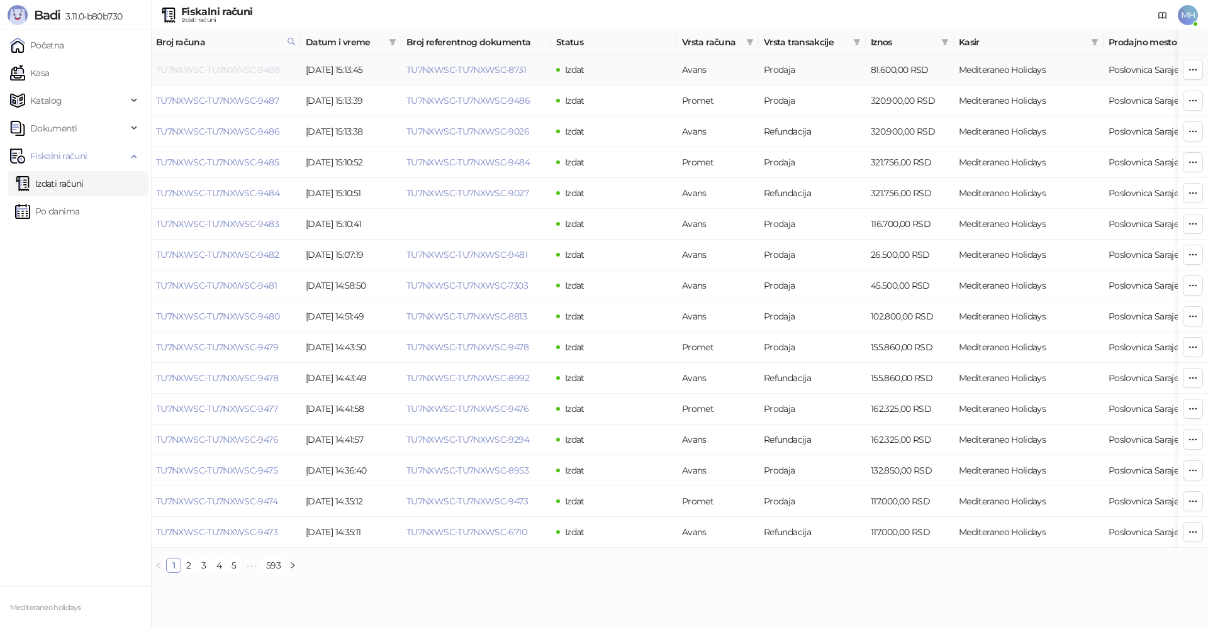
click at [240, 67] on link "TU7NXWSC-TU7NXWSC-9488" at bounding box center [217, 69] width 123 height 11
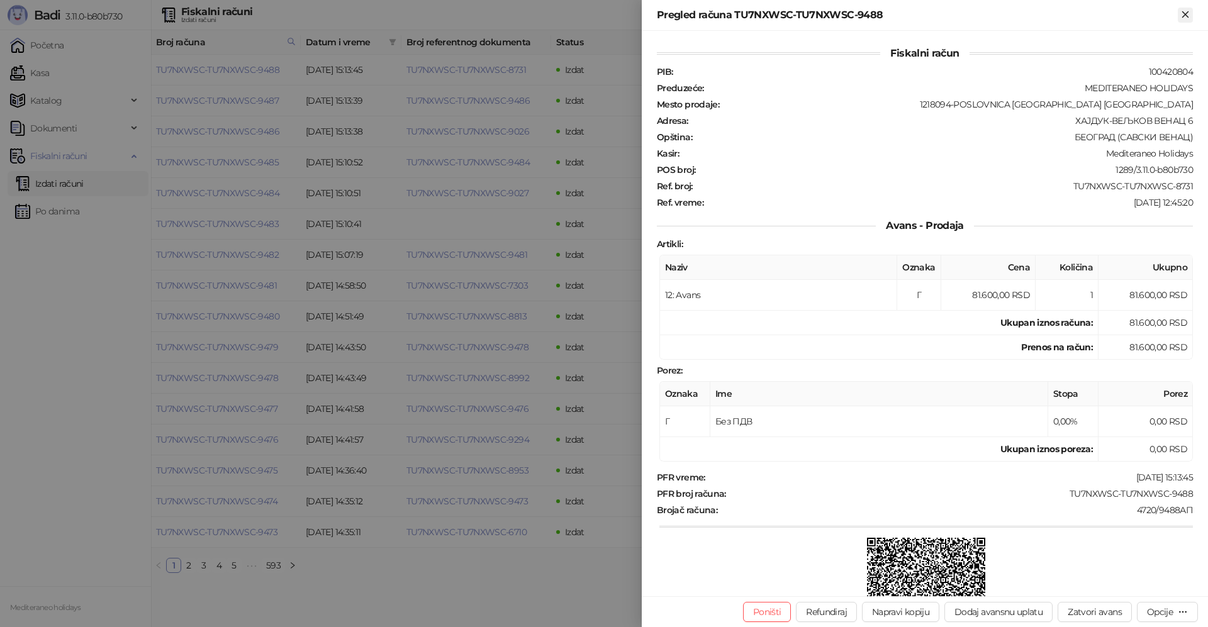
click at [1184, 15] on icon "Zatvori" at bounding box center [1185, 14] width 6 height 6
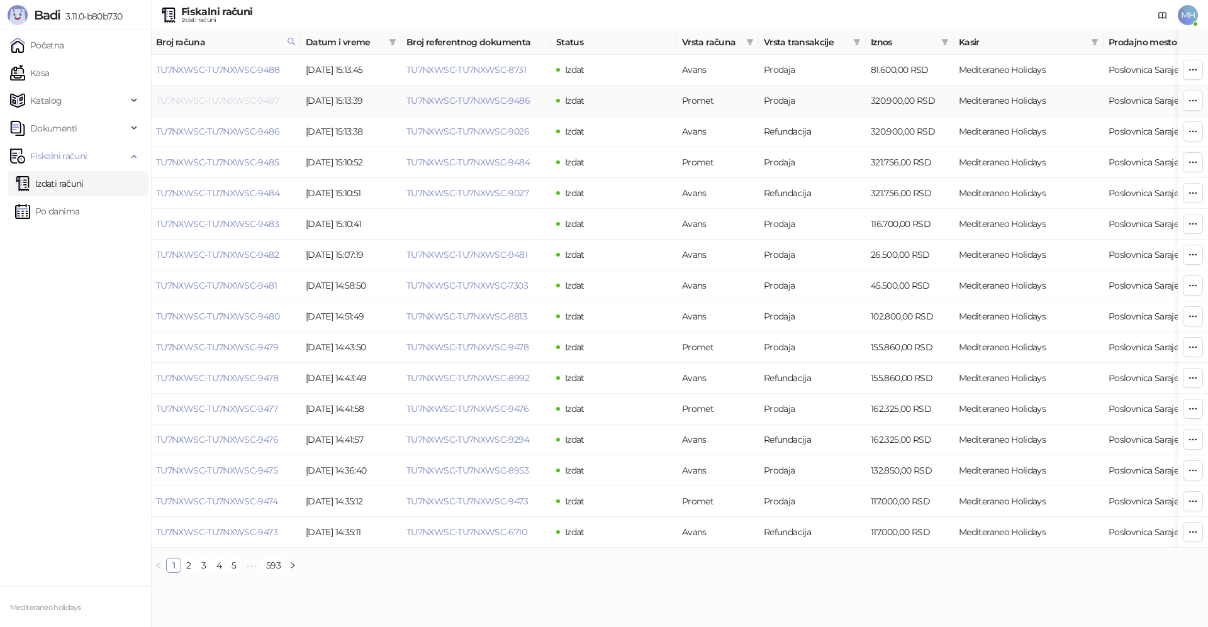
click at [245, 97] on link "TU7NXWSC-TU7NXWSC-9487" at bounding box center [217, 100] width 123 height 11
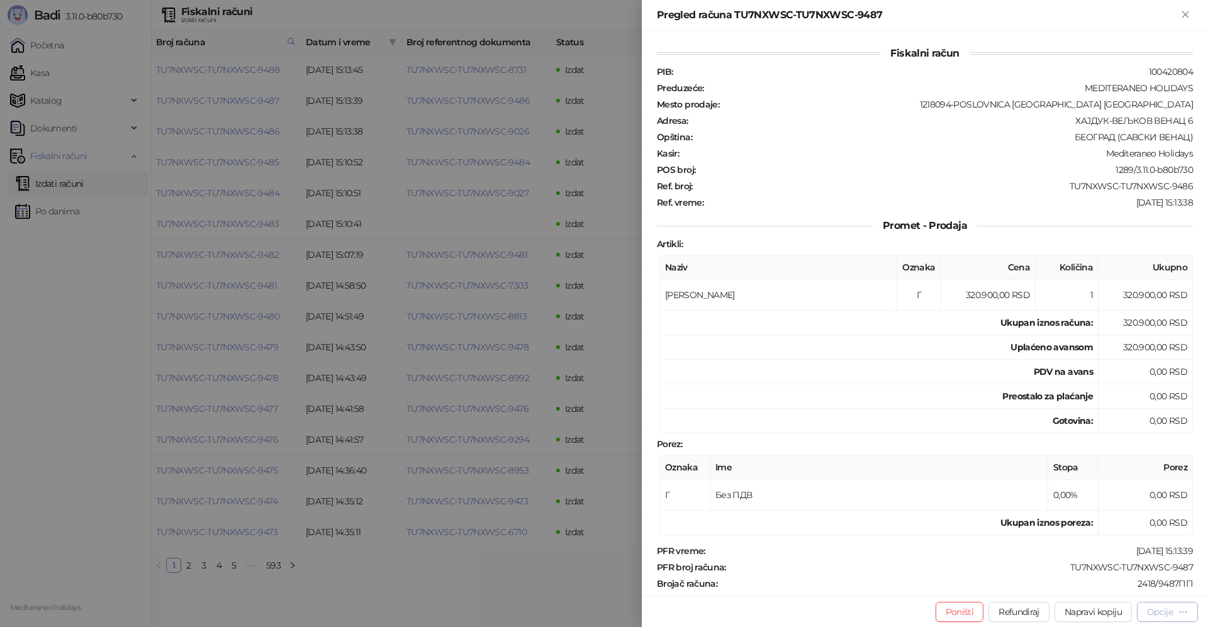
click at [1155, 614] on div "Opcije" at bounding box center [1160, 611] width 26 height 11
click at [1112, 587] on span "Preuzmi u PDF formatu" at bounding box center [1122, 587] width 129 height 14
click at [1182, 14] on icon "Zatvori" at bounding box center [1184, 14] width 11 height 11
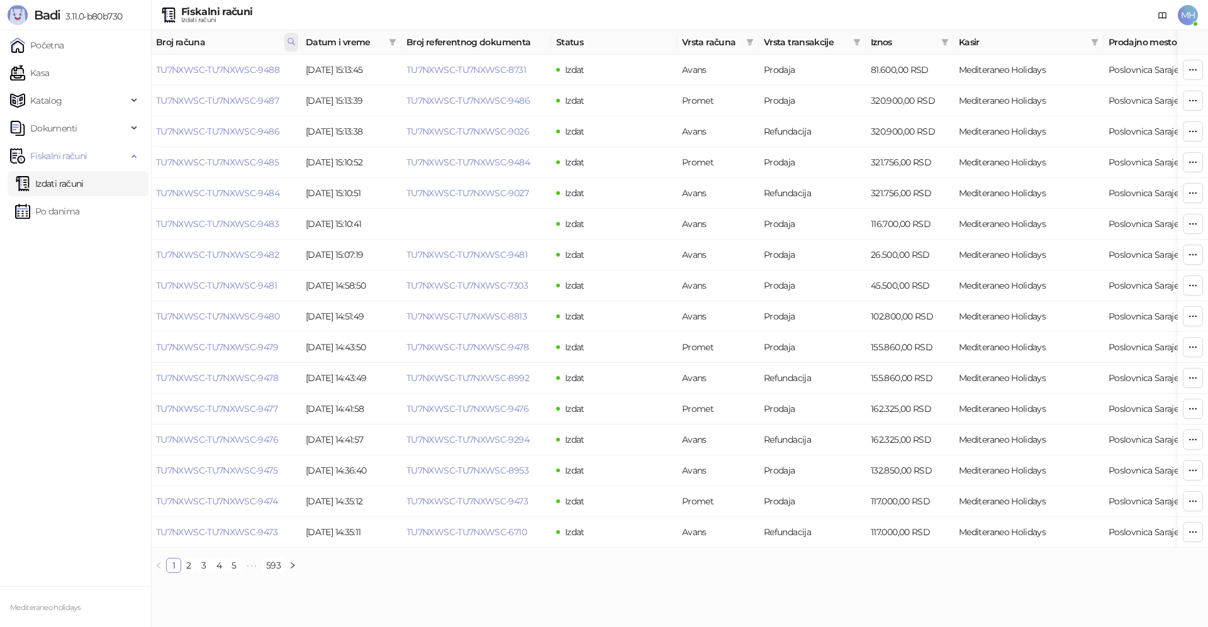
click at [289, 40] on icon at bounding box center [291, 41] width 9 height 9
drag, startPoint x: 196, startPoint y: 67, endPoint x: 130, endPoint y: 68, distance: 65.4
click at [128, 68] on body "Badi 3.11.0-b80b730 Početna Kasa Katalog Dokumenti Fiskalni računi Izdati račun…" at bounding box center [604, 291] width 1208 height 583
type input "****"
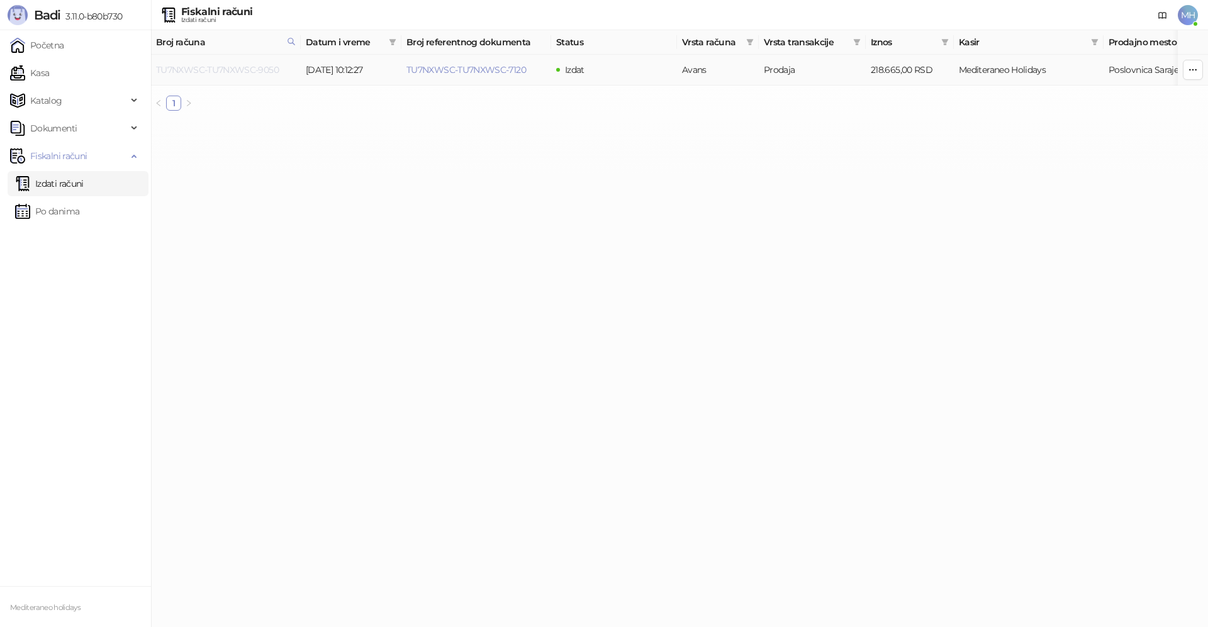
click at [265, 71] on link "TU7NXWSC-TU7NXWSC-9050" at bounding box center [217, 69] width 123 height 11
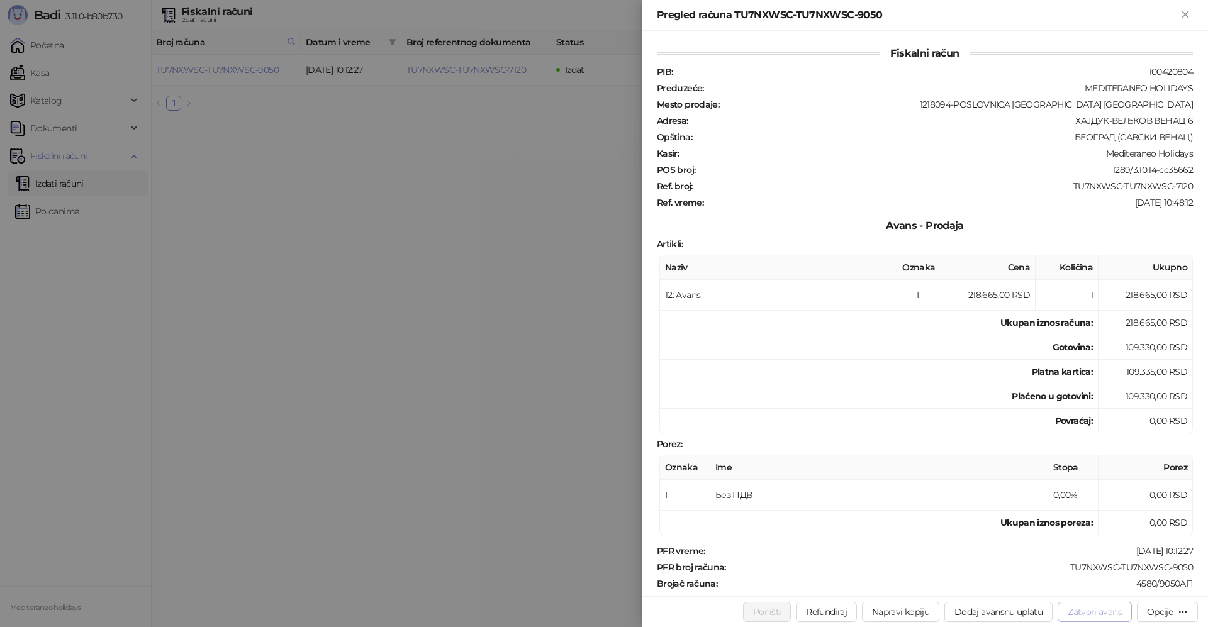
click at [1095, 609] on button "Zatvori avans" at bounding box center [1094, 612] width 74 height 20
type input "**********"
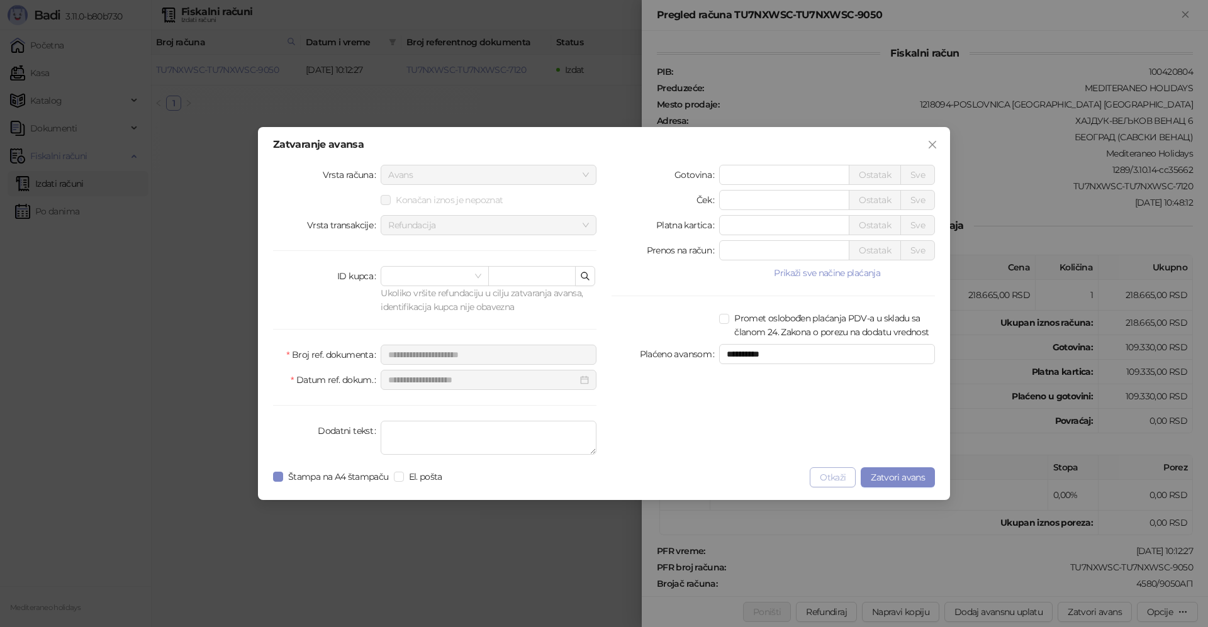
click at [830, 479] on button "Otkaži" at bounding box center [832, 477] width 46 height 20
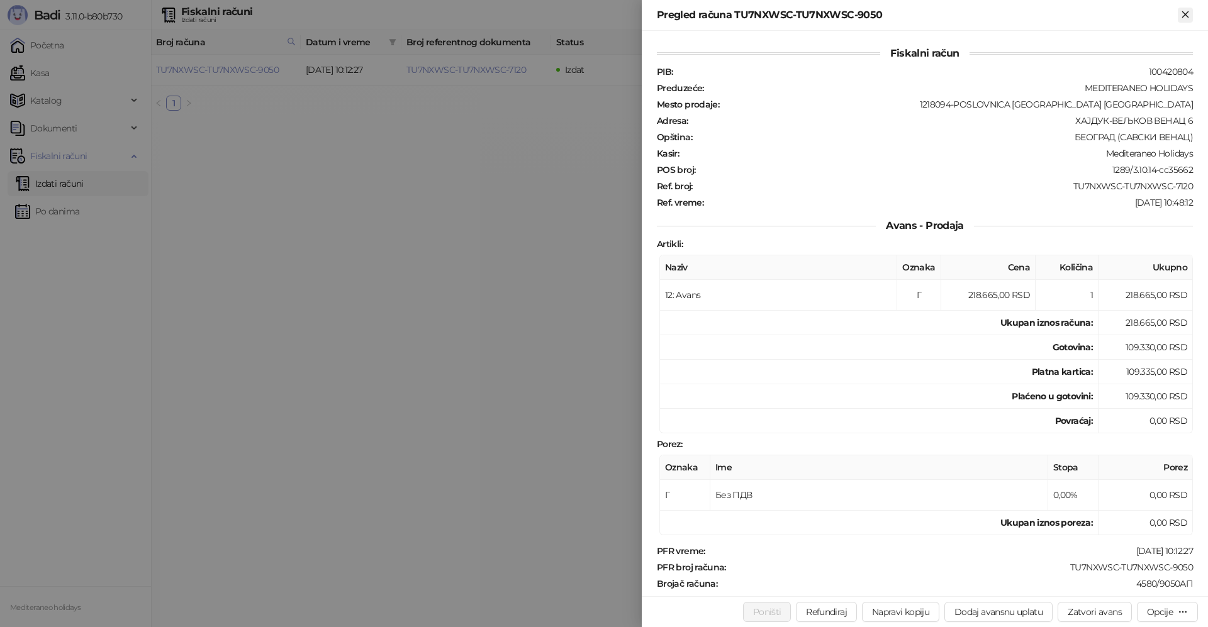
click at [1181, 16] on icon "Zatvori" at bounding box center [1184, 14] width 11 height 11
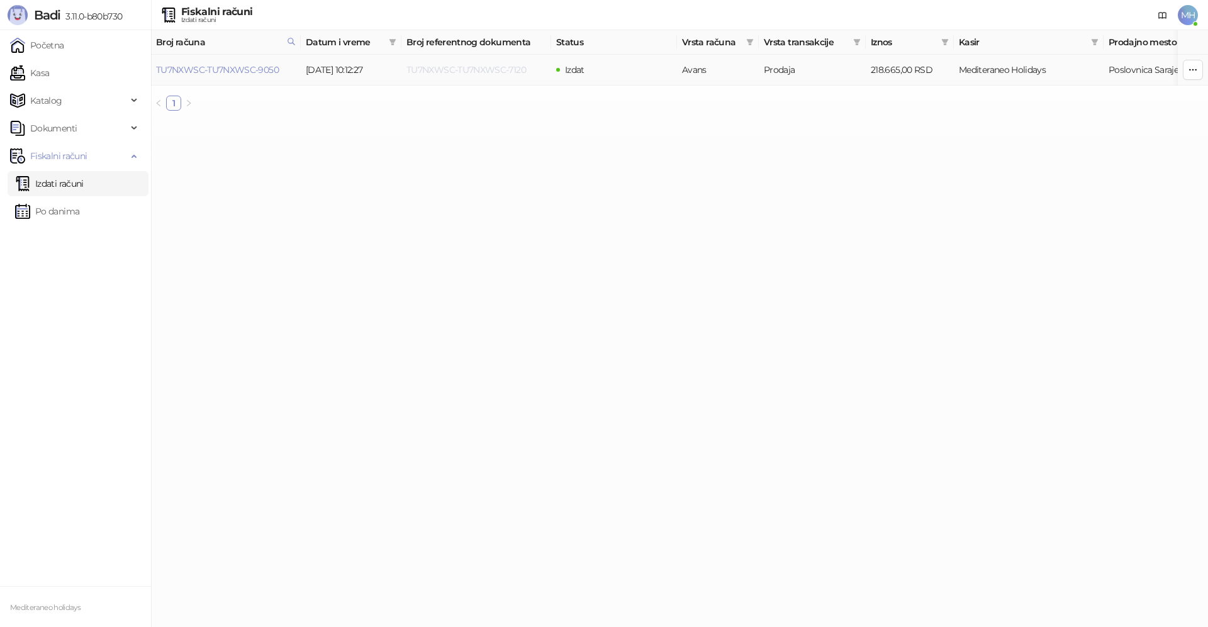
click at [496, 68] on link "TU7NXWSC-TU7NXWSC-7120" at bounding box center [465, 69] width 119 height 11
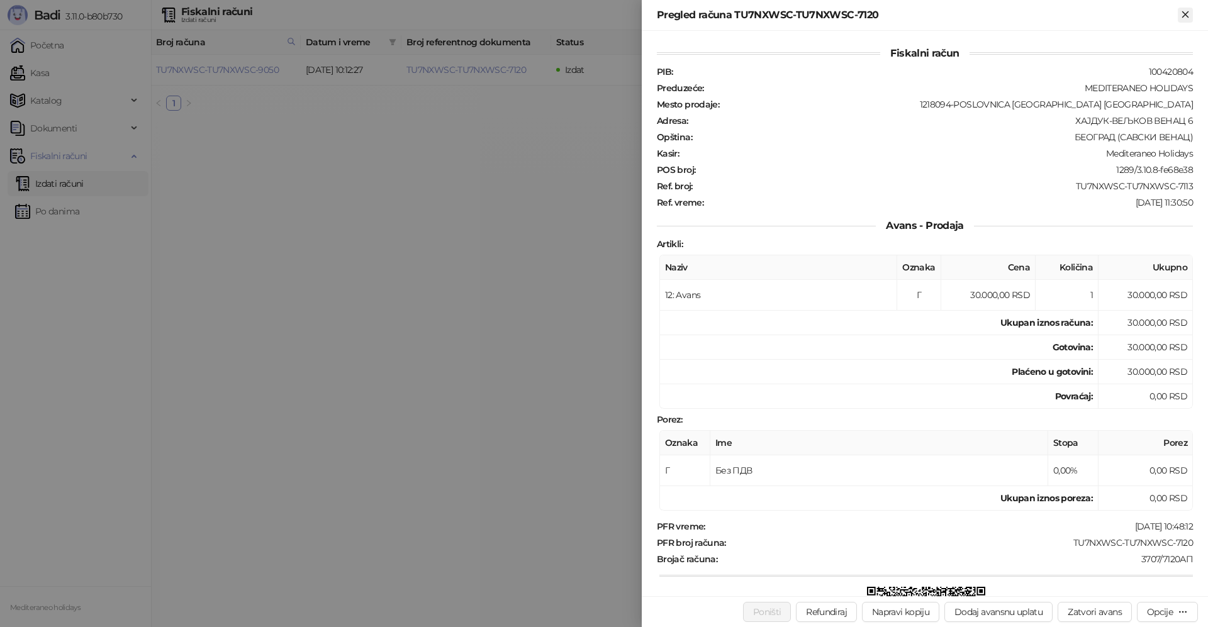
click at [1185, 13] on icon "Zatvori" at bounding box center [1185, 14] width 6 height 6
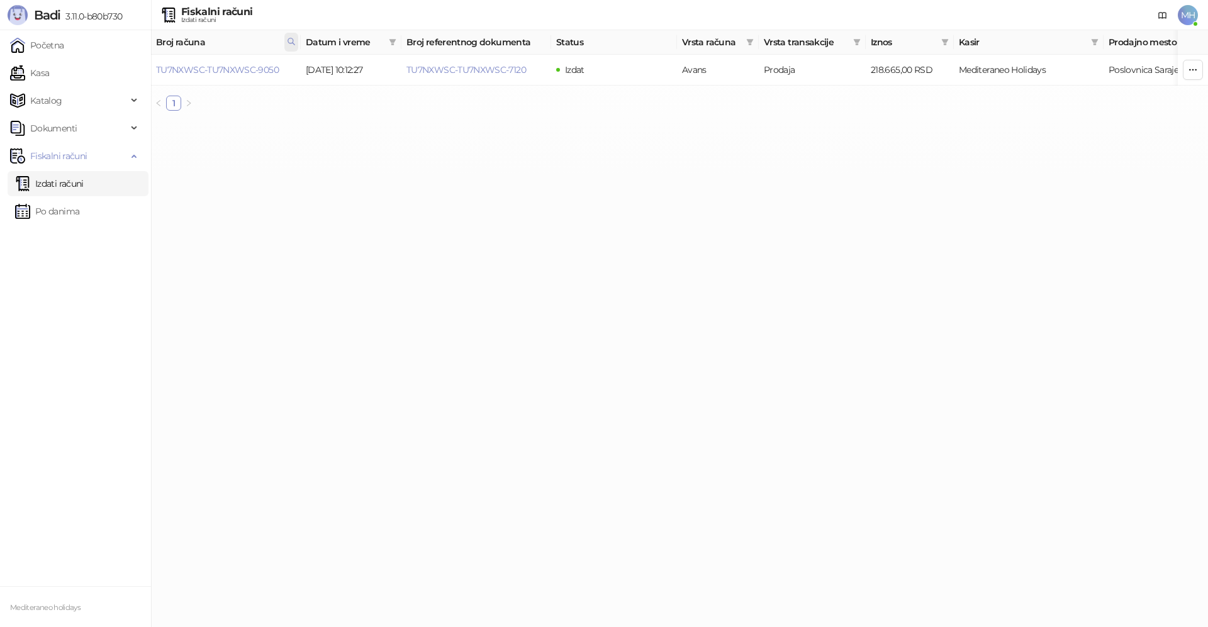
click at [292, 41] on icon at bounding box center [291, 41] width 9 height 9
click at [222, 72] on input "****" at bounding box center [235, 69] width 116 height 20
drag, startPoint x: 181, startPoint y: 69, endPoint x: 26, endPoint y: 65, distance: 154.8
click at [26, 67] on body "Badi 3.11.0-b80b730 Početna Kasa Katalog Dokumenti Fiskalni računi Izdati račun…" at bounding box center [604, 60] width 1208 height 121
click at [291, 42] on icon at bounding box center [291, 41] width 9 height 9
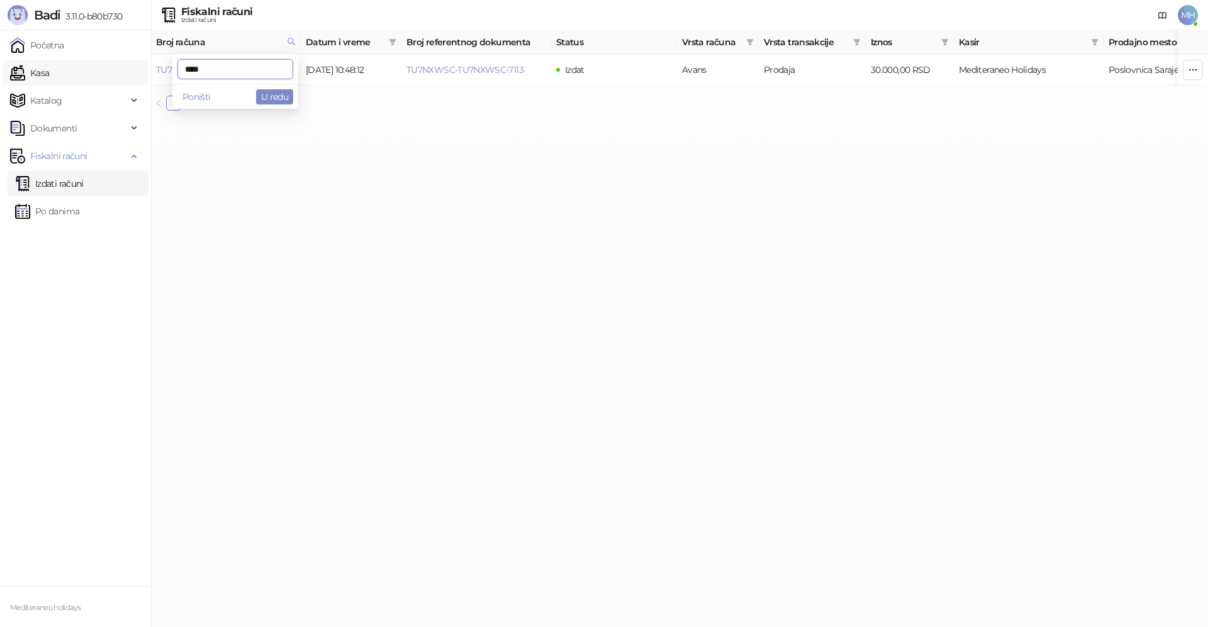
drag, startPoint x: 81, startPoint y: 65, endPoint x: 65, endPoint y: 62, distance: 16.7
click at [65, 64] on body "Badi 3.11.0-b80b730 Početna Kasa Katalog Dokumenti Fiskalni računi Izdati račun…" at bounding box center [604, 60] width 1208 height 121
type input "****"
click at [290, 43] on icon at bounding box center [291, 41] width 9 height 9
click at [201, 100] on button "Poništi" at bounding box center [196, 96] width 38 height 15
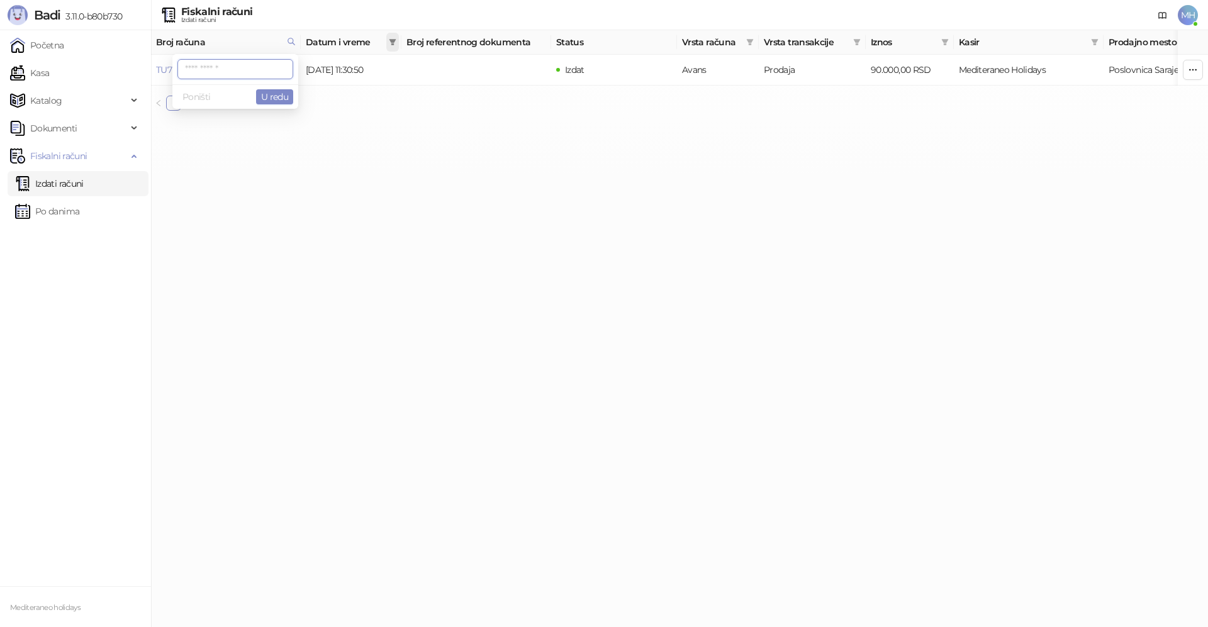
click at [397, 43] on span at bounding box center [392, 42] width 13 height 19
click at [267, 69] on input at bounding box center [275, 69] width 53 height 14
type input "**********"
click at [326, 177] on div "8" at bounding box center [324, 176] width 15 height 15
type input "**********"
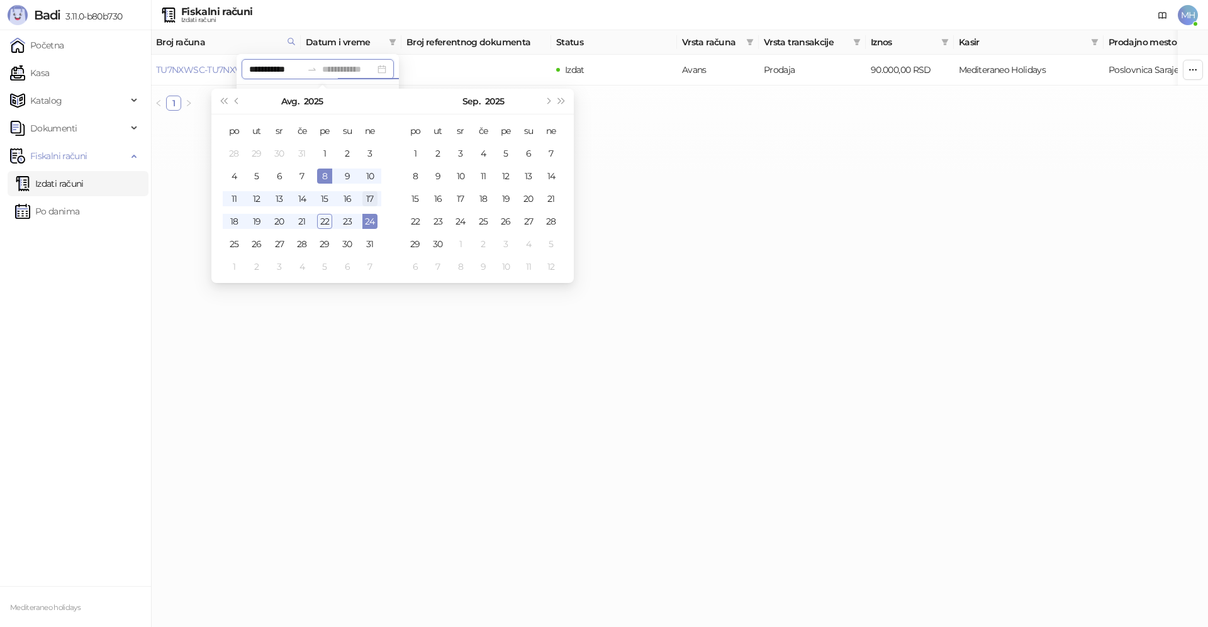
type input "**********"
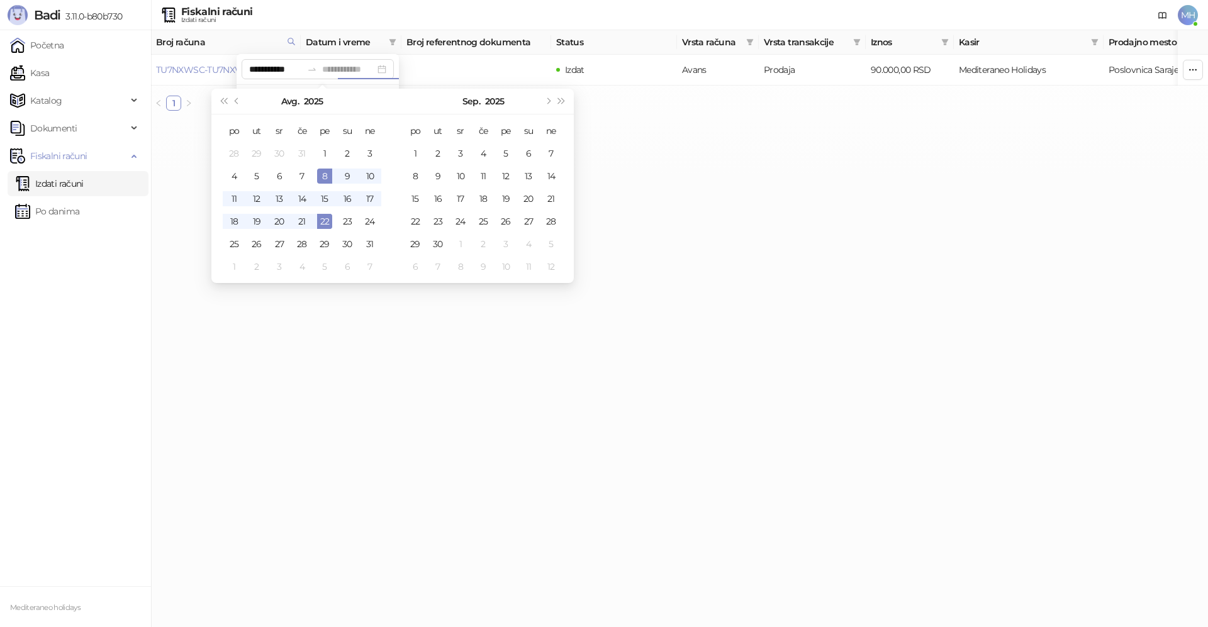
click at [327, 220] on div "22" at bounding box center [324, 221] width 15 height 15
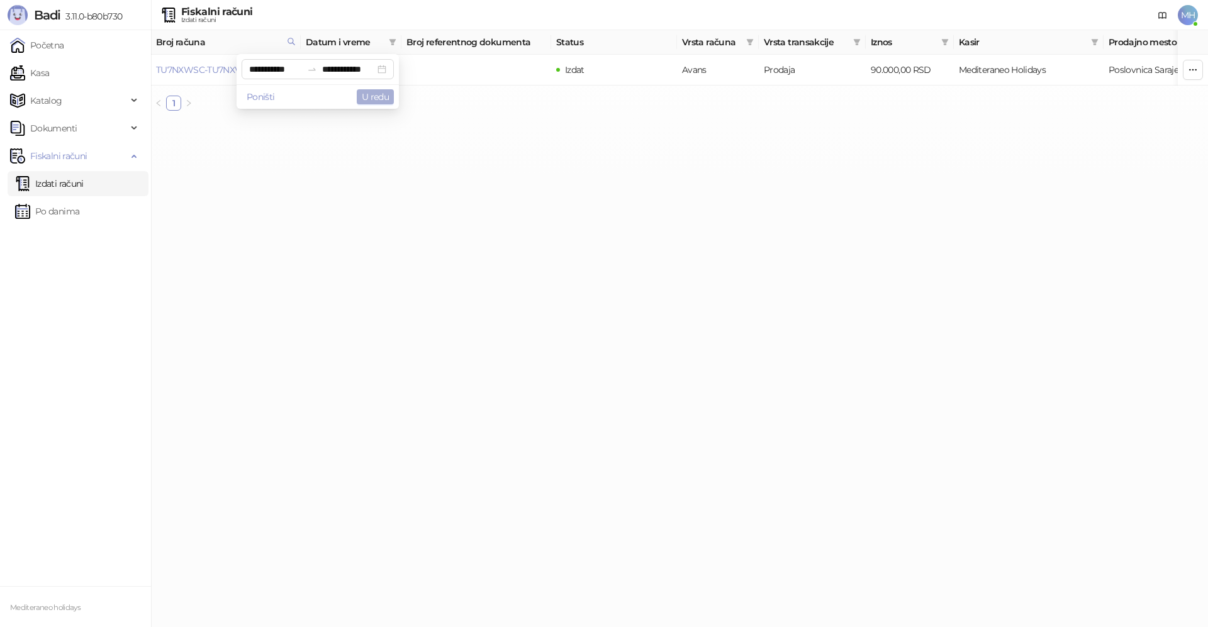
click at [380, 92] on button "U redu" at bounding box center [375, 96] width 37 height 15
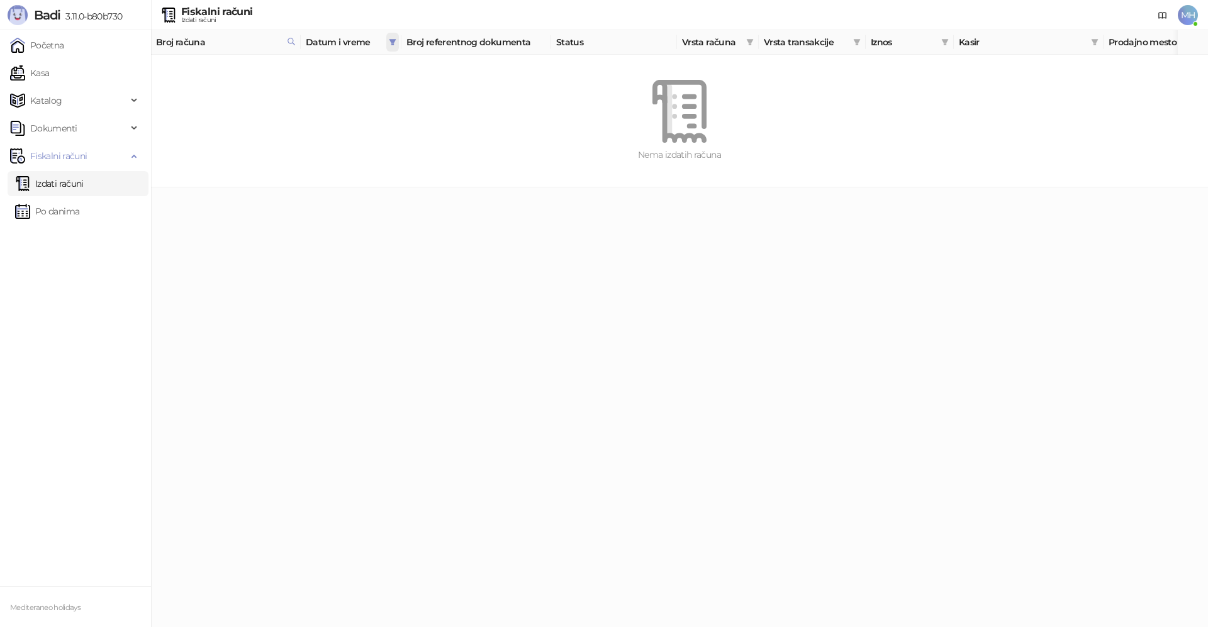
click at [392, 43] on icon "filter" at bounding box center [392, 42] width 7 height 6
click at [376, 99] on button "U redu" at bounding box center [375, 96] width 37 height 15
click at [393, 41] on icon "filter" at bounding box center [392, 42] width 7 height 6
click at [242, 96] on button "Poništi" at bounding box center [261, 96] width 38 height 15
click at [292, 36] on span at bounding box center [291, 42] width 14 height 19
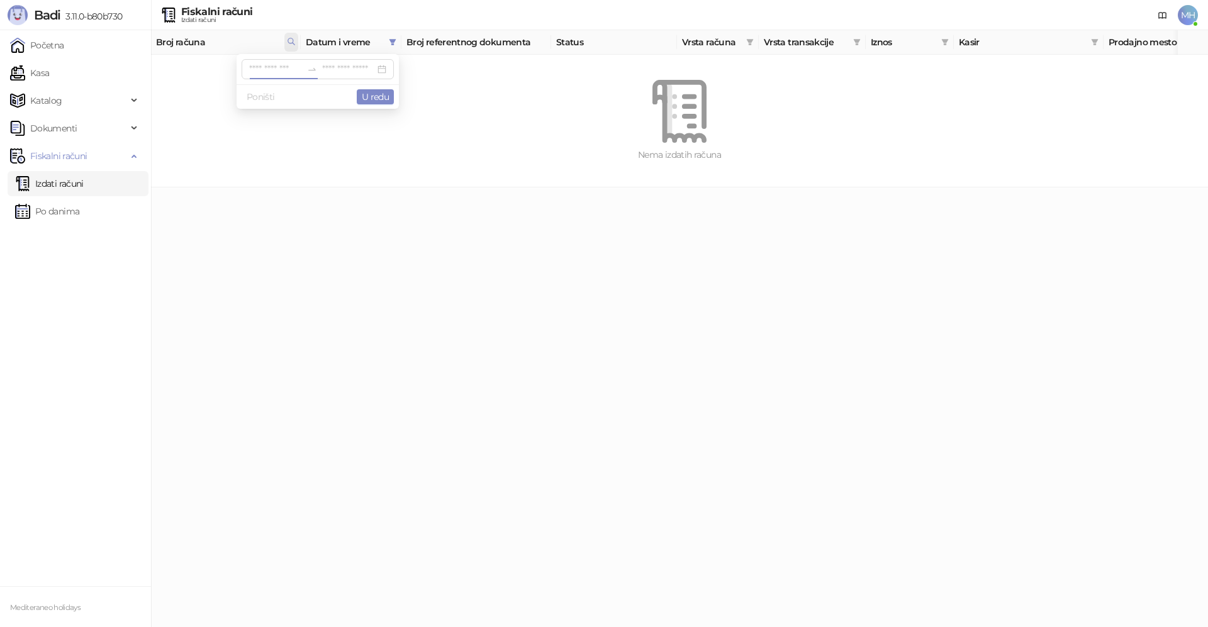
type input "****"
click at [195, 97] on button "Poništi" at bounding box center [196, 96] width 38 height 15
click at [391, 40] on icon "filter" at bounding box center [392, 42] width 7 height 6
type input "**********"
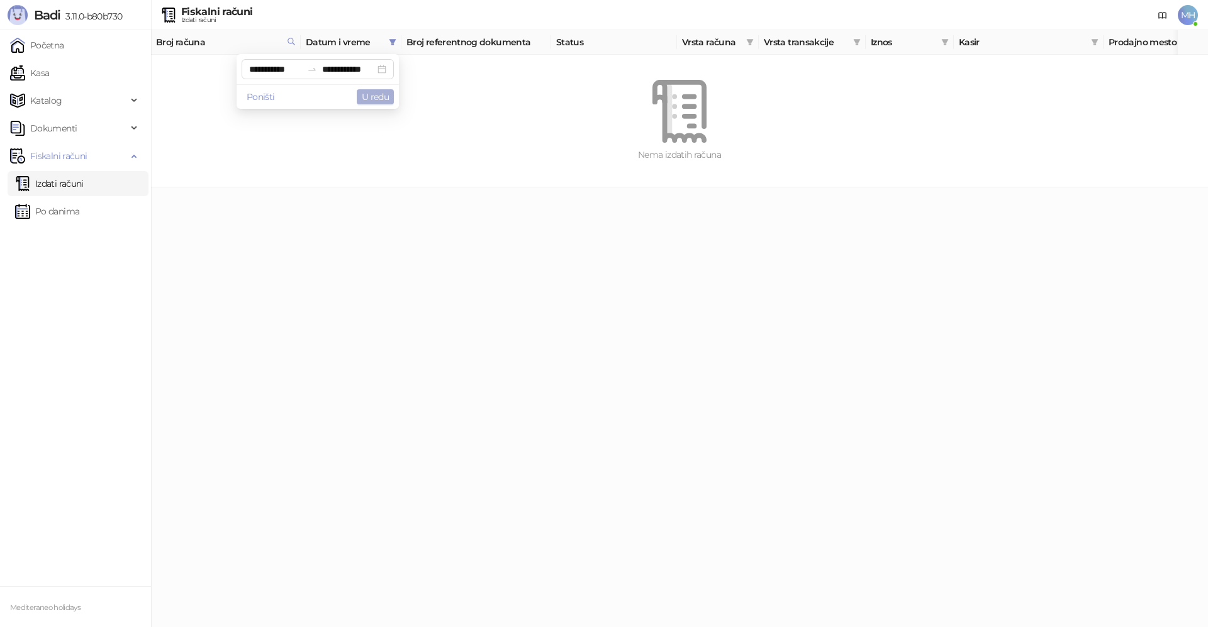
click at [367, 95] on button "U redu" at bounding box center [375, 96] width 37 height 15
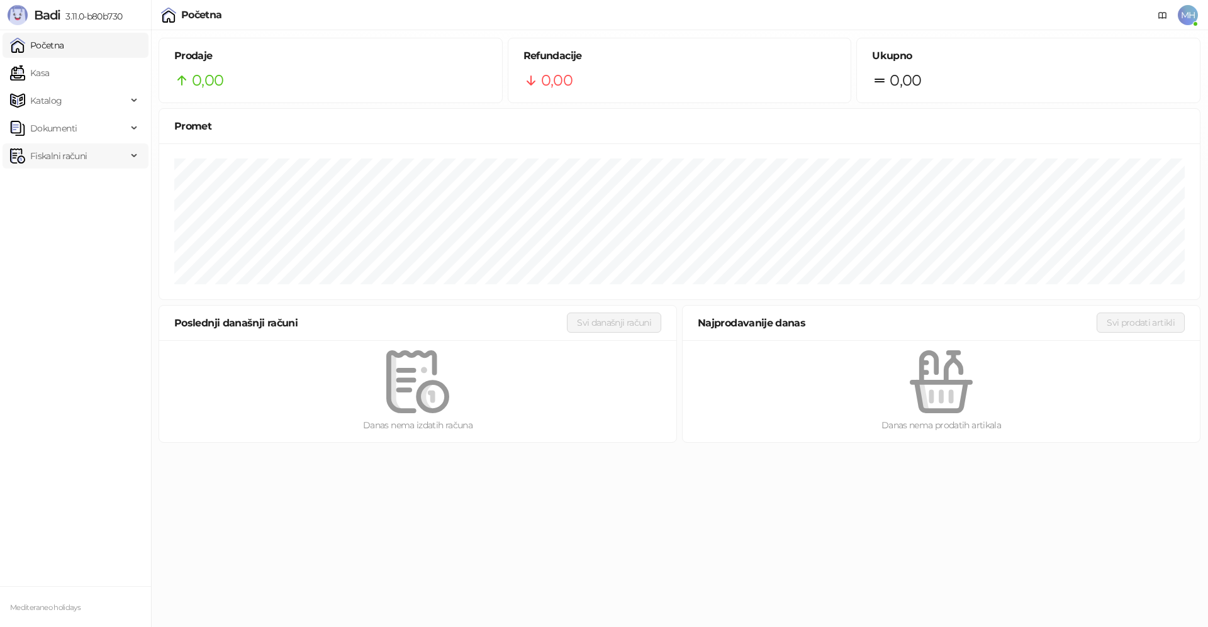
click at [89, 152] on span "Fiskalni računi" at bounding box center [68, 155] width 117 height 25
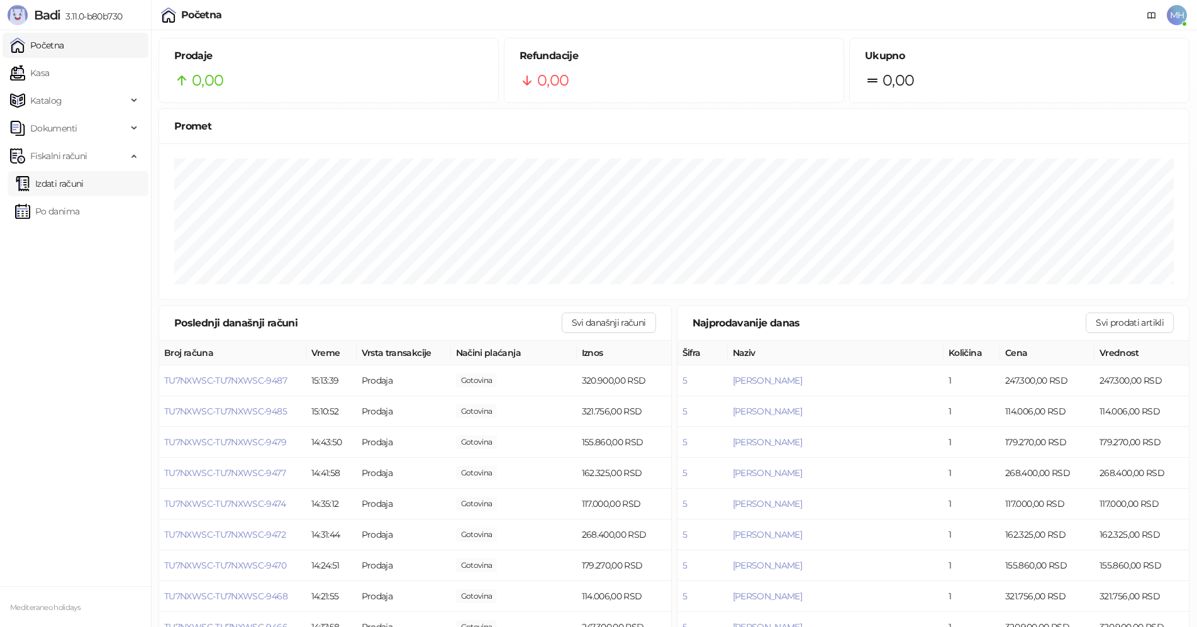
click at [42, 182] on link "Izdati računi" at bounding box center [49, 183] width 69 height 25
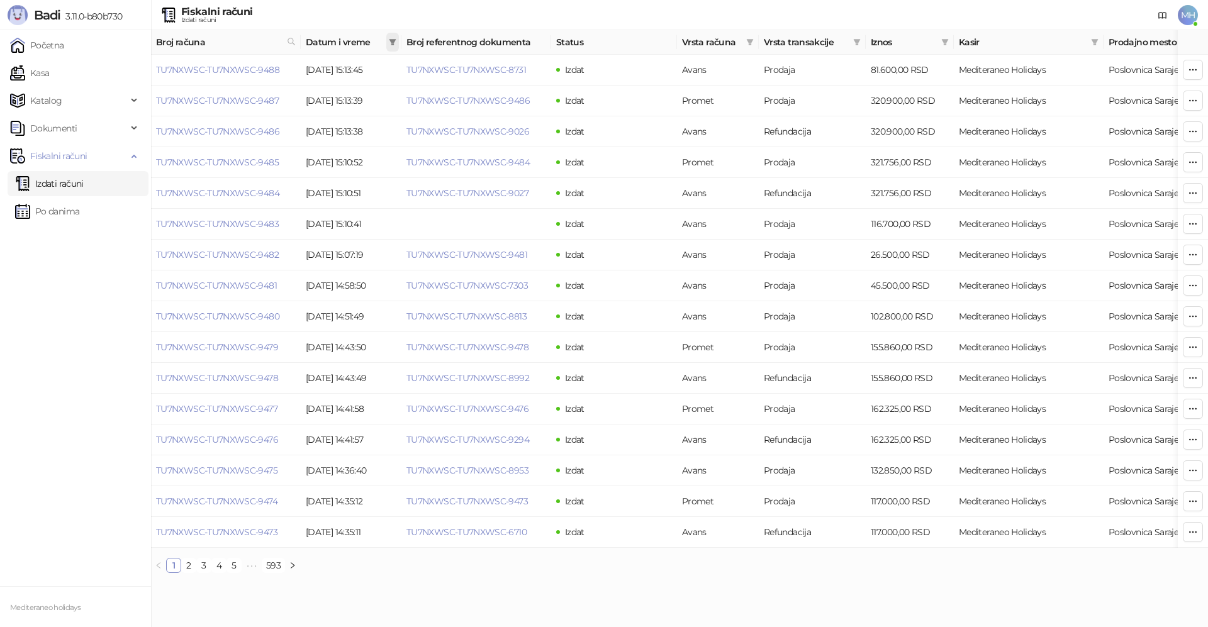
click at [390, 41] on icon "filter" at bounding box center [392, 42] width 7 height 6
click at [277, 67] on input at bounding box center [275, 69] width 53 height 14
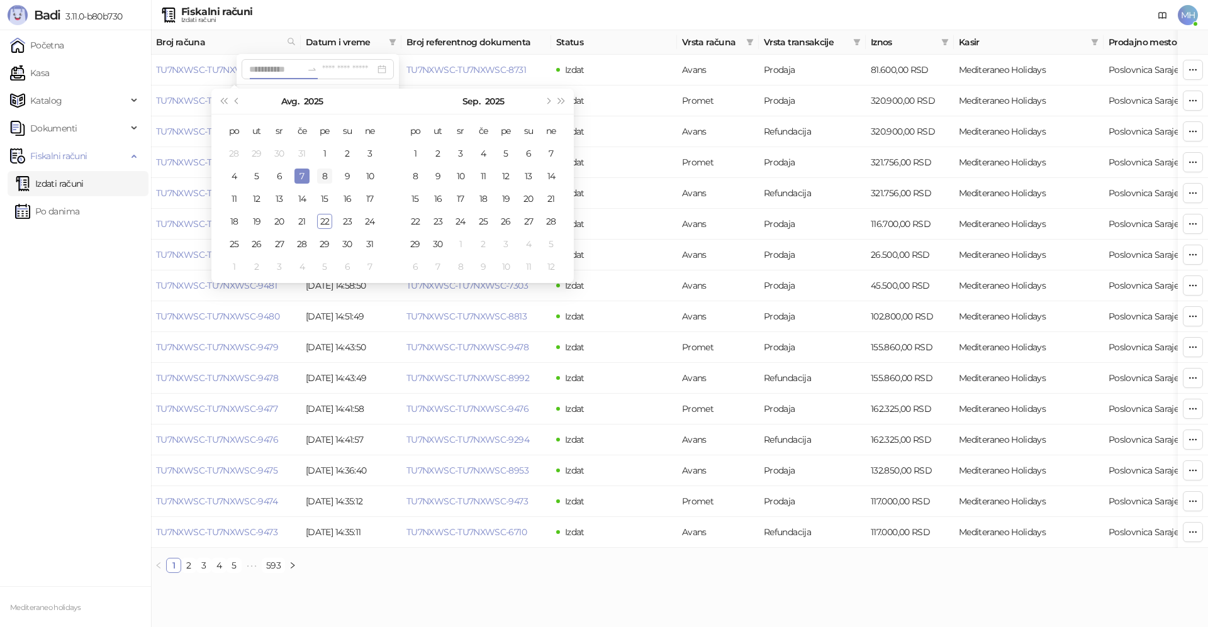
type input "**********"
click at [325, 176] on div "8" at bounding box center [324, 176] width 15 height 15
type input "**********"
click at [326, 223] on div "22" at bounding box center [324, 221] width 15 height 15
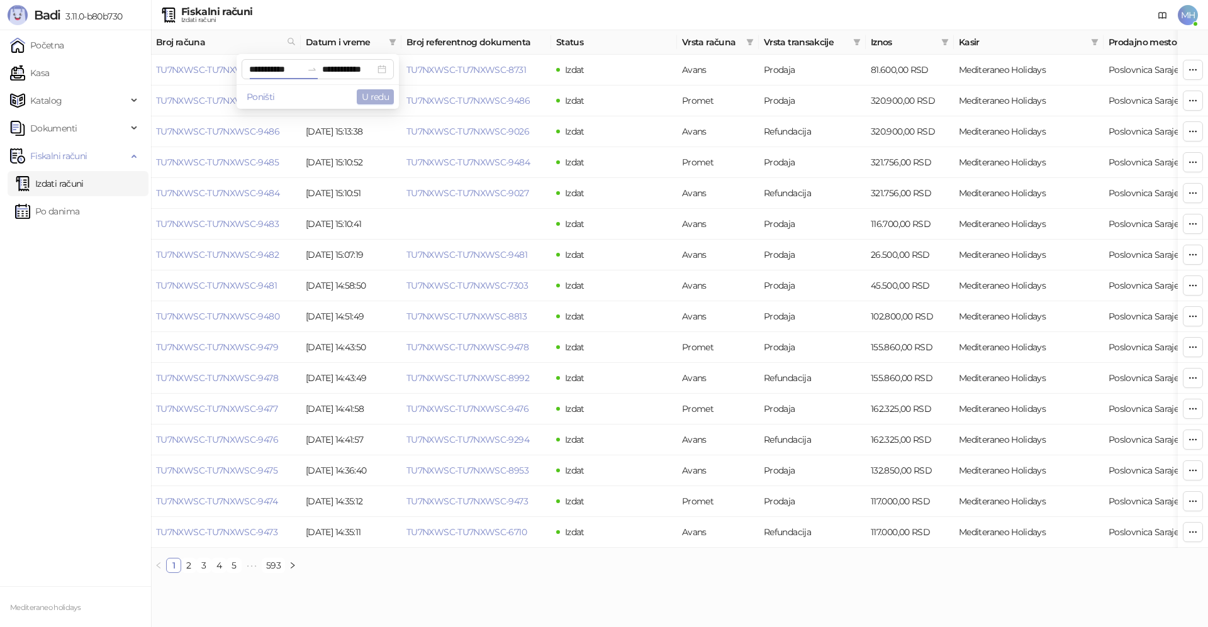
click at [372, 97] on button "U redu" at bounding box center [375, 96] width 37 height 15
click at [191, 572] on link "2" at bounding box center [189, 565] width 14 height 14
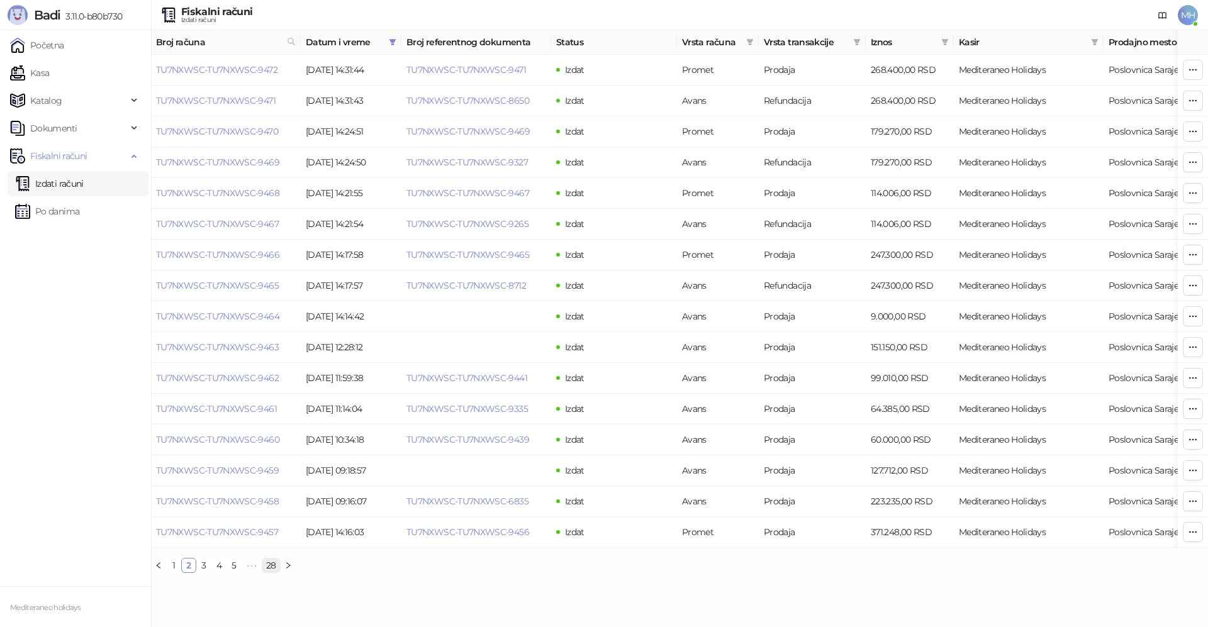
click at [269, 572] on link "28" at bounding box center [271, 565] width 18 height 14
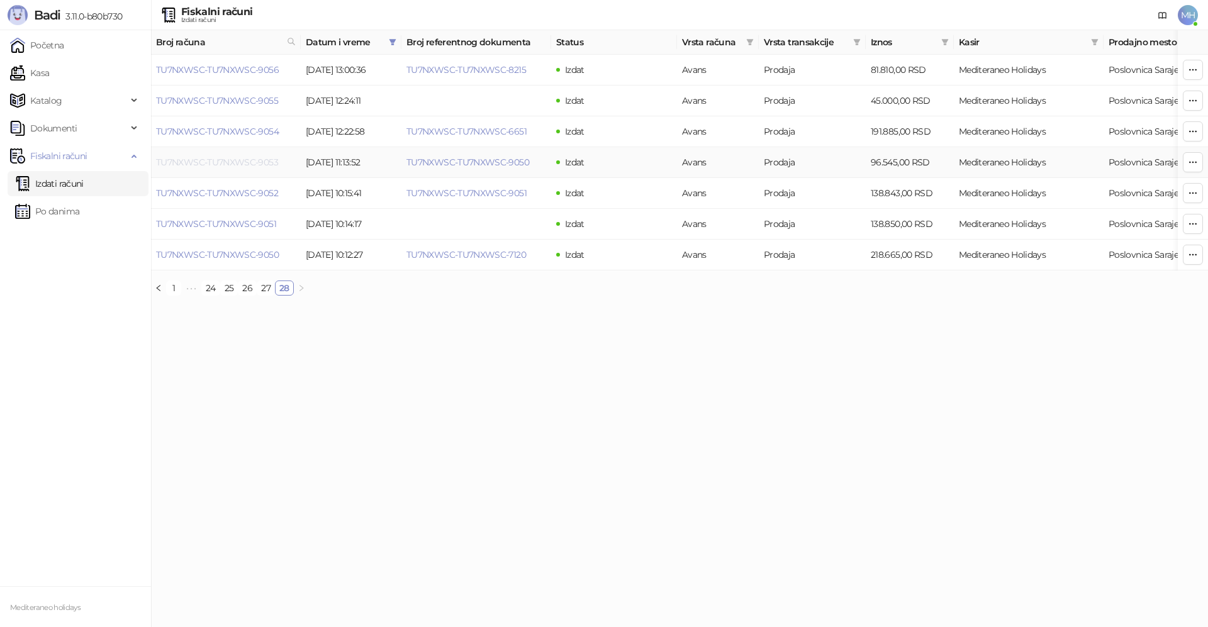
click at [269, 160] on link "TU7NXWSC-TU7NXWSC-9053" at bounding box center [217, 162] width 122 height 11
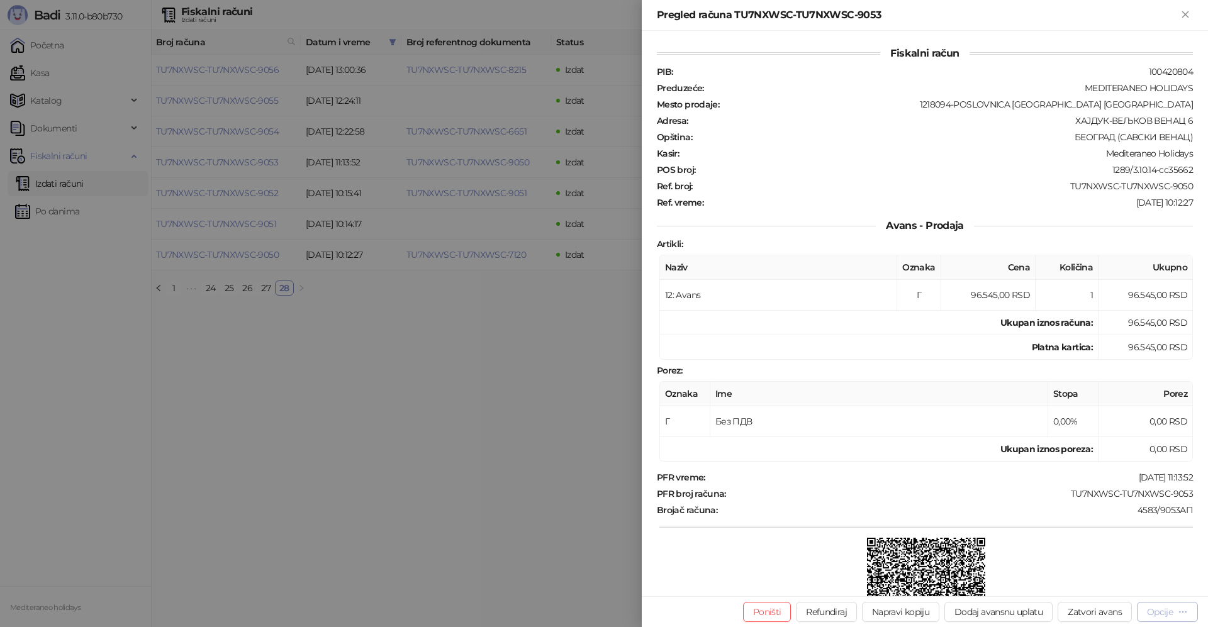
click at [1163, 611] on div "Opcije" at bounding box center [1160, 611] width 26 height 11
click at [1118, 584] on span "Preuzmi u PDF formatu" at bounding box center [1122, 587] width 129 height 14
click at [1184, 14] on icon "Zatvori" at bounding box center [1185, 14] width 6 height 6
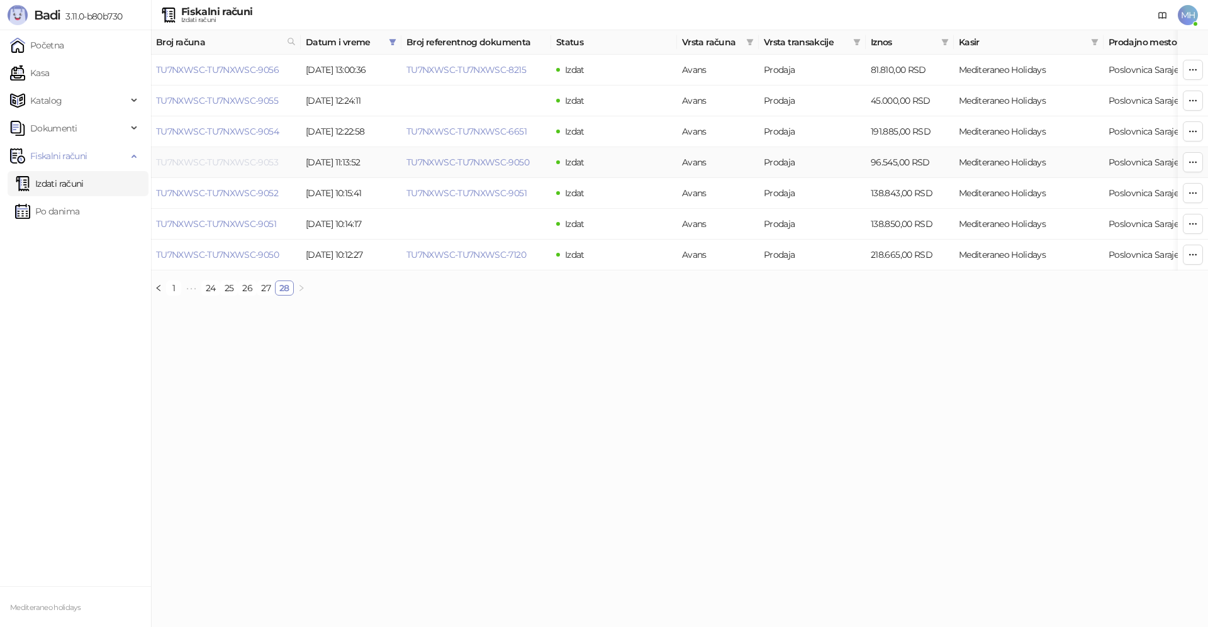
click at [261, 162] on link "TU7NXWSC-TU7NXWSC-9053" at bounding box center [217, 162] width 122 height 11
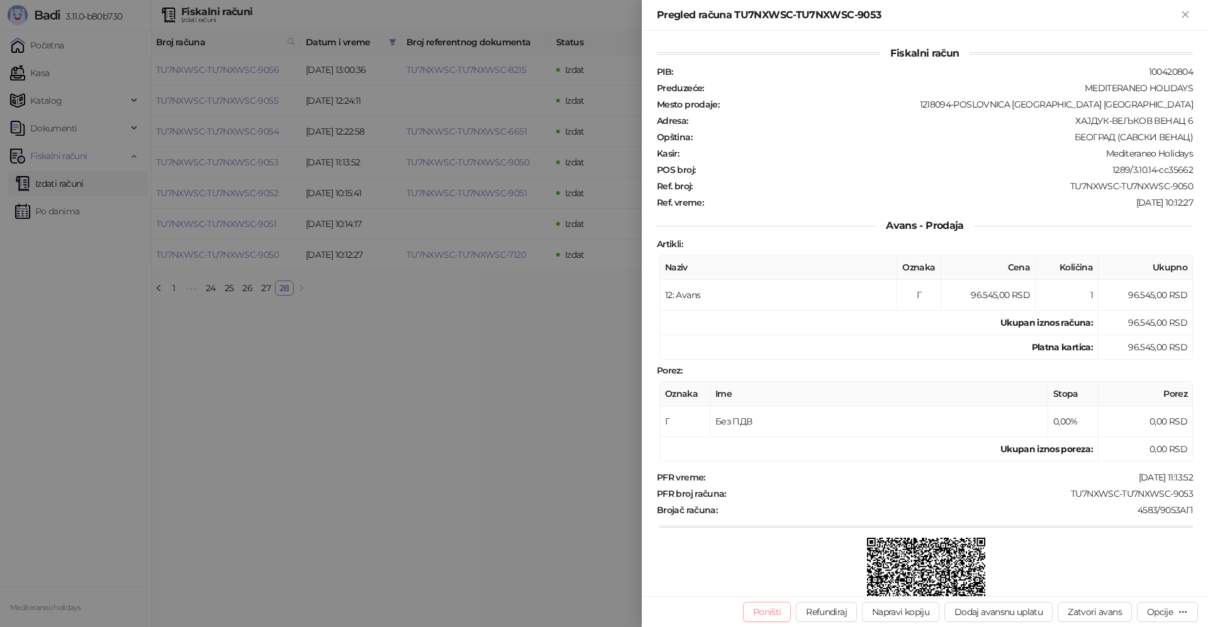
click at [770, 612] on button "Poništi" at bounding box center [767, 612] width 48 height 20
type input "**********"
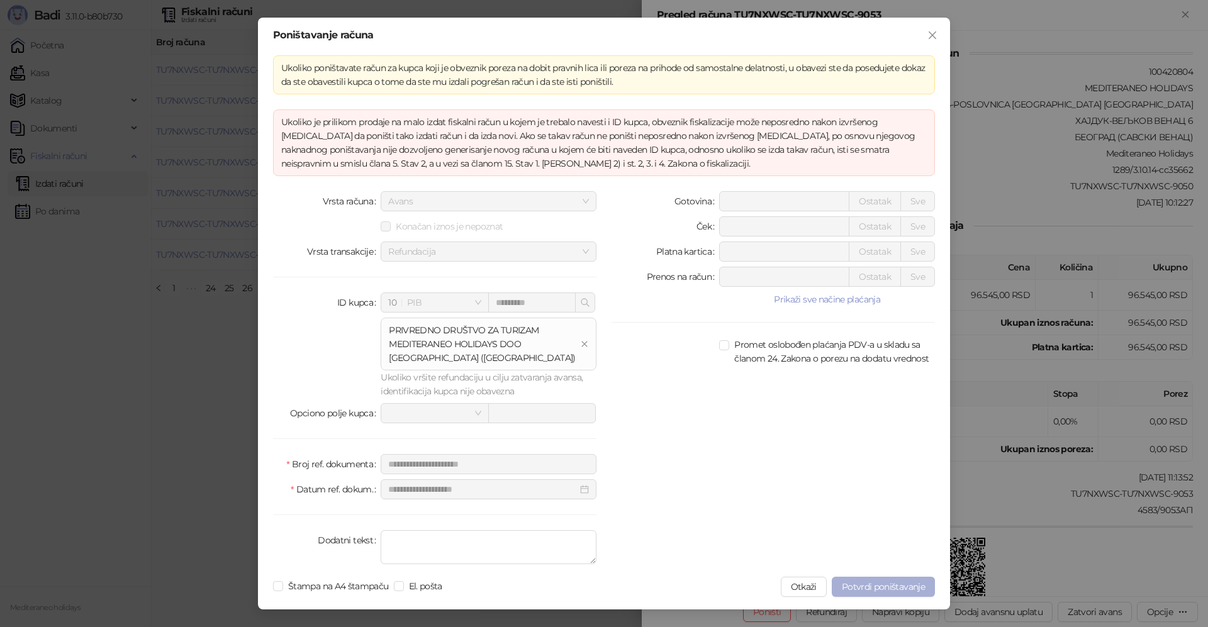
click at [874, 586] on span "Potvrdi poništavanje" at bounding box center [882, 586] width 83 height 11
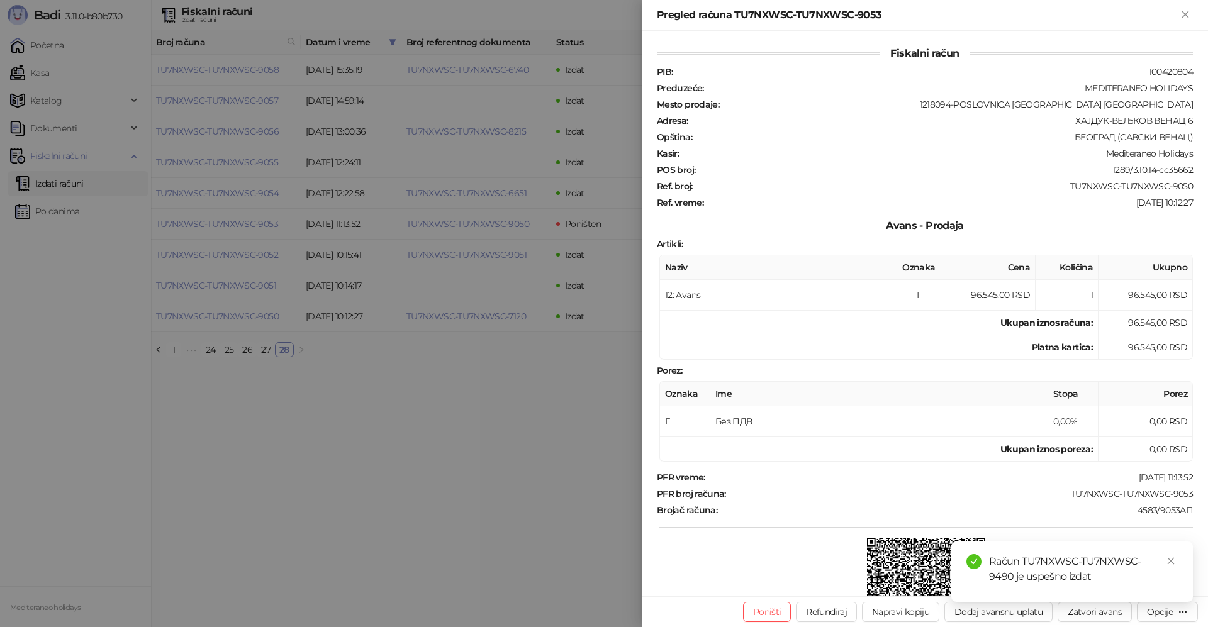
click at [69, 185] on div at bounding box center [604, 313] width 1208 height 627
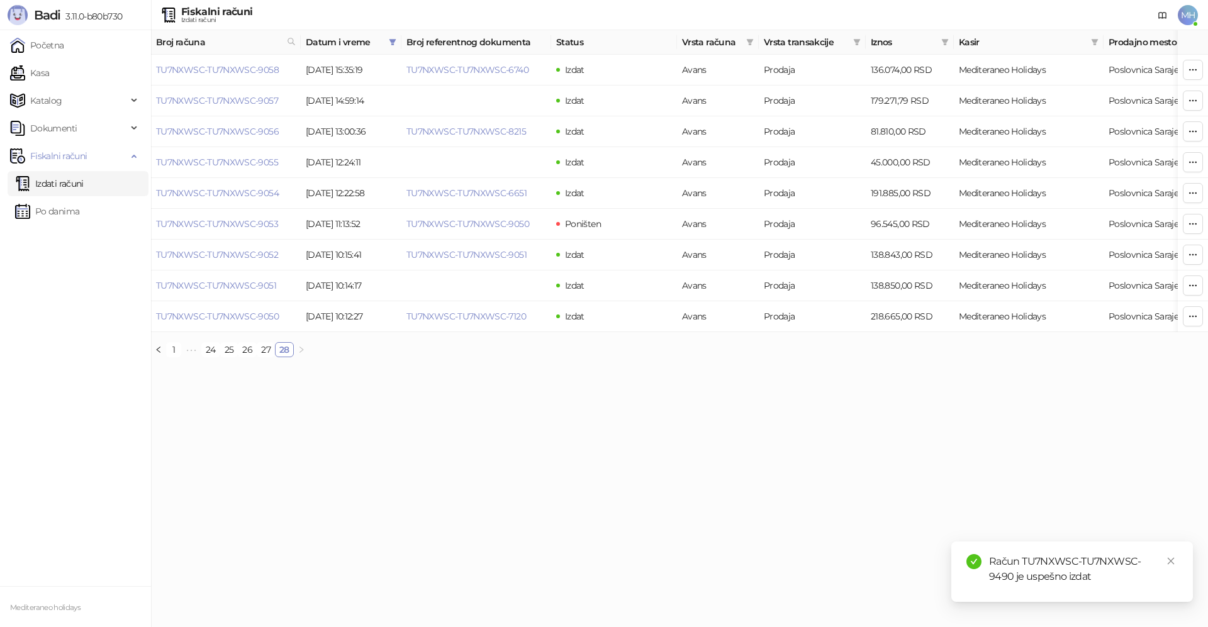
click at [81, 184] on link "Izdati računi" at bounding box center [49, 183] width 69 height 25
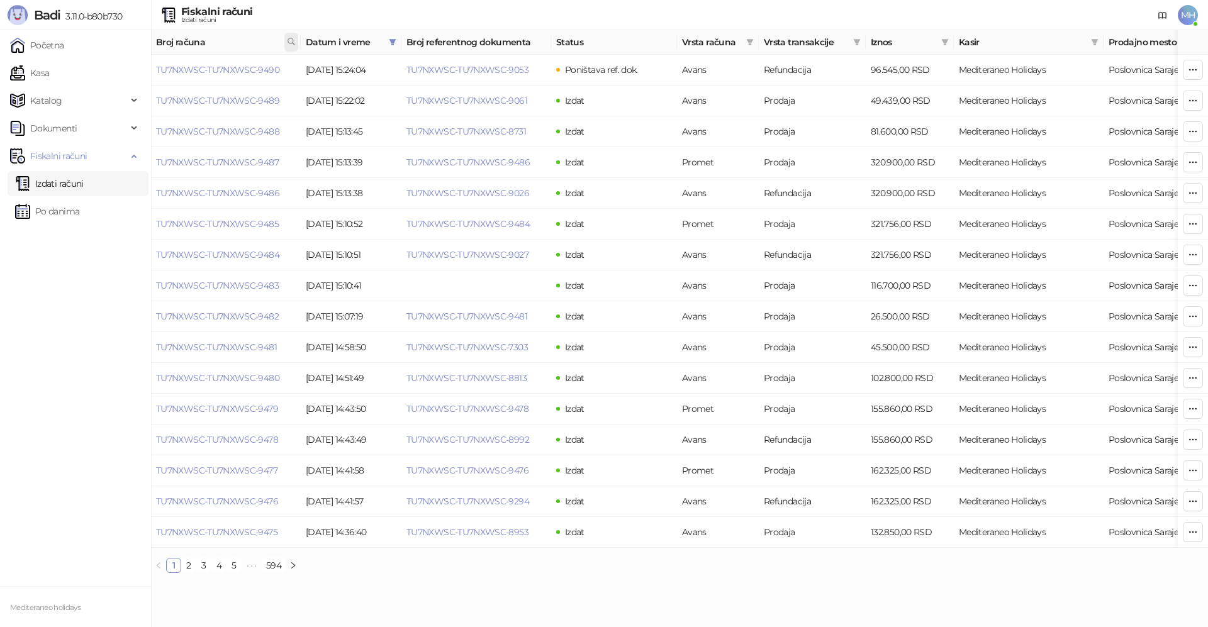
click at [290, 42] on icon at bounding box center [291, 41] width 9 height 9
type input "****"
click at [264, 94] on button "U redu" at bounding box center [274, 96] width 37 height 15
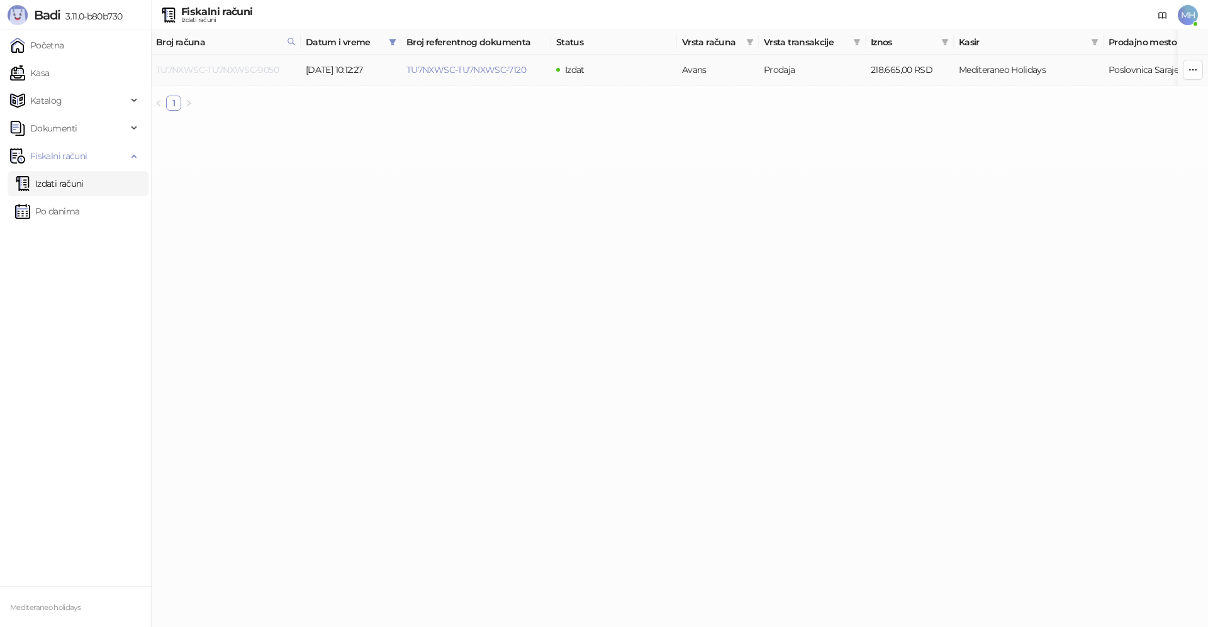
click at [265, 70] on link "TU7NXWSC-TU7NXWSC-9050" at bounding box center [217, 69] width 123 height 11
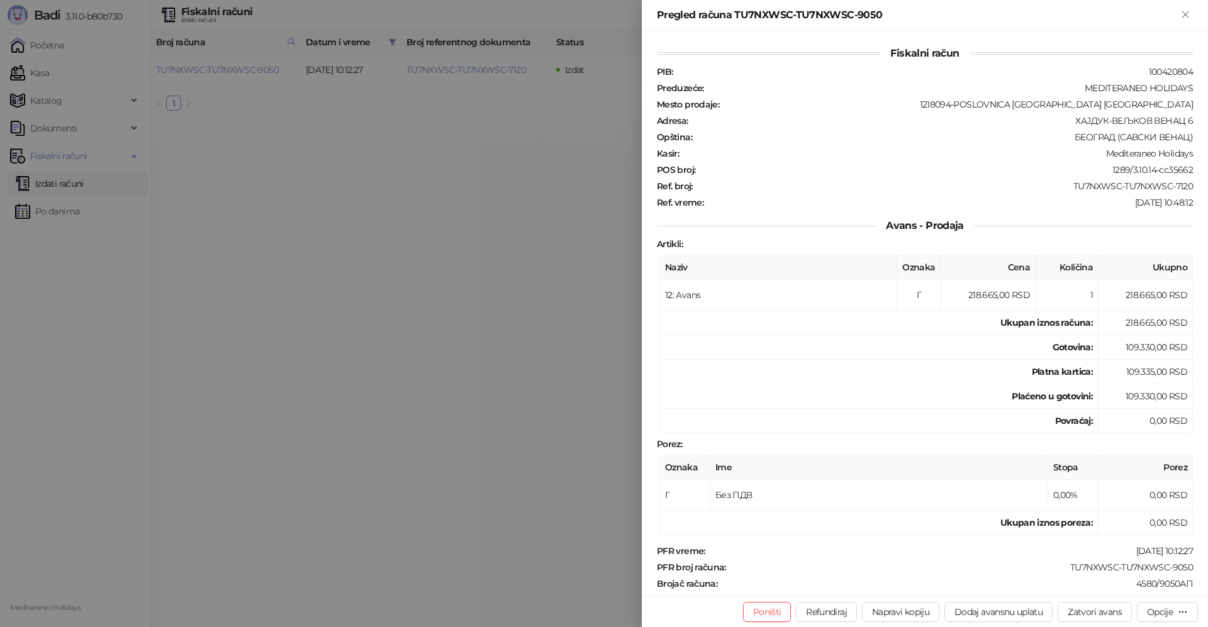
click at [1077, 601] on div "Poništi Refundiraj Napravi kopiju Dodaj avansnu uplatu Zatvori avans Opcije" at bounding box center [924, 611] width 566 height 31
click at [1072, 616] on button "Zatvori avans" at bounding box center [1094, 612] width 74 height 20
type input "**********"
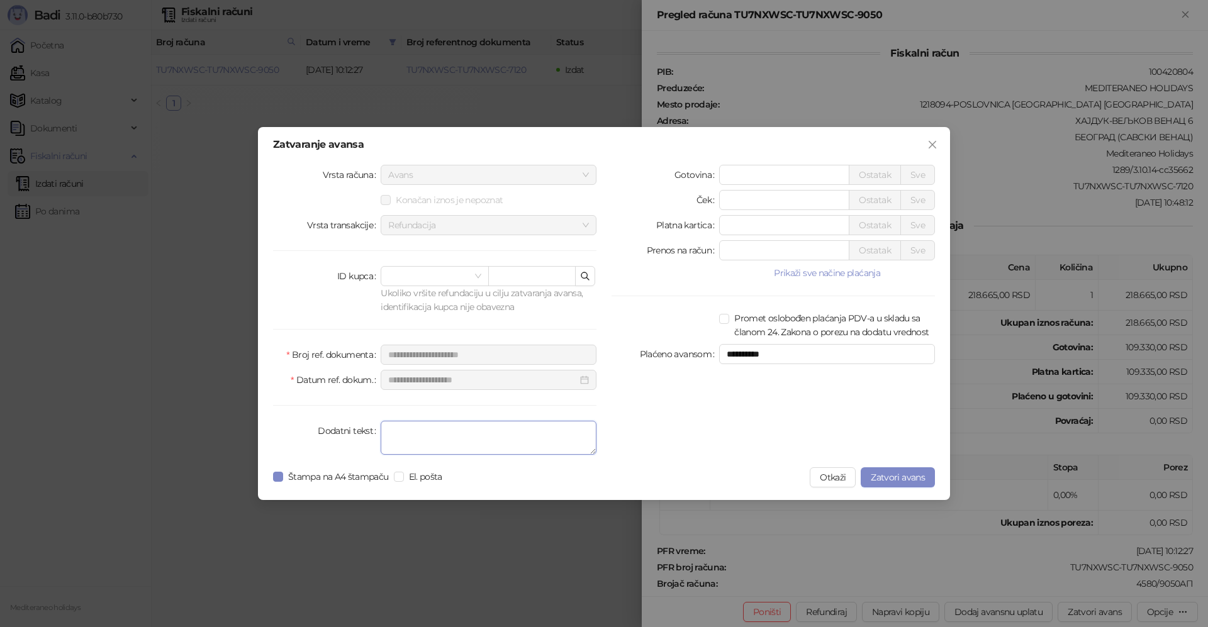
click at [453, 437] on textarea "Dodatni tekst" at bounding box center [488, 438] width 216 height 34
type textarea "*******"
click at [874, 477] on span "Zatvori avans" at bounding box center [897, 477] width 54 height 11
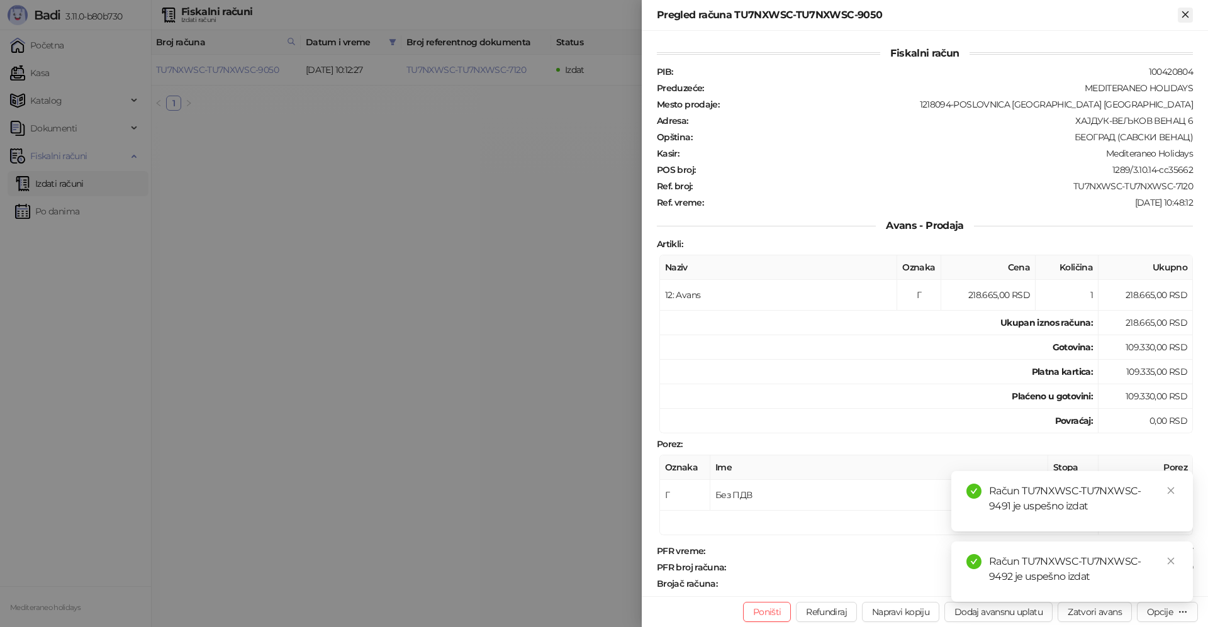
click at [1186, 15] on icon "Zatvori" at bounding box center [1185, 14] width 6 height 6
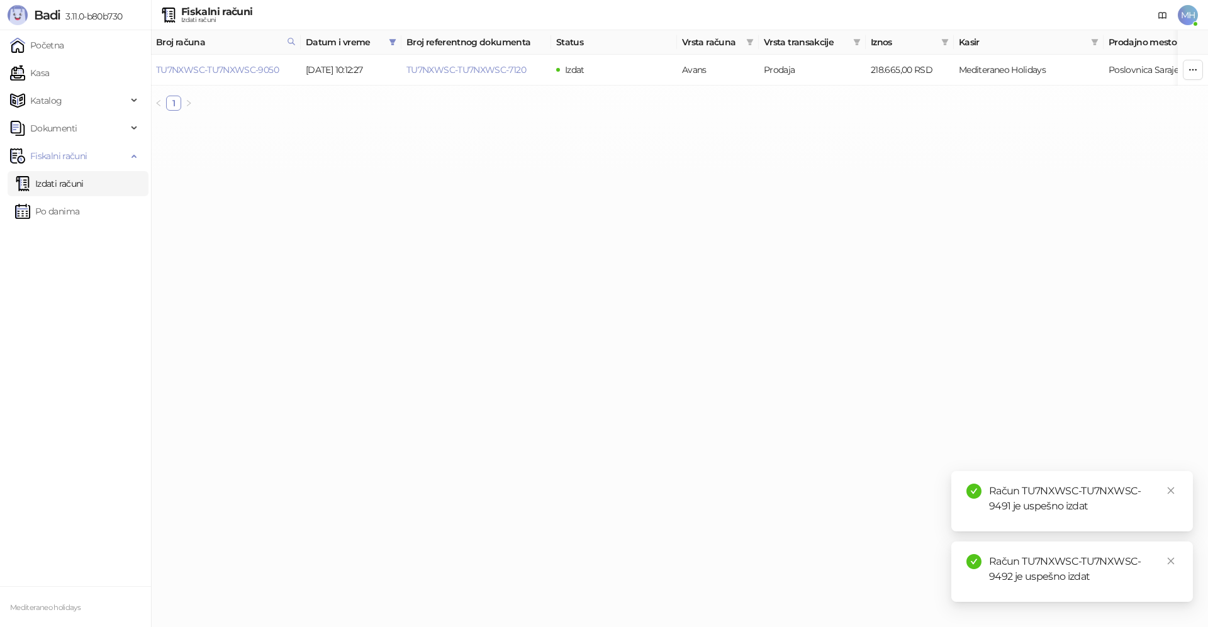
click at [84, 183] on link "Izdati računi" at bounding box center [49, 183] width 69 height 25
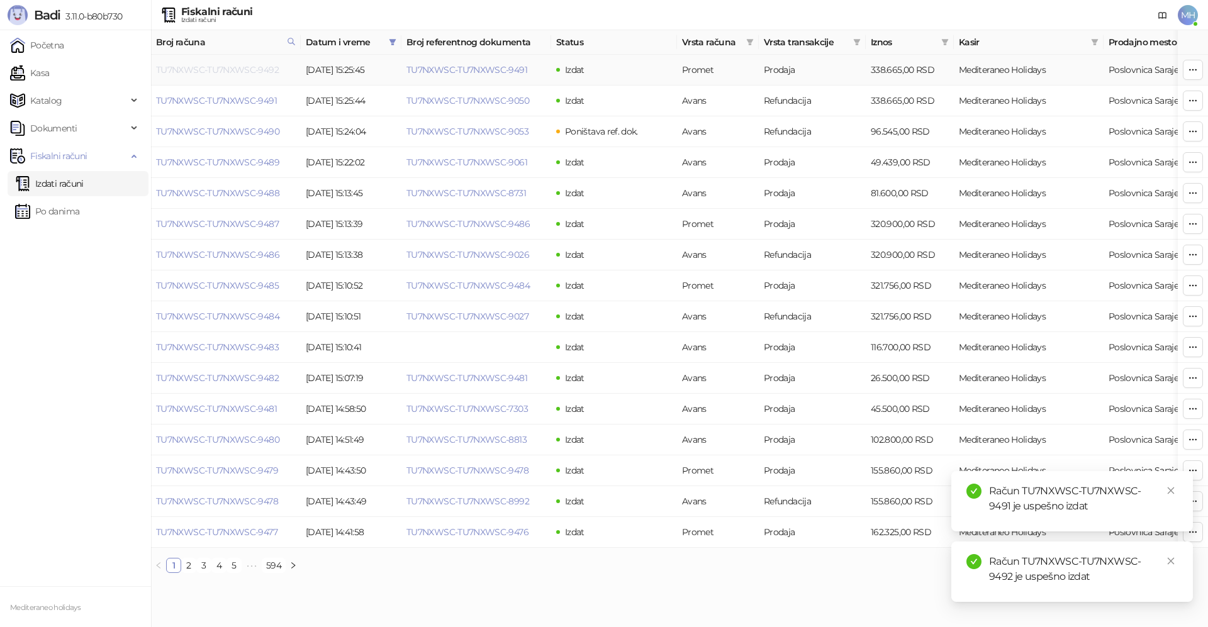
click at [262, 71] on link "TU7NXWSC-TU7NXWSC-9492" at bounding box center [217, 69] width 123 height 11
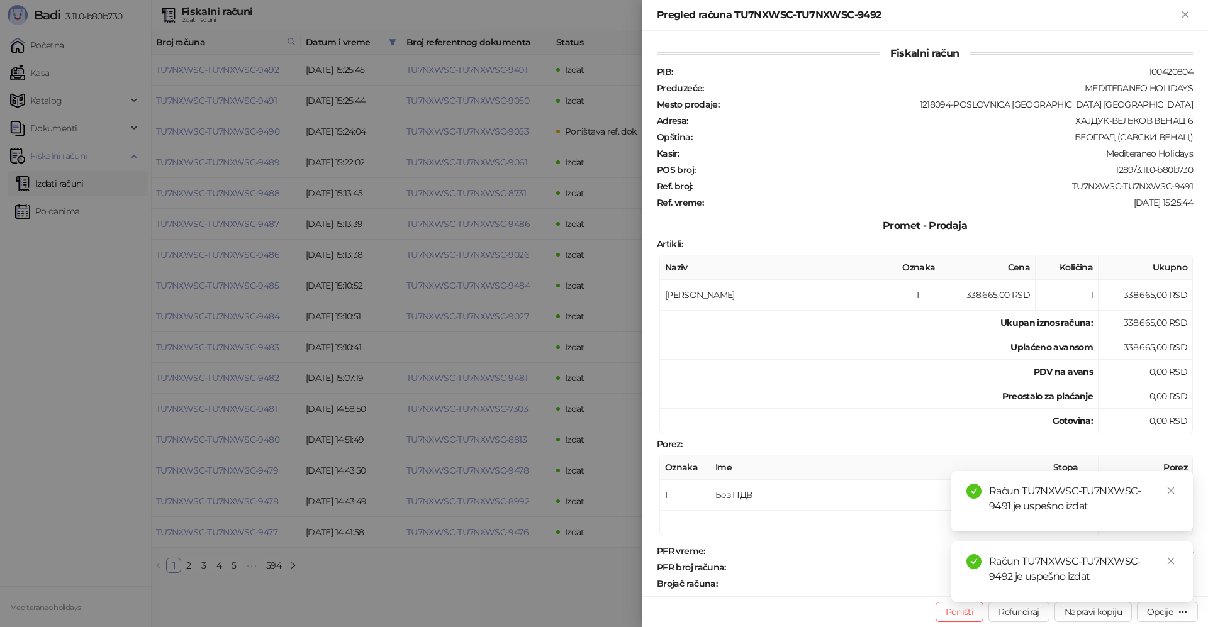
drag, startPoint x: 1169, startPoint y: 486, endPoint x: 1157, endPoint y: 559, distance: 74.6
click at [1169, 486] on link "Close" at bounding box center [1170, 491] width 14 height 14
click at [1174, 558] on icon "close" at bounding box center [1170, 561] width 9 height 9
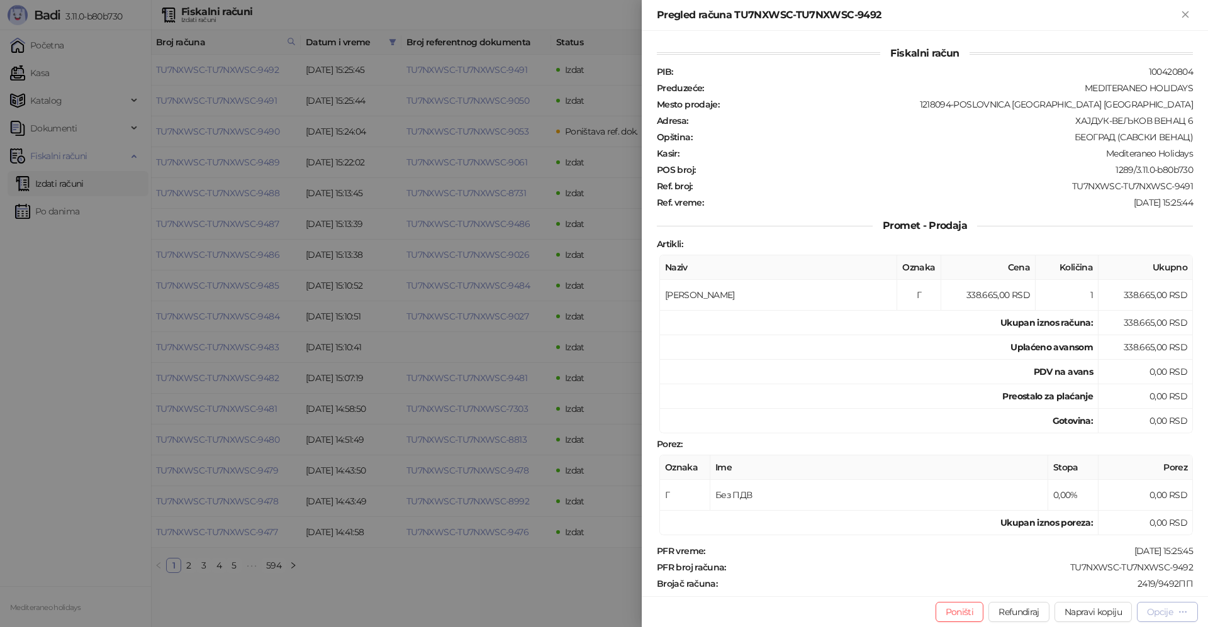
click at [1157, 611] on div "Opcije" at bounding box center [1160, 611] width 26 height 11
click at [1089, 583] on span "Preuzmi u PDF formatu" at bounding box center [1122, 587] width 129 height 14
click at [1187, 12] on icon "Zatvori" at bounding box center [1185, 14] width 6 height 6
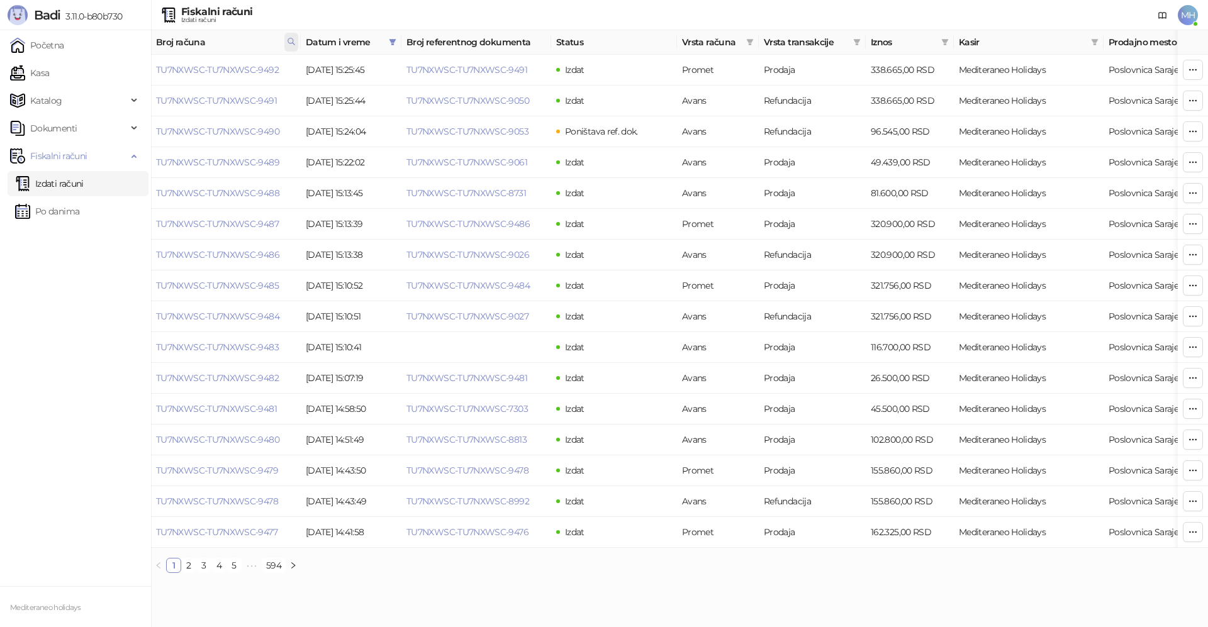
click at [294, 40] on icon at bounding box center [291, 41] width 9 height 9
click at [396, 43] on span at bounding box center [392, 42] width 13 height 19
click at [242, 97] on button "Poništi" at bounding box center [261, 96] width 38 height 15
click at [379, 95] on button "U redu" at bounding box center [375, 96] width 37 height 15
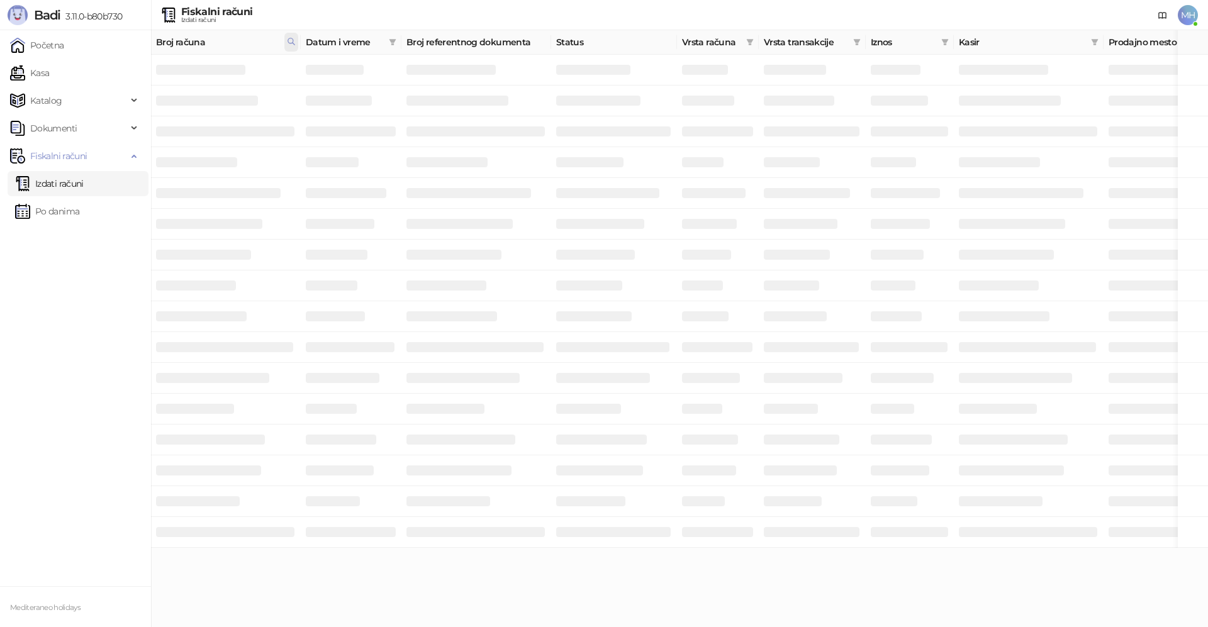
click at [290, 41] on icon at bounding box center [291, 41] width 9 height 9
click at [135, 58] on body "Badi 3.11.0-b80b730 Početna Kasa Katalog Dokumenti Fiskalni računi Izdati račun…" at bounding box center [604, 60] width 1208 height 121
type input "****"
click at [260, 70] on link "TU7NXWSC-TU7NXWSC-7858" at bounding box center [217, 69] width 122 height 11
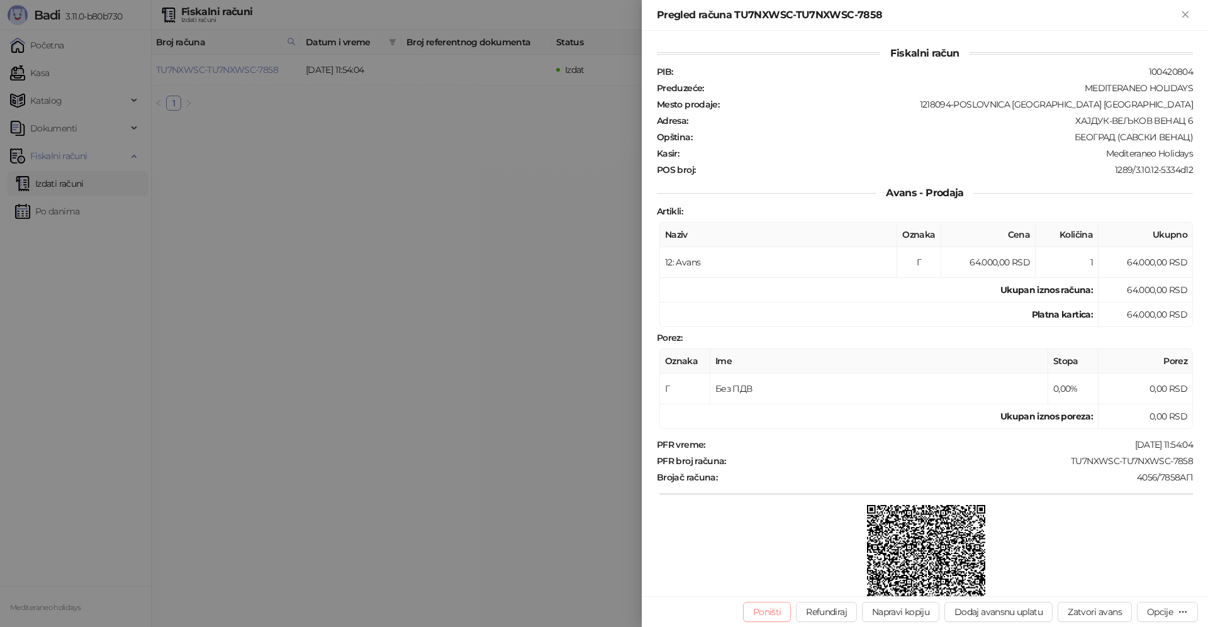
click at [761, 610] on button "Poništi" at bounding box center [767, 612] width 48 height 20
type input "**********"
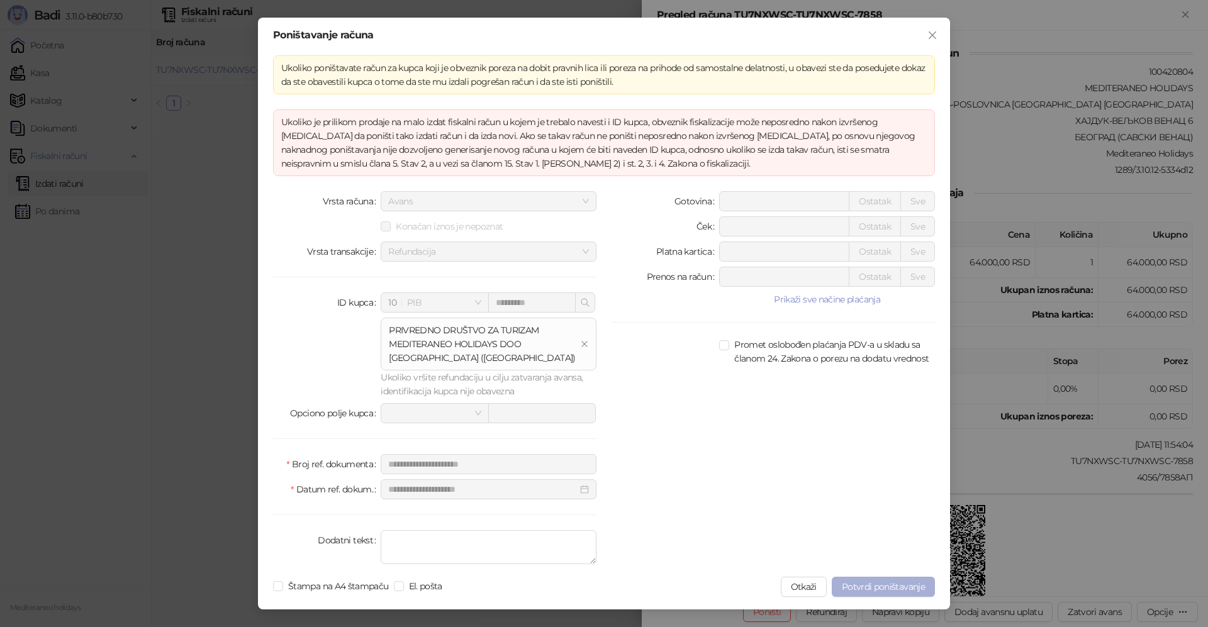
click at [880, 582] on span "Potvrdi poništavanje" at bounding box center [882, 586] width 83 height 11
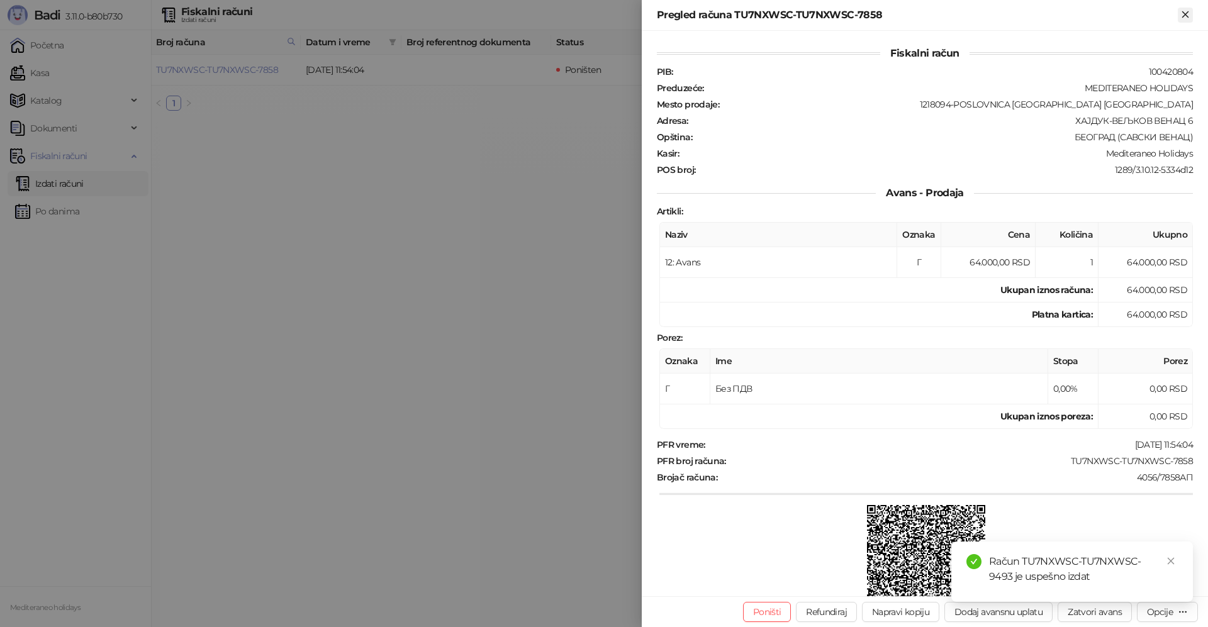
click at [1185, 13] on icon "Zatvori" at bounding box center [1184, 14] width 11 height 11
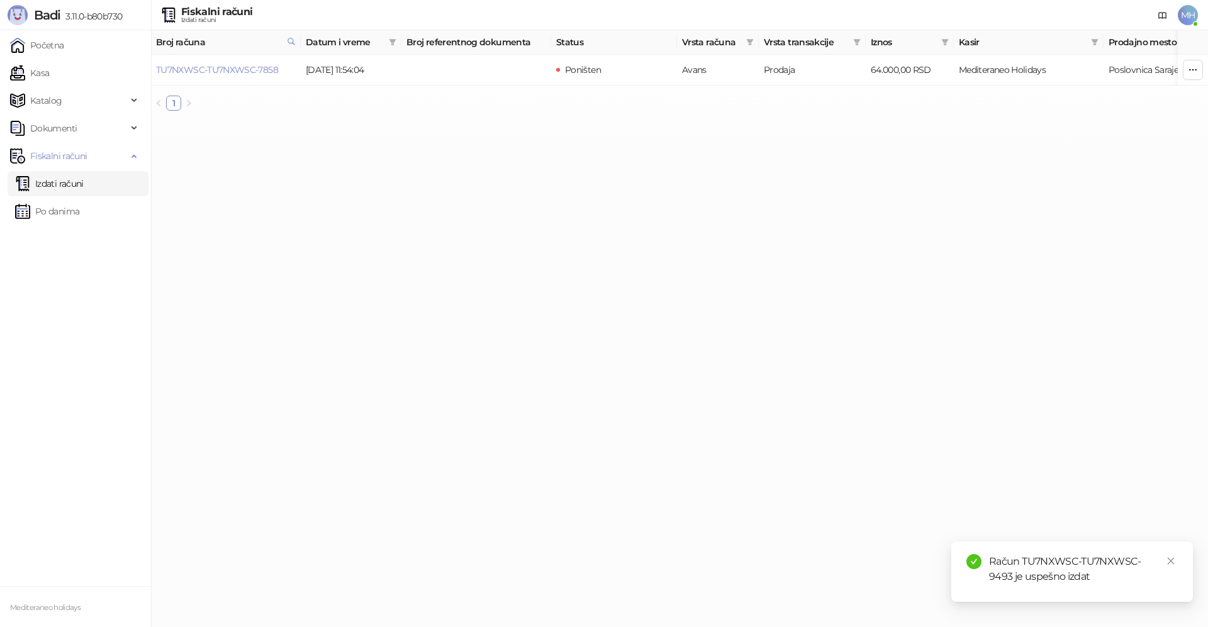
click at [76, 187] on link "Izdati računi" at bounding box center [49, 183] width 69 height 25
